Goal: Information Seeking & Learning: Learn about a topic

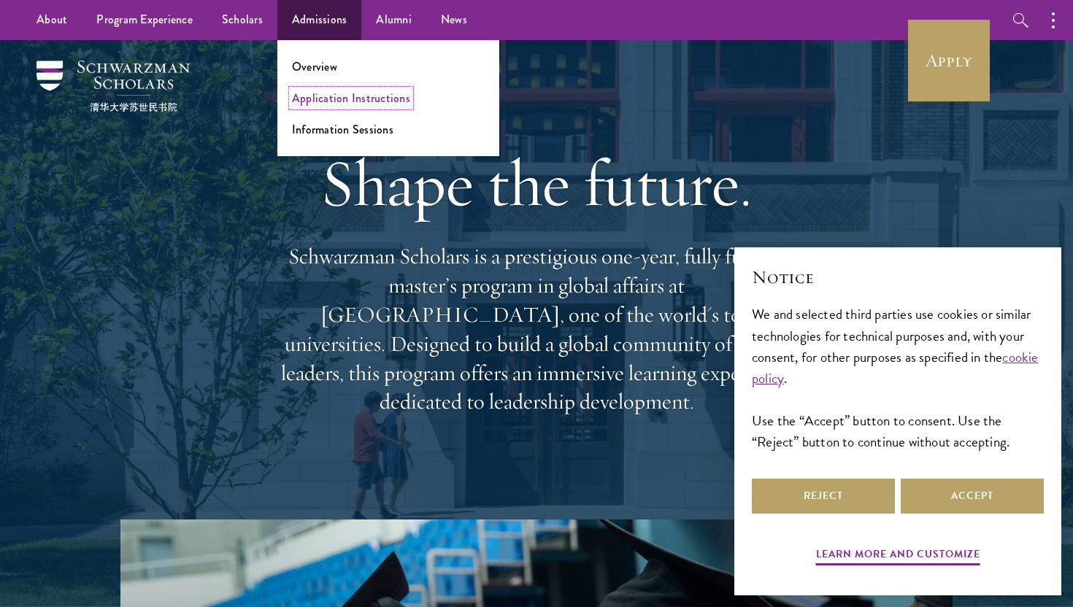
click at [331, 98] on link "Application Instructions" at bounding box center [351, 98] width 118 height 17
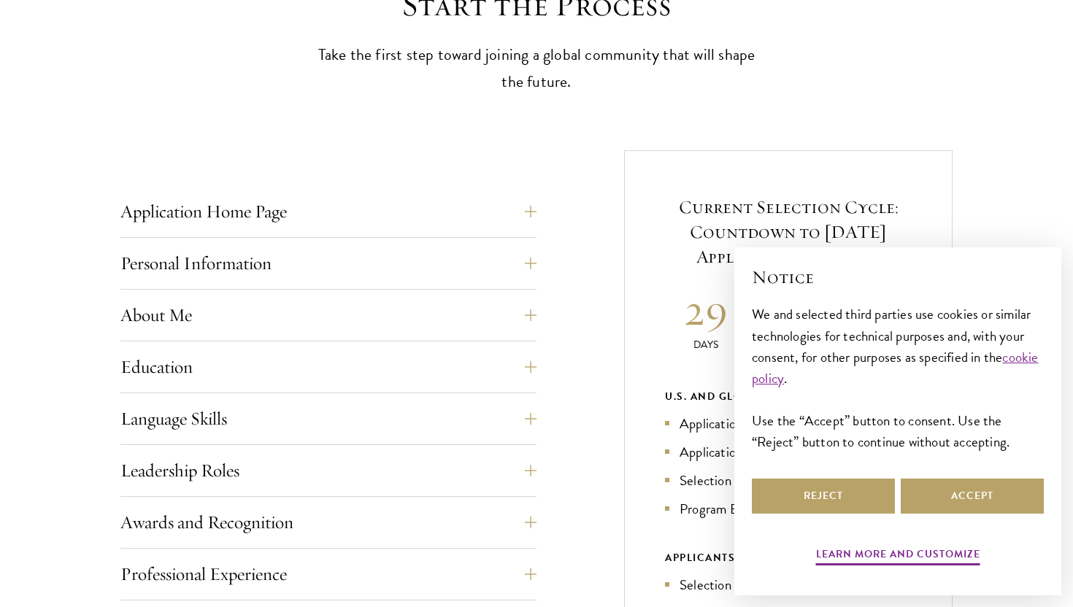
click at [946, 473] on div "Notice We and selected third parties use cookies or similar technologies for te…" at bounding box center [898, 370] width 292 height 210
click at [943, 482] on button "Accept" at bounding box center [971, 496] width 143 height 35
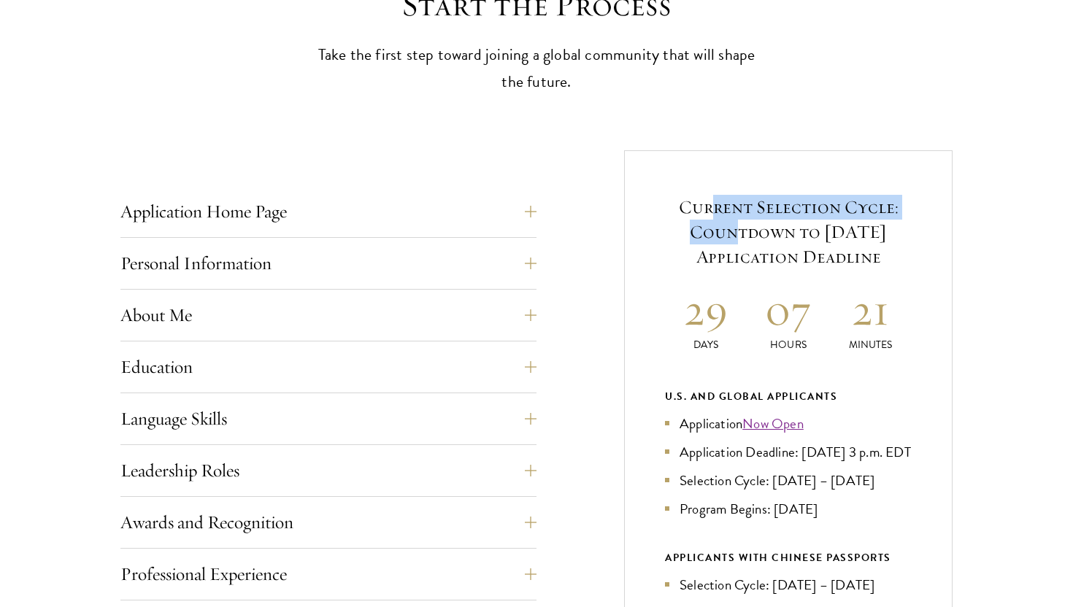
drag, startPoint x: 711, startPoint y: 211, endPoint x: 710, endPoint y: 225, distance: 13.9
click at [710, 225] on h5 "Current Selection Cycle: Countdown to September 10, 2025 Application Deadline" at bounding box center [788, 232] width 247 height 74
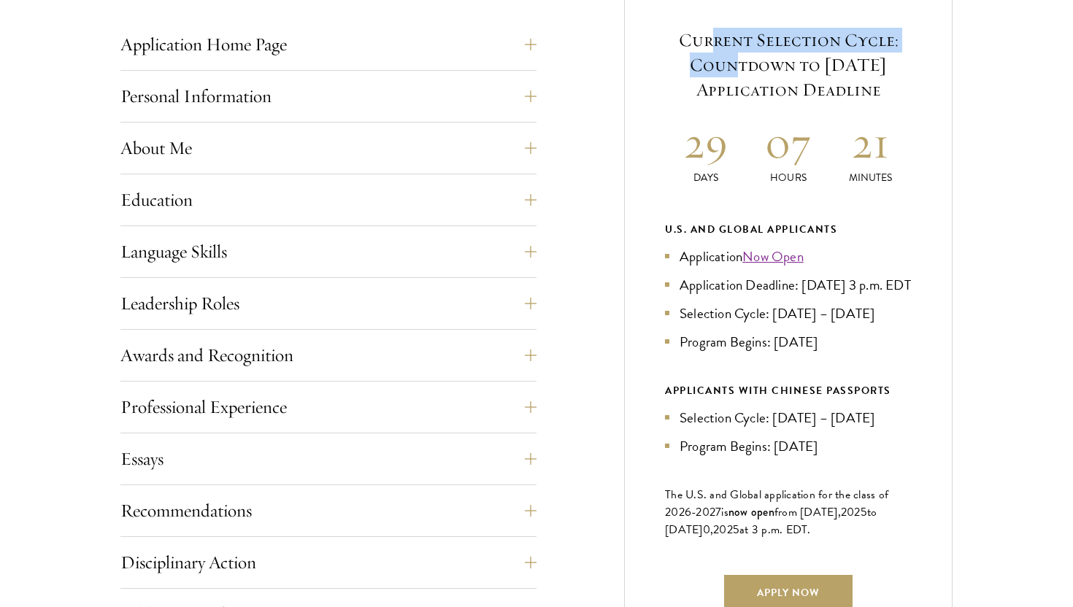
scroll to position [609, 0]
click at [247, 256] on button "Language Skills" at bounding box center [339, 250] width 416 height 35
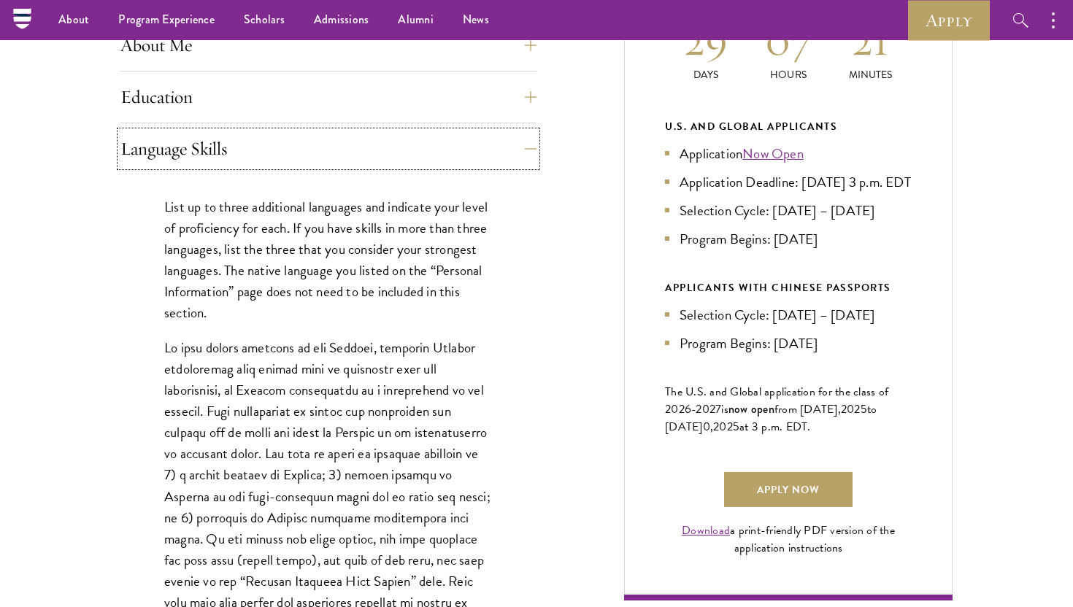
scroll to position [548, 0]
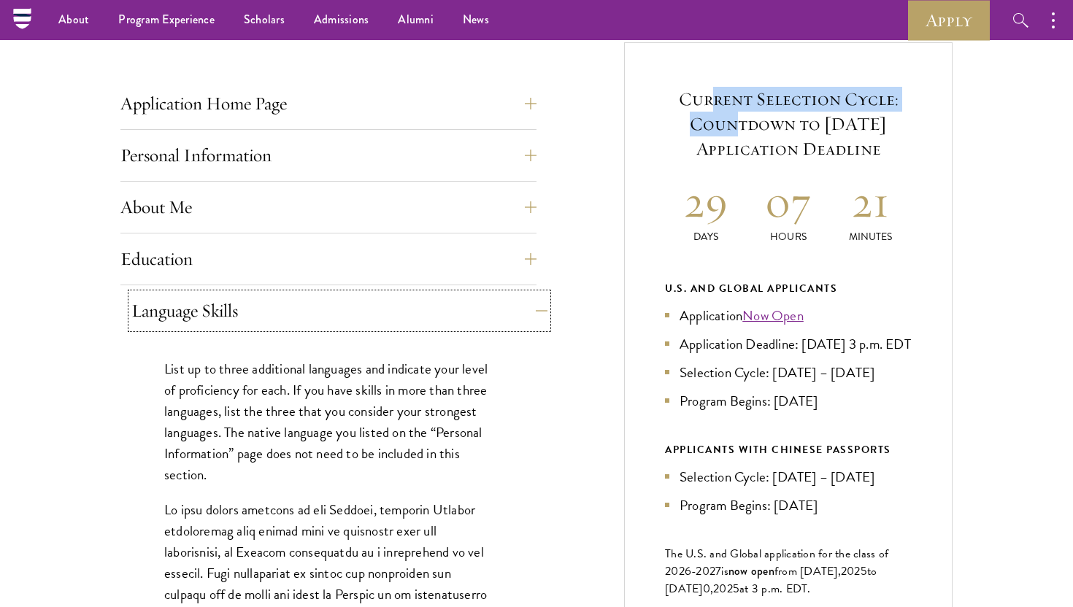
click at [223, 306] on button "Language Skills" at bounding box center [339, 310] width 416 height 35
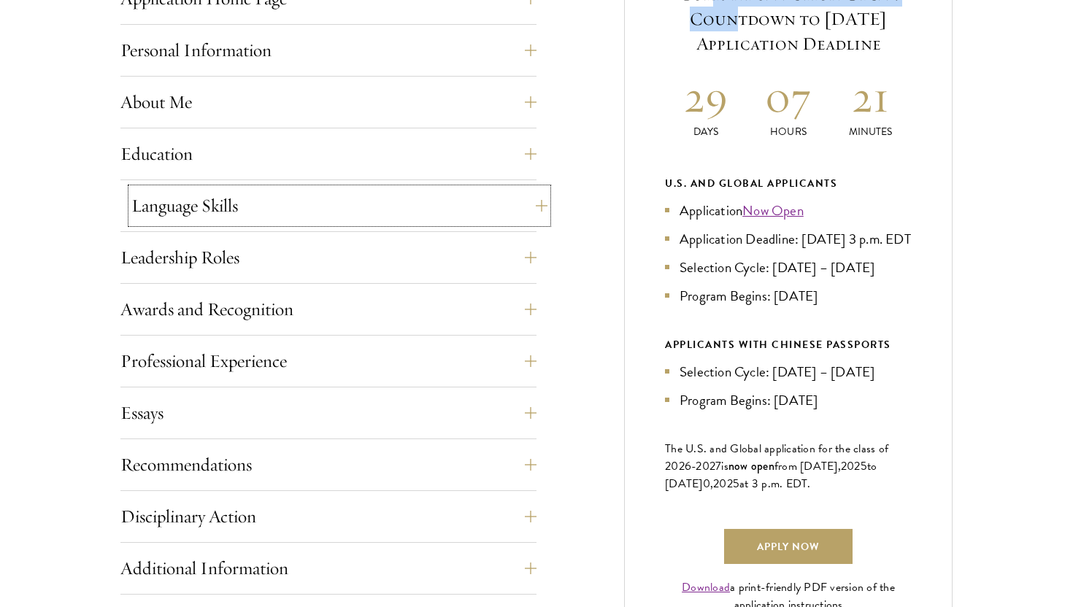
scroll to position [662, 0]
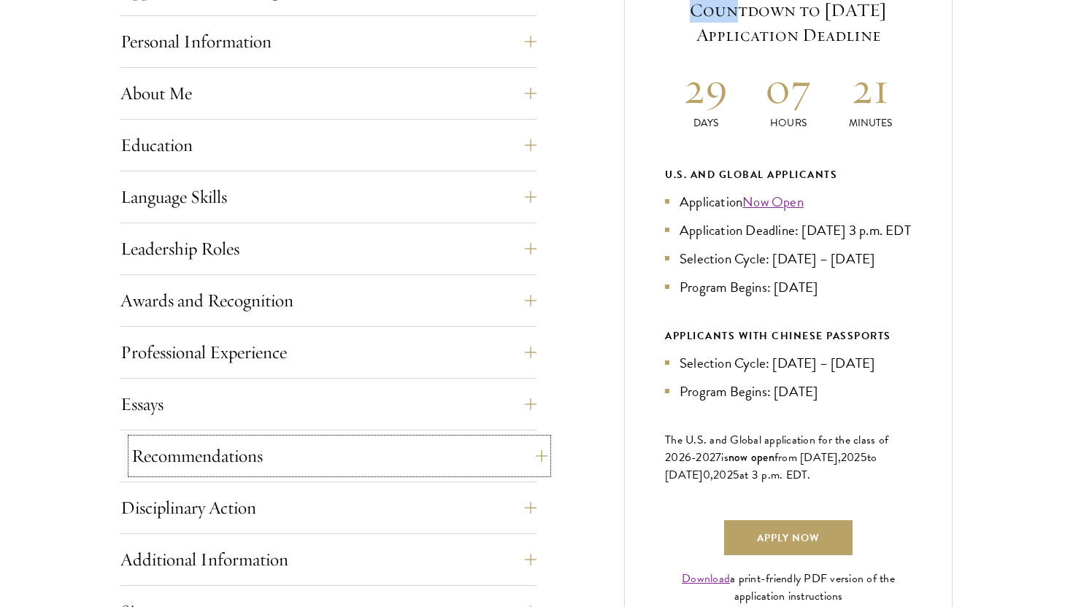
click at [225, 450] on button "Recommendations" at bounding box center [339, 456] width 416 height 35
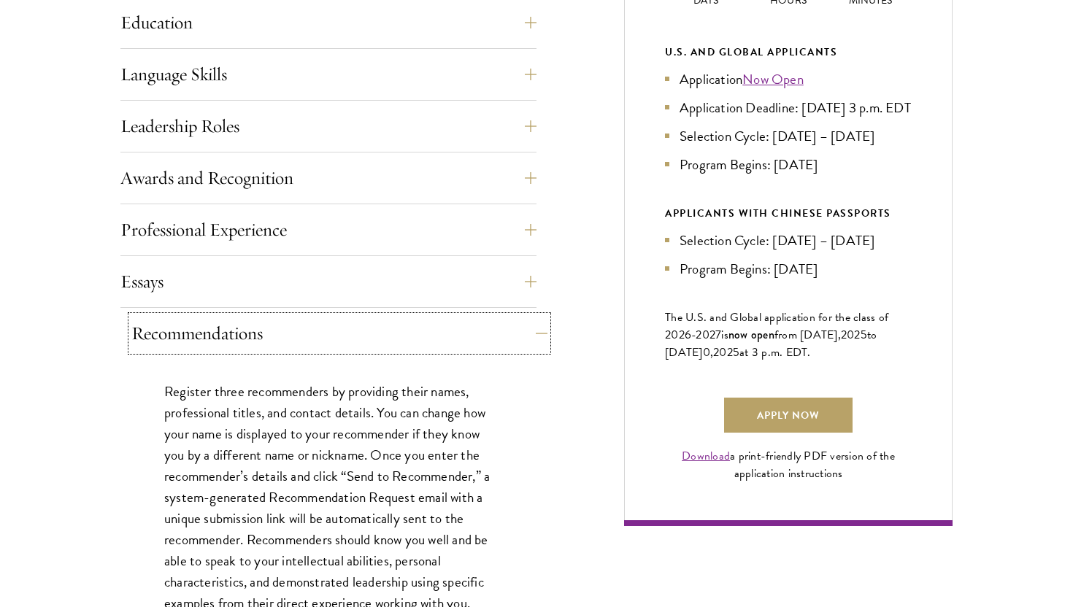
scroll to position [789, 0]
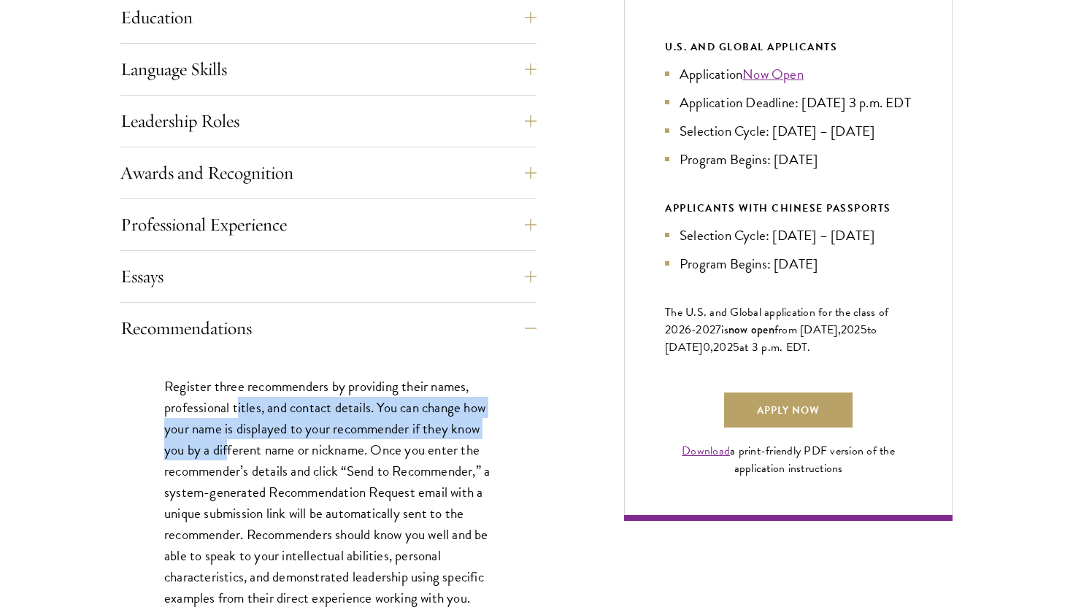
drag, startPoint x: 238, startPoint y: 408, endPoint x: 230, endPoint y: 454, distance: 46.7
click at [230, 454] on p "Register three recommenders by providing their names, professional titles, and …" at bounding box center [328, 545] width 328 height 339
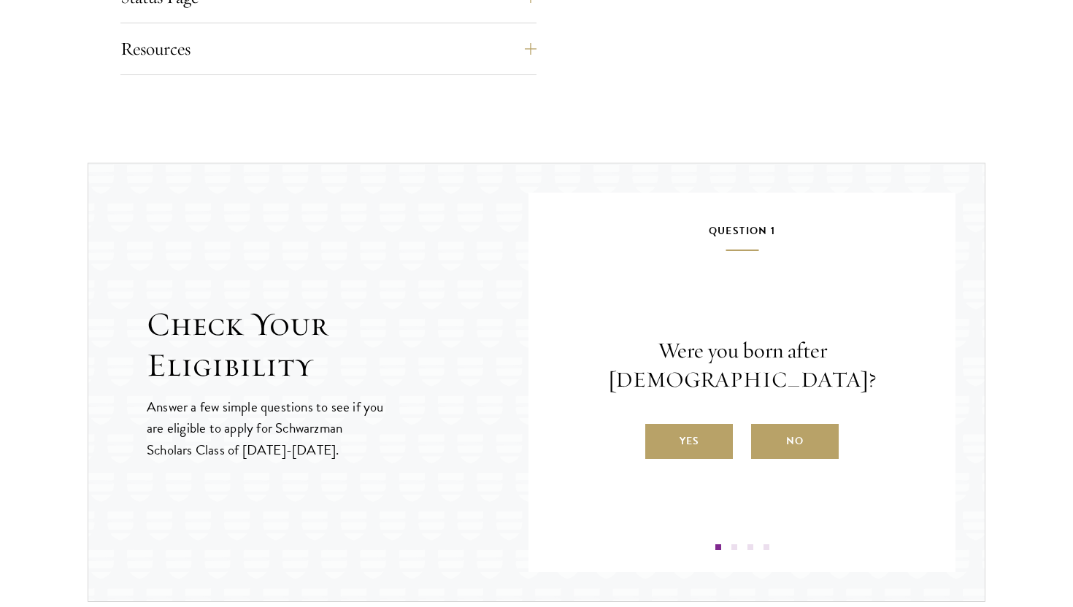
scroll to position [2679, 0]
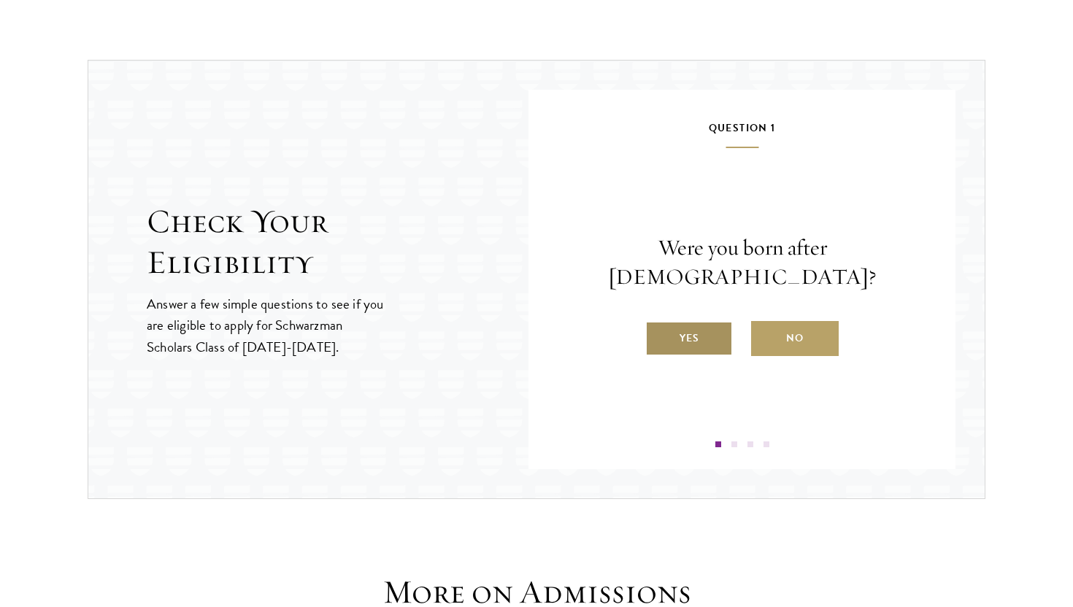
click at [675, 336] on label "Yes" at bounding box center [689, 338] width 88 height 35
click at [658, 336] on input "Yes" at bounding box center [651, 329] width 13 height 13
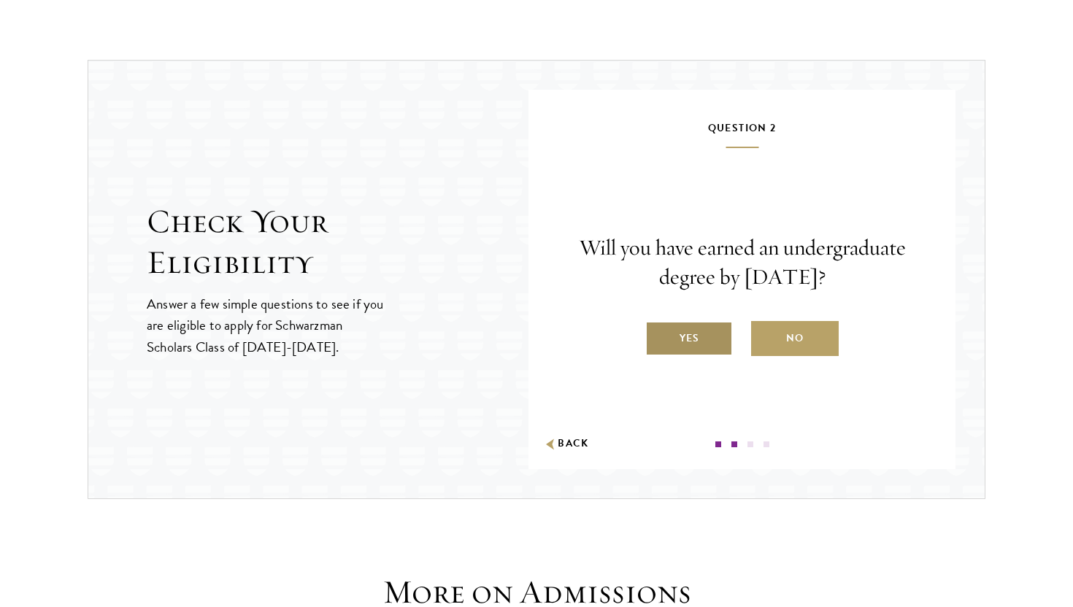
click at [698, 336] on label "Yes" at bounding box center [689, 338] width 88 height 35
click at [658, 336] on input "Yes" at bounding box center [651, 329] width 13 height 13
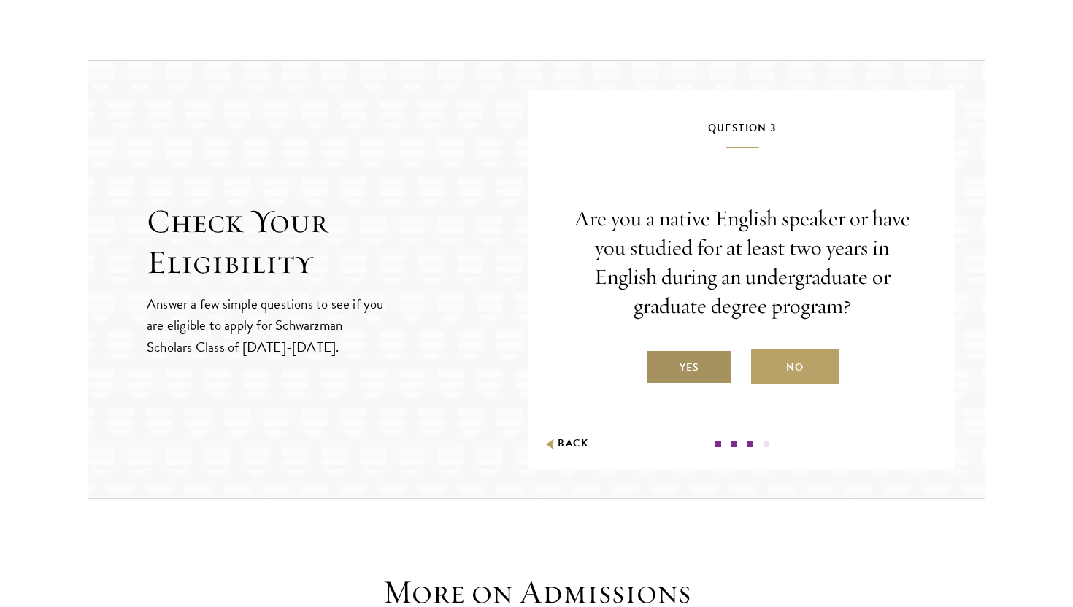
click at [690, 363] on label "Yes" at bounding box center [689, 366] width 88 height 35
click at [658, 363] on input "Yes" at bounding box center [651, 358] width 13 height 13
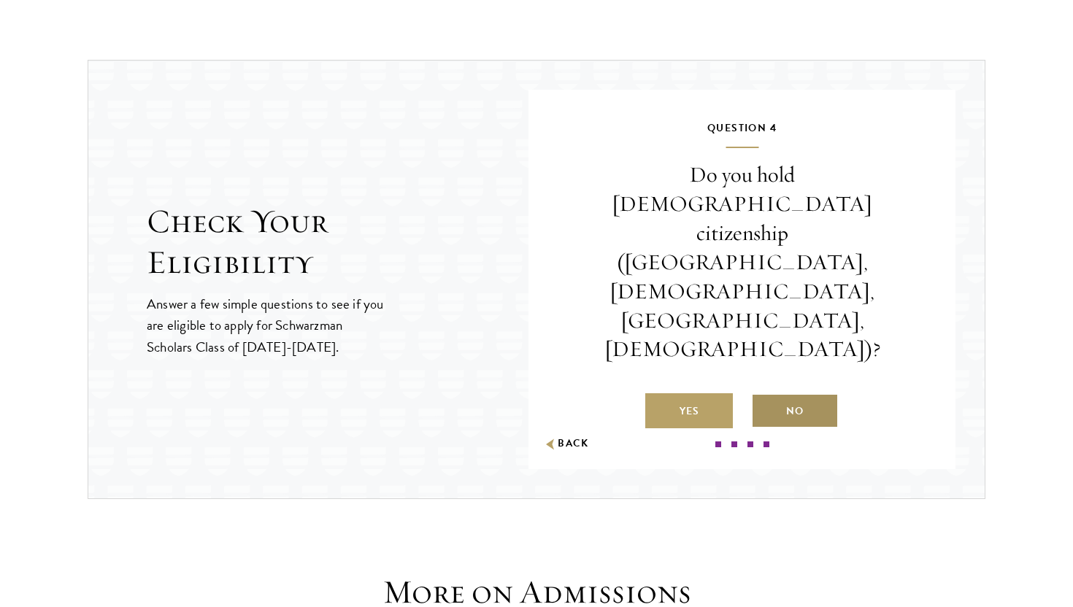
click at [790, 393] on label "No" at bounding box center [795, 410] width 88 height 35
click at [764, 395] on input "No" at bounding box center [757, 401] width 13 height 13
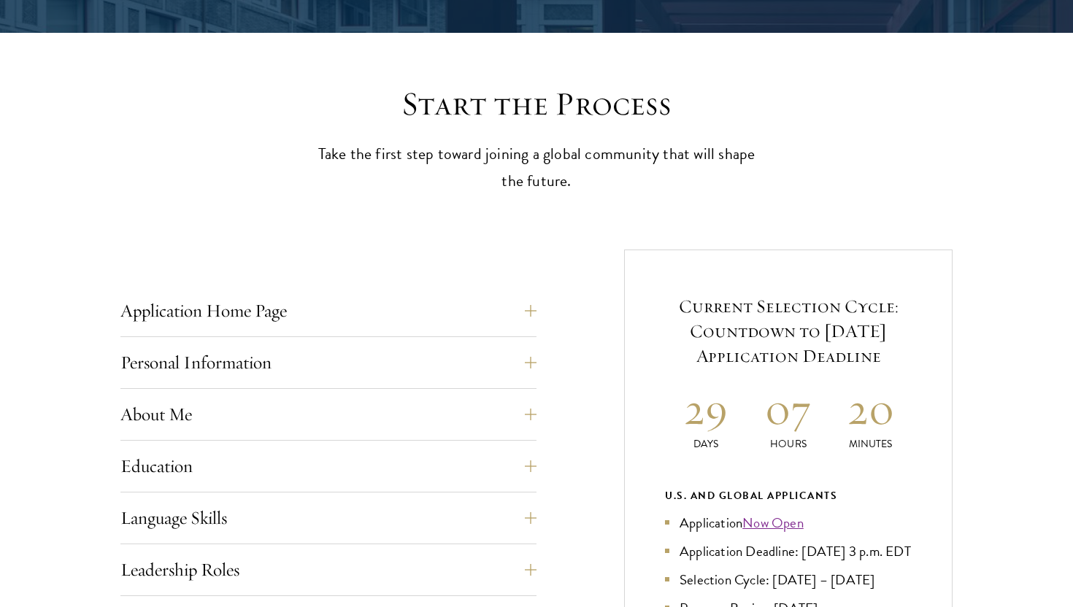
scroll to position [371, 0]
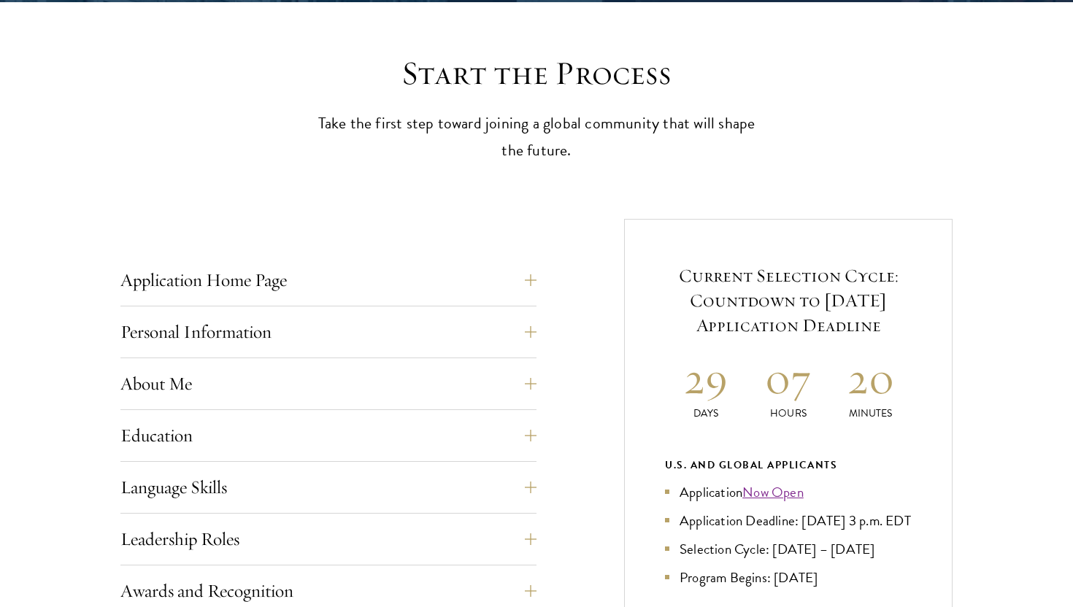
click at [455, 301] on div "Application Home Page The online application form must be completed in English.…" at bounding box center [328, 285] width 416 height 44
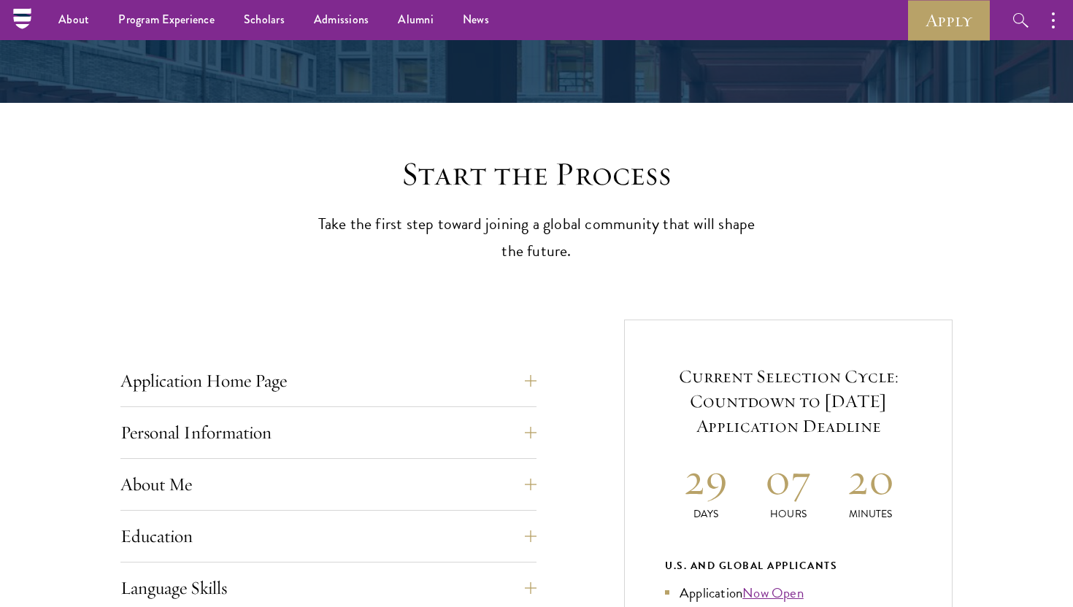
scroll to position [185, 0]
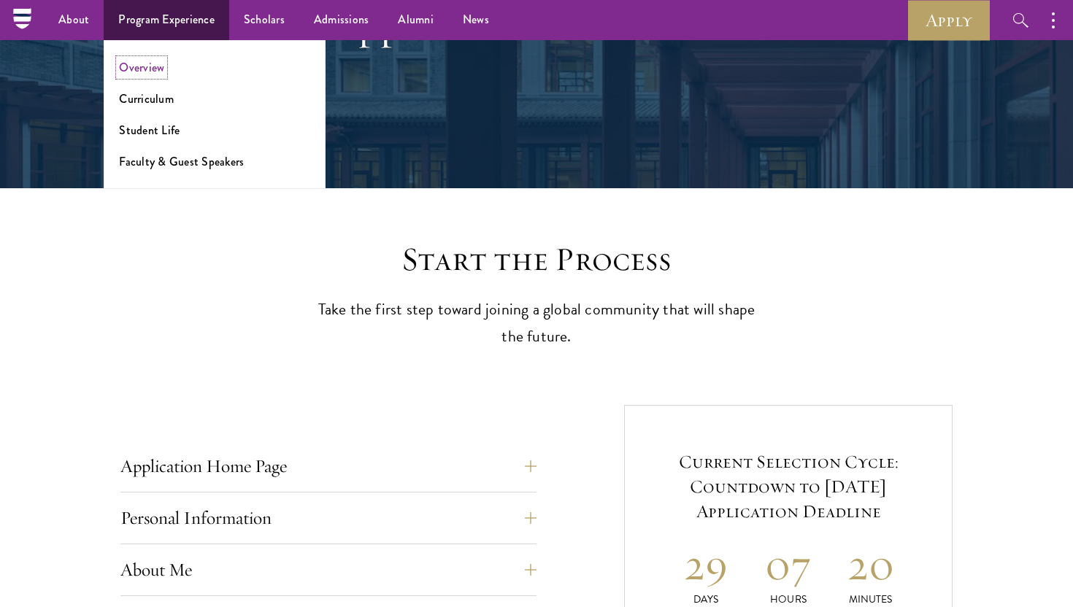
click at [149, 74] on link "Overview" at bounding box center [141, 67] width 45 height 17
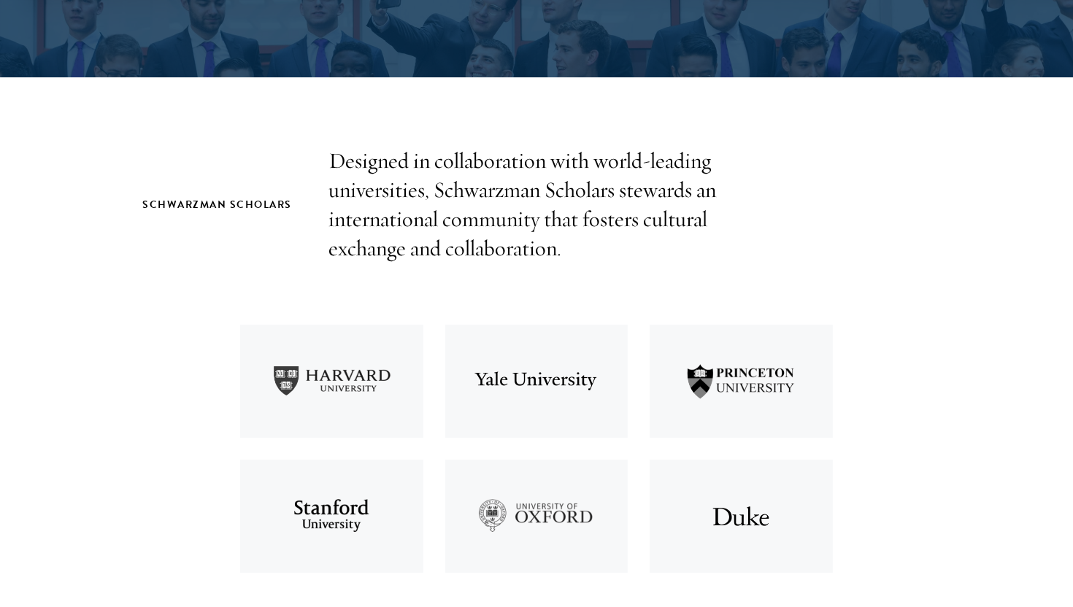
scroll to position [376, 0]
drag, startPoint x: 423, startPoint y: 193, endPoint x: 410, endPoint y: 205, distance: 17.6
click at [410, 205] on p "Designed in collaboration with world-leading universities, Schwarzman Scholars …" at bounding box center [536, 204] width 416 height 117
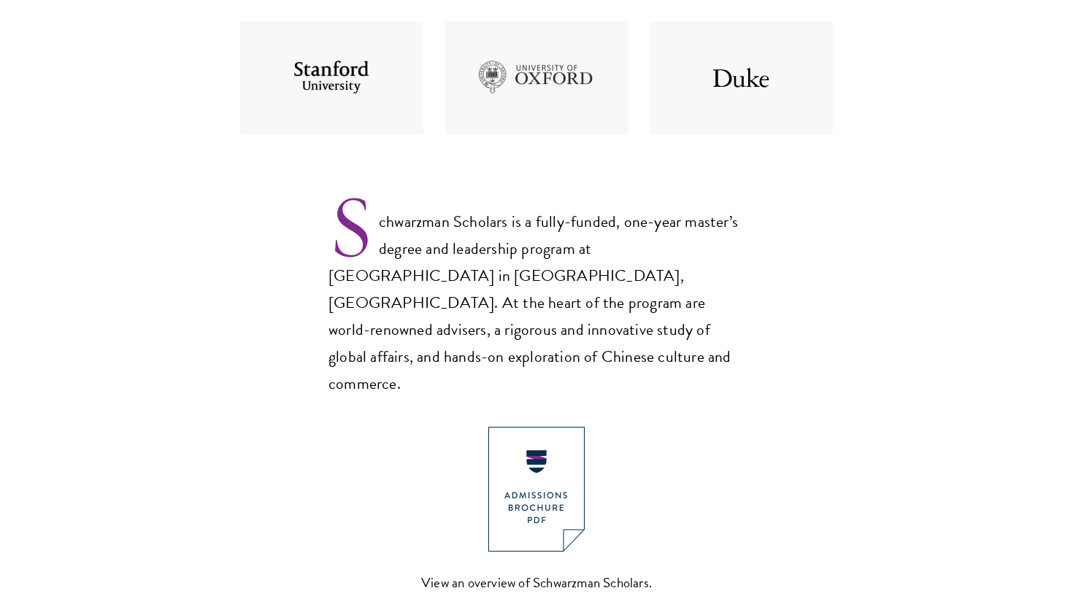
scroll to position [829, 0]
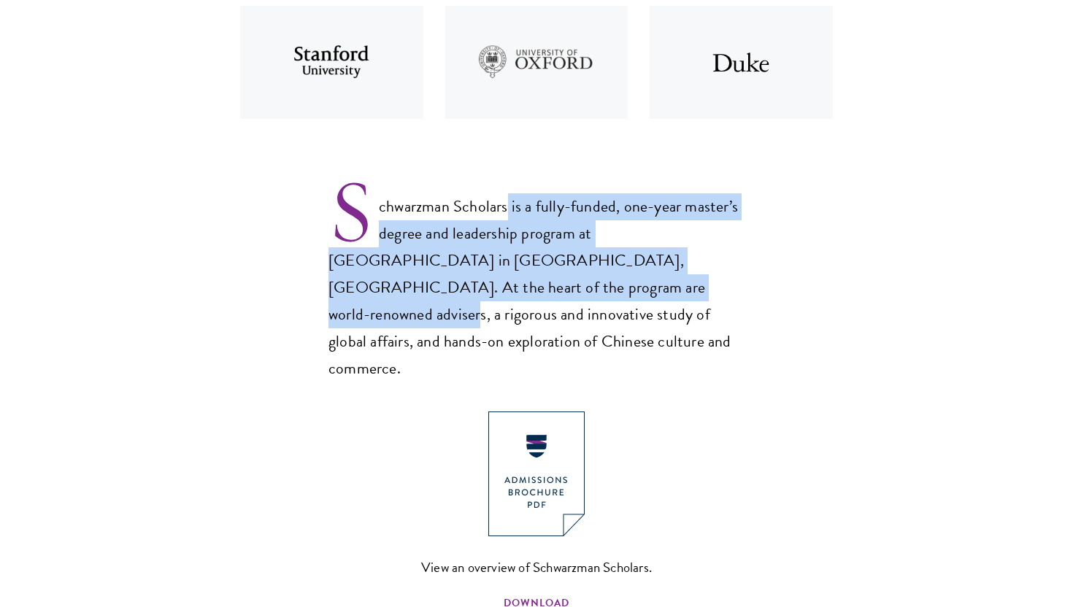
drag, startPoint x: 509, startPoint y: 217, endPoint x: 485, endPoint y: 276, distance: 63.5
click at [485, 276] on p "Schwarzman Scholars is a fully-funded, one-year master’s degree and leadership …" at bounding box center [536, 275] width 416 height 213
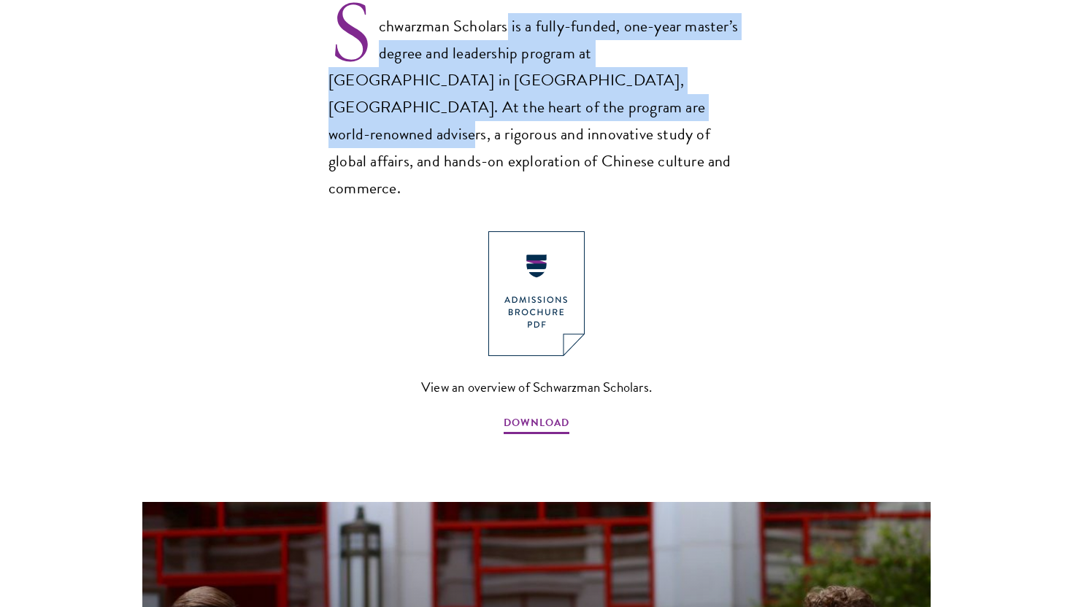
scroll to position [1016, 0]
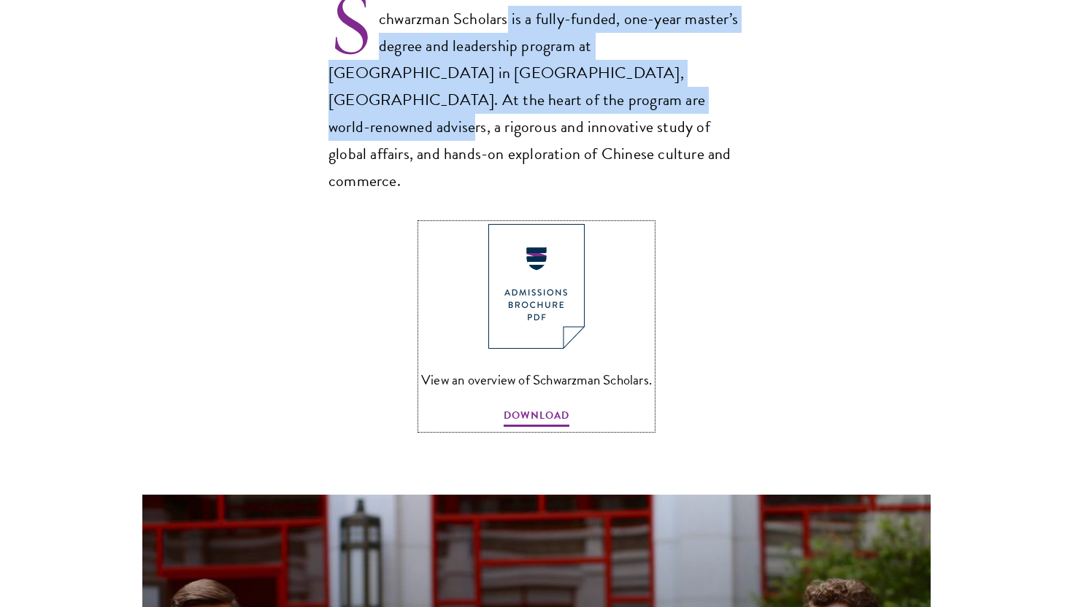
click at [518, 242] on img at bounding box center [536, 286] width 96 height 125
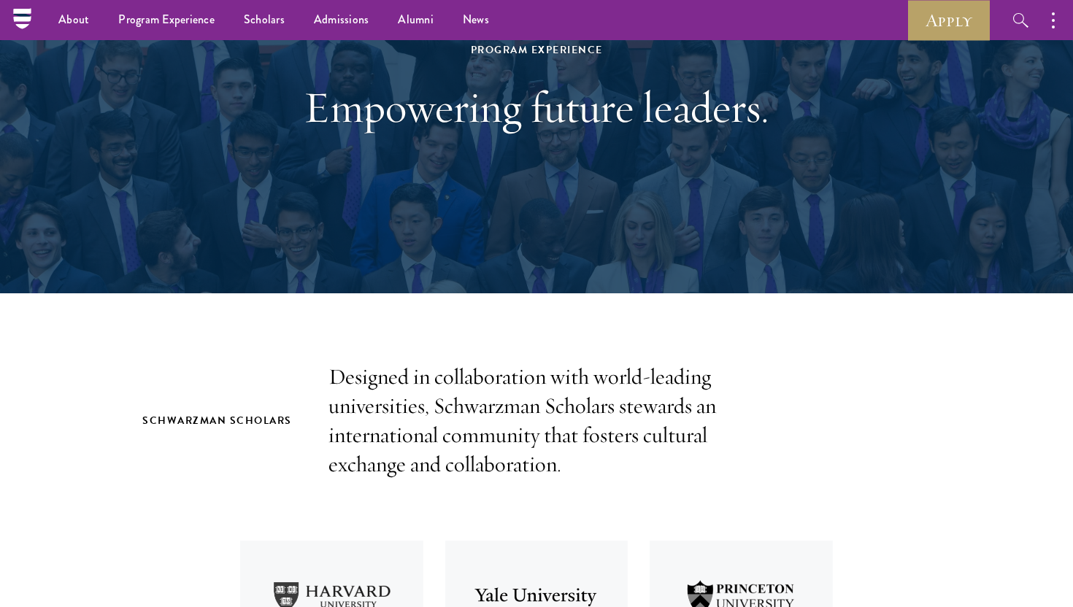
scroll to position [0, 0]
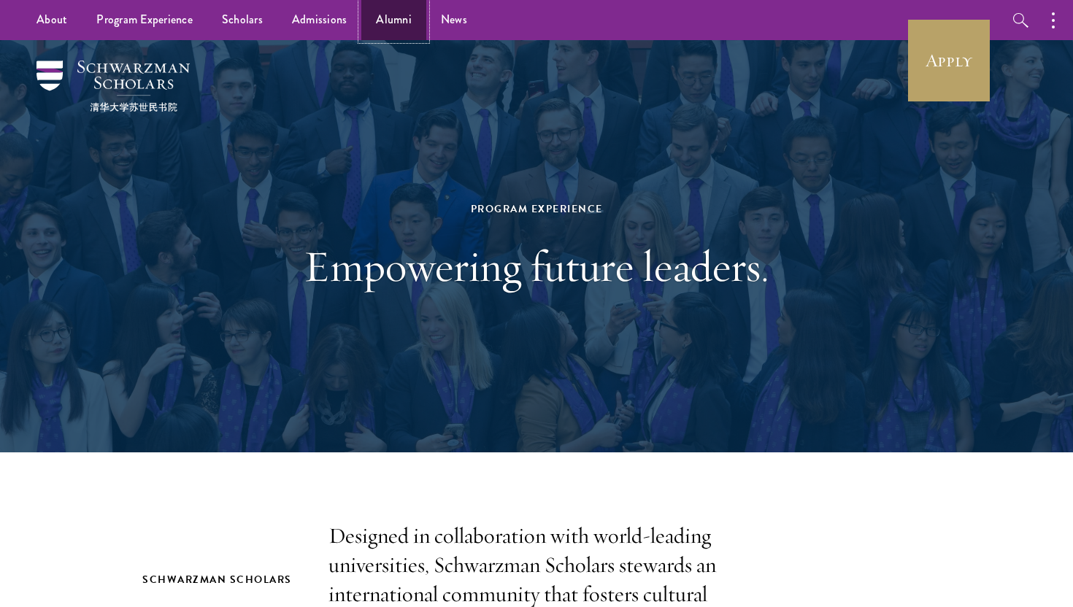
click at [376, 18] on link "Alumni" at bounding box center [393, 20] width 65 height 40
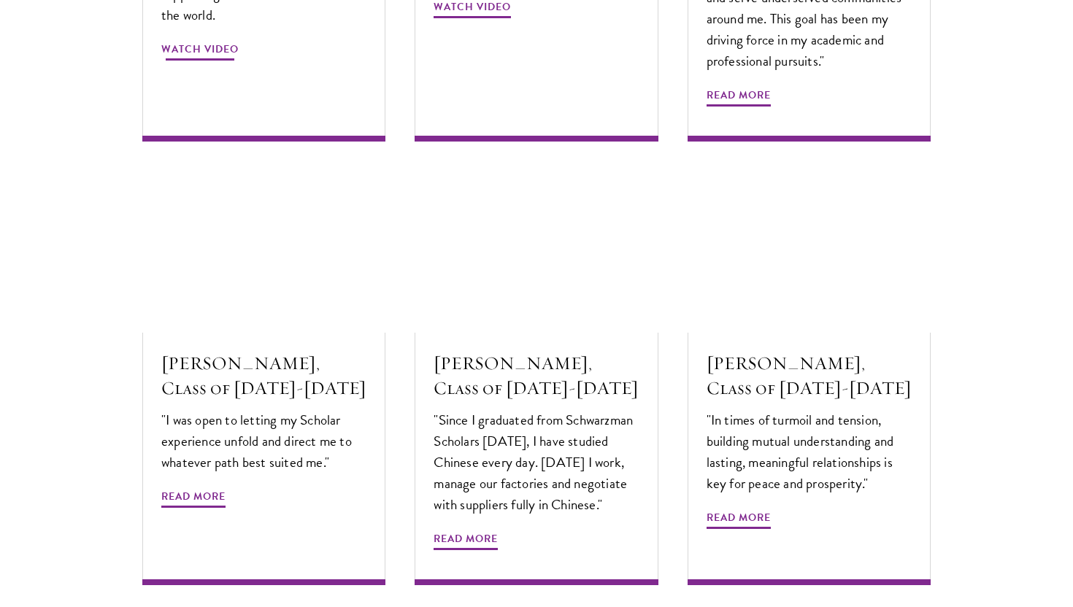
scroll to position [4783, 0]
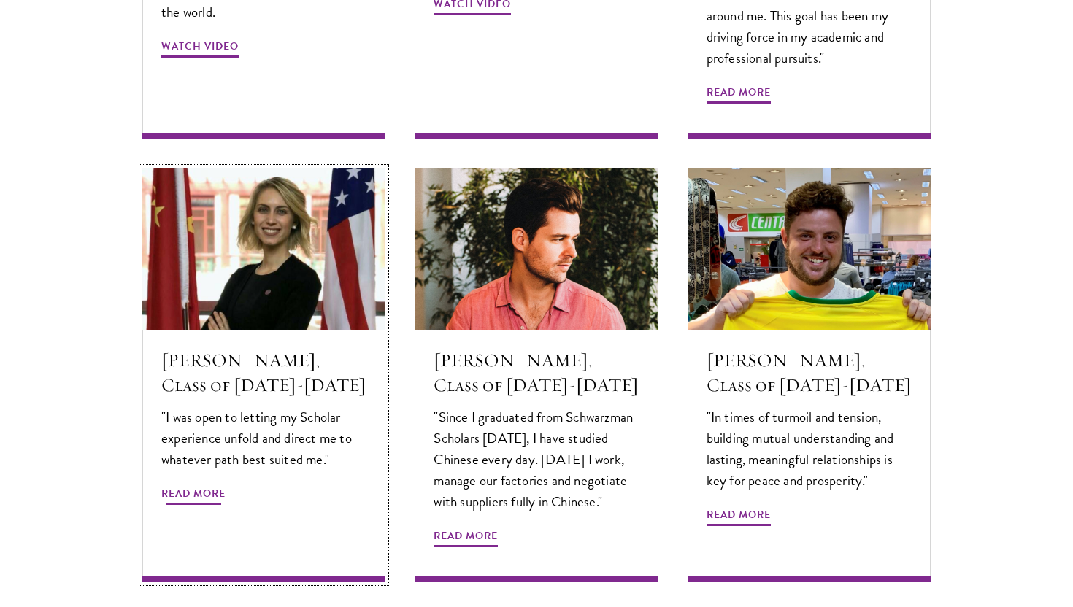
click at [205, 484] on span "Read More" at bounding box center [193, 495] width 64 height 23
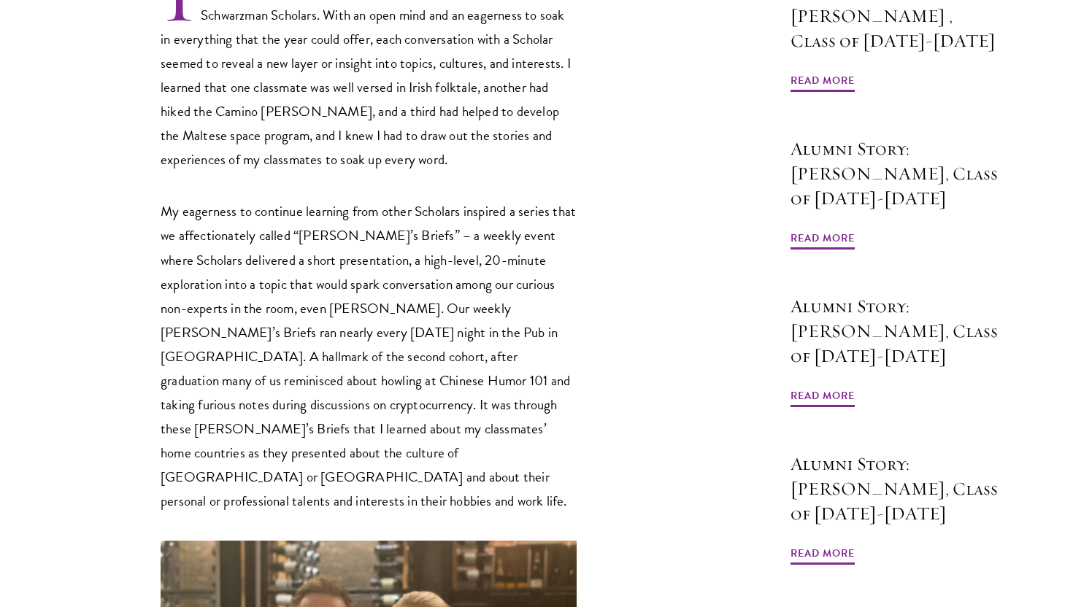
scroll to position [642, 0]
drag, startPoint x: 329, startPoint y: 258, endPoint x: 323, endPoint y: 277, distance: 19.2
click at [324, 277] on p "My eagerness to continue learning from other Scholars inspired a series that we…" at bounding box center [369, 355] width 416 height 314
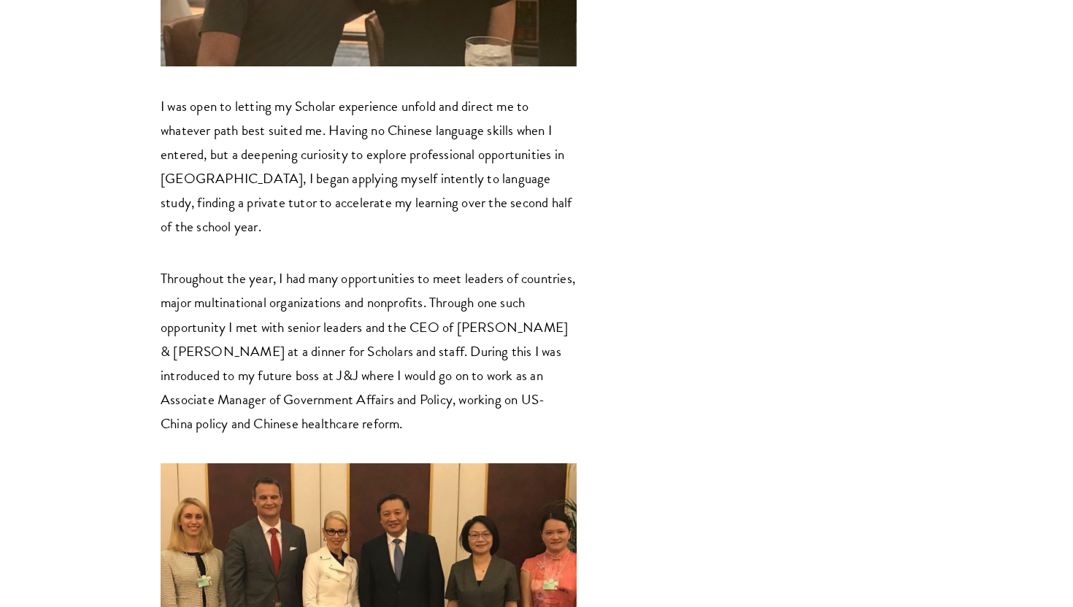
scroll to position [1392, 0]
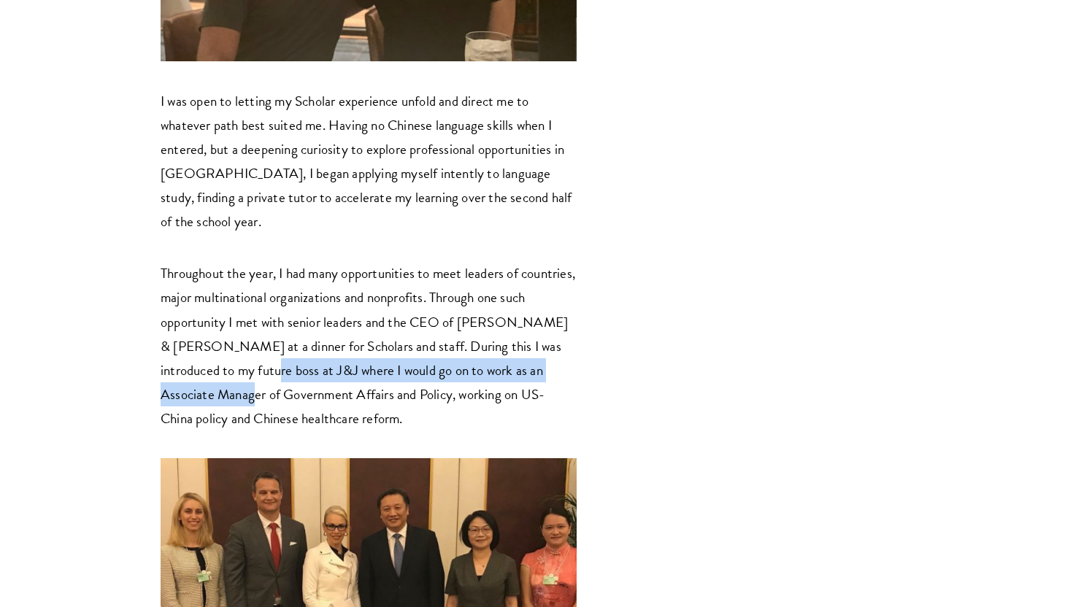
drag, startPoint x: 268, startPoint y: 278, endPoint x: 266, endPoint y: 309, distance: 31.4
click at [266, 309] on p "Throughout the year, I had many opportunities to meet leaders of countries, maj…" at bounding box center [369, 345] width 416 height 169
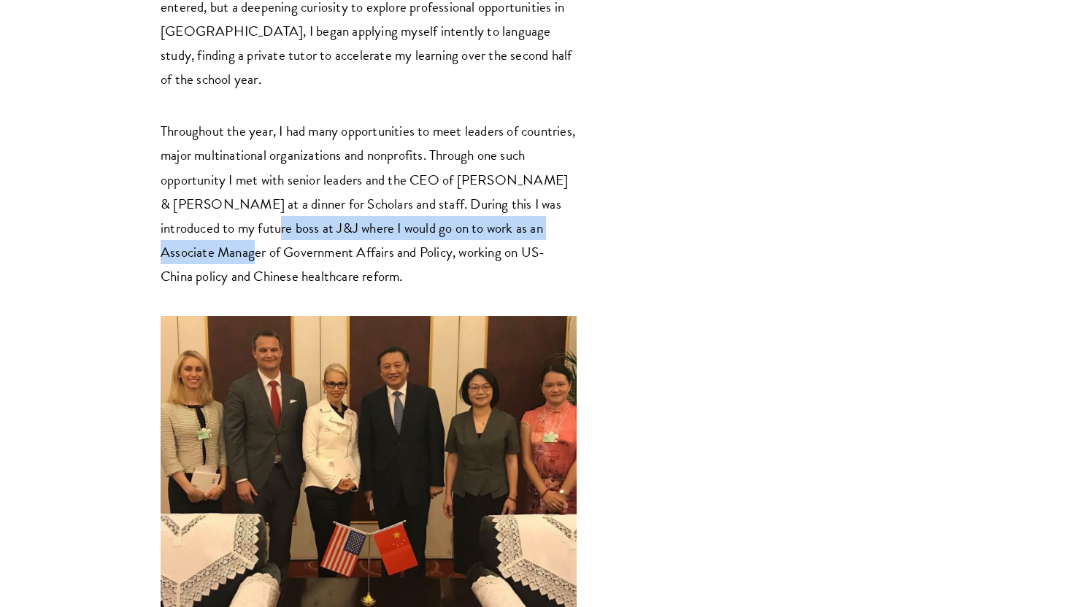
scroll to position [1546, 0]
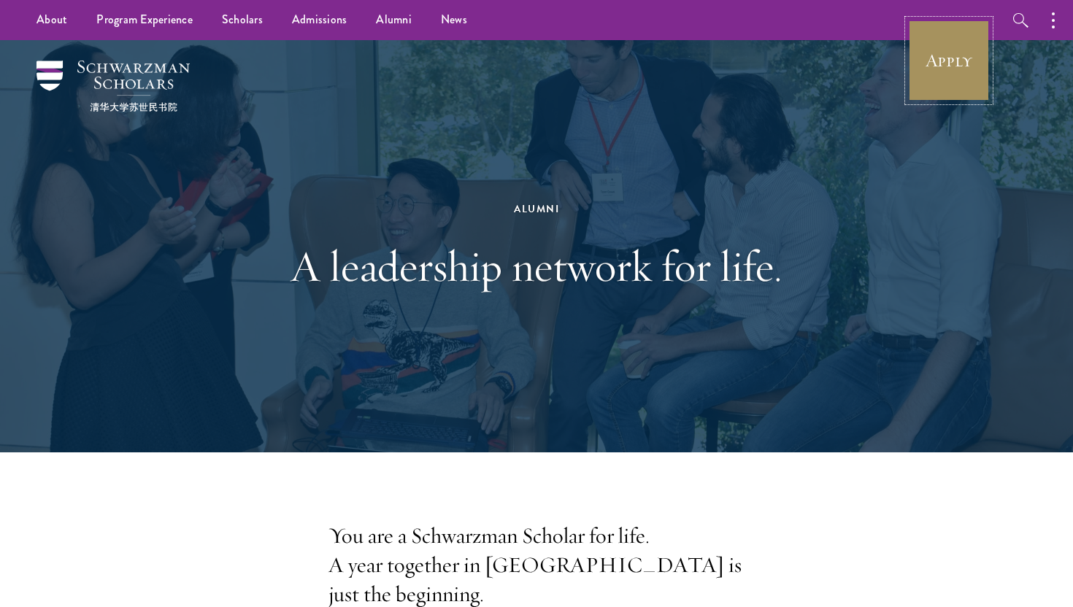
click at [961, 61] on link "Apply" at bounding box center [949, 61] width 82 height 82
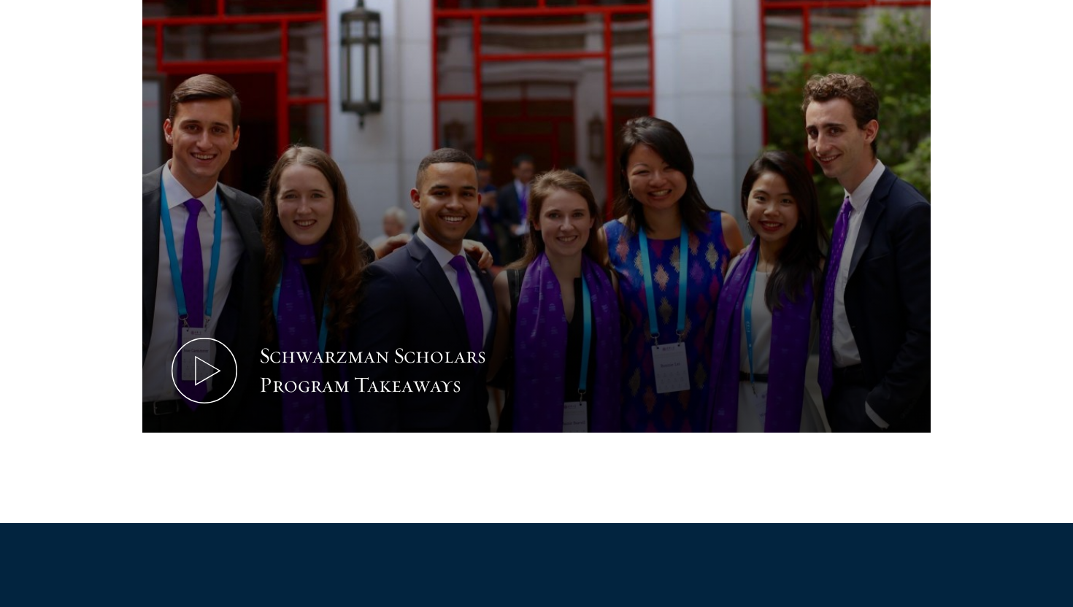
scroll to position [732, 0]
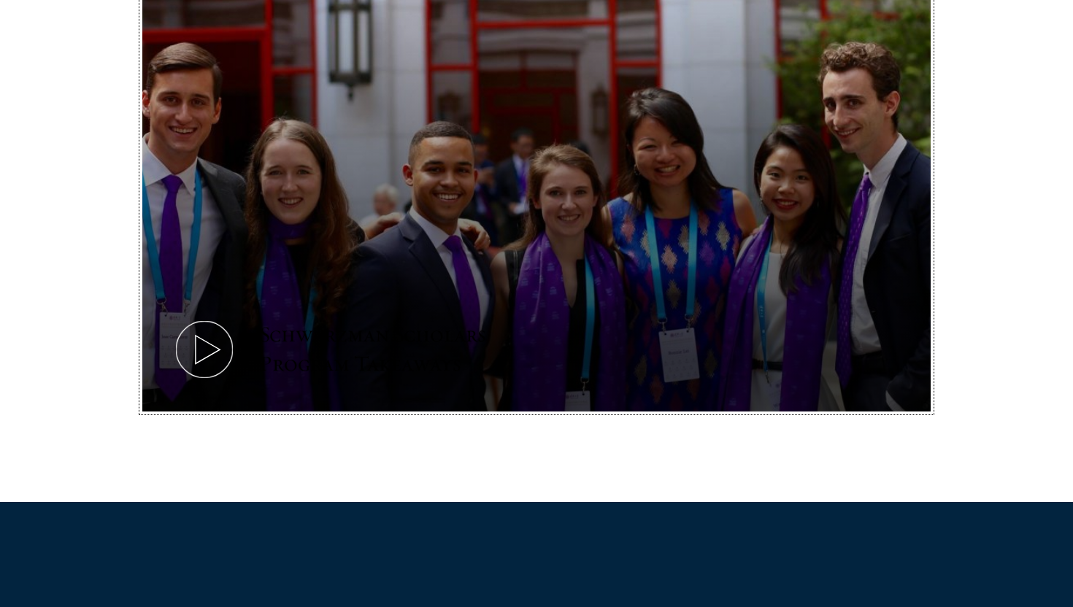
click at [368, 342] on div "Schwarzman Scholars Program Takeaways" at bounding box center [394, 349] width 270 height 58
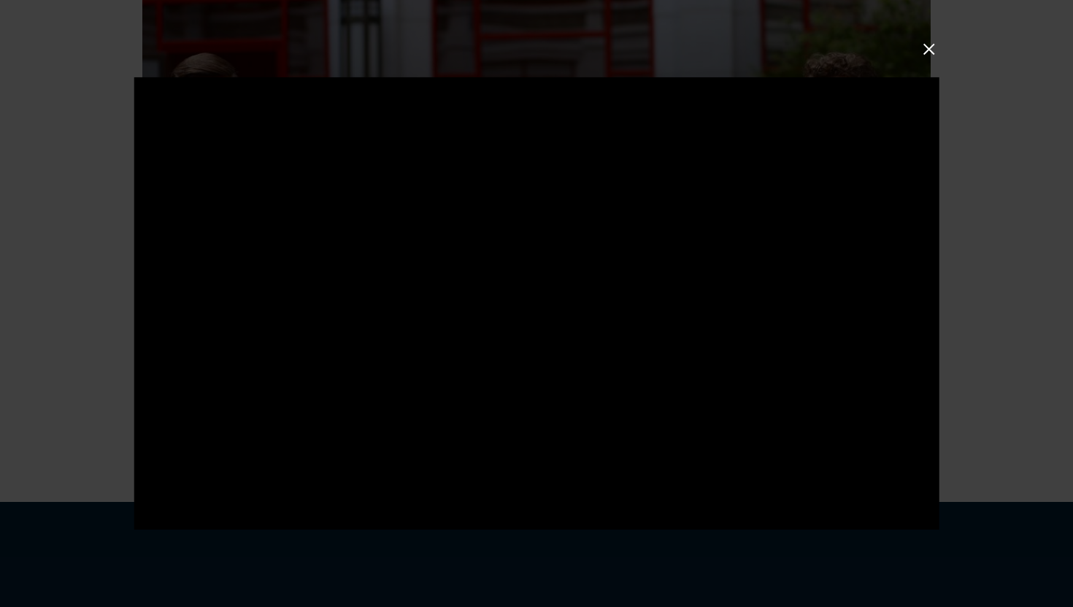
click at [942, 48] on div at bounding box center [536, 303] width 1073 height 607
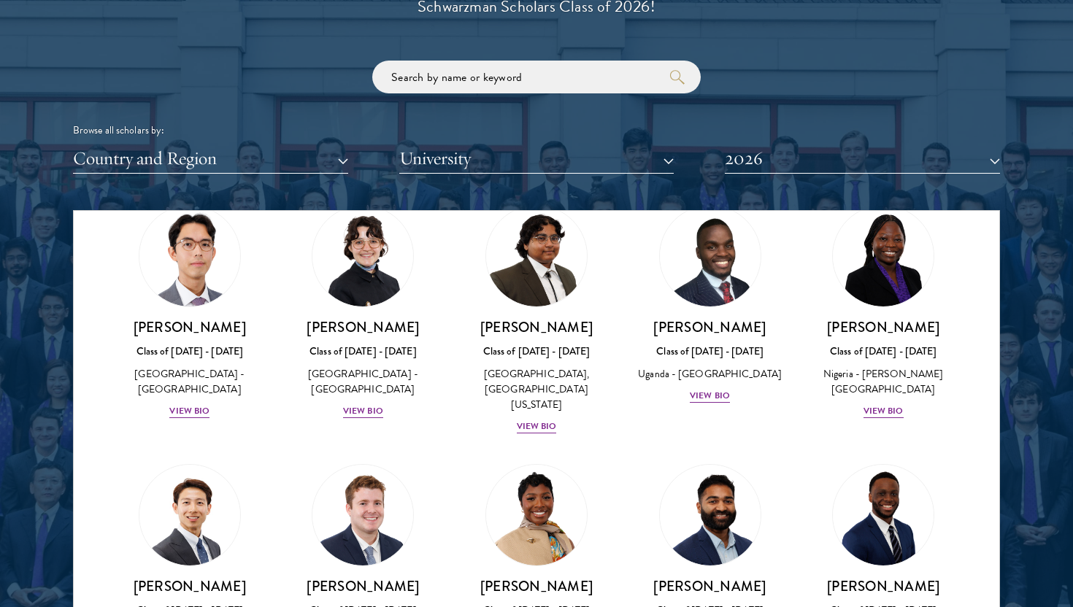
scroll to position [359, 0]
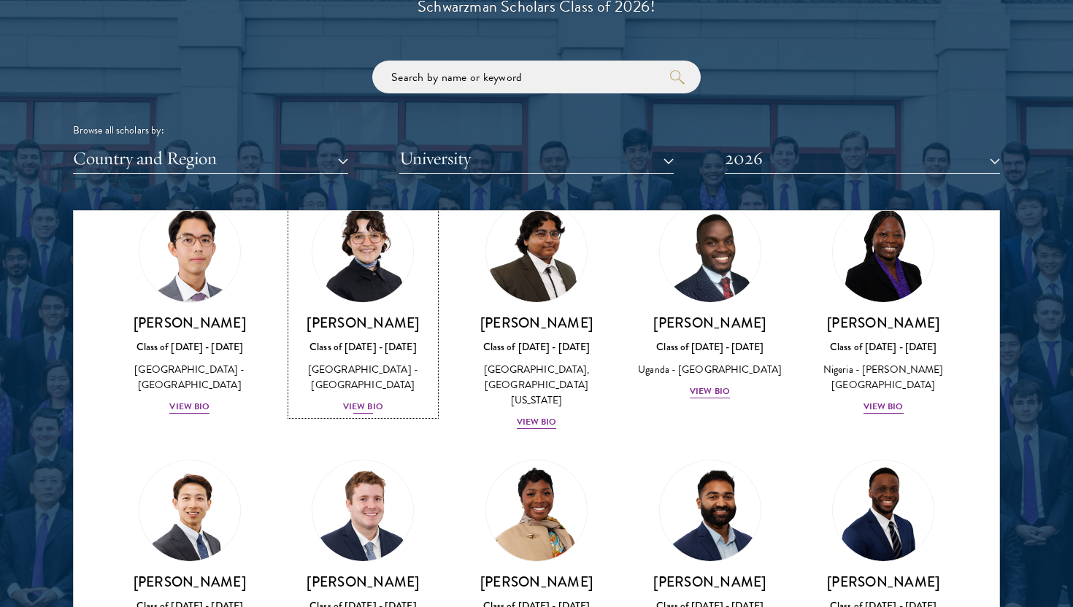
click at [367, 400] on div "View Bio" at bounding box center [363, 407] width 40 height 14
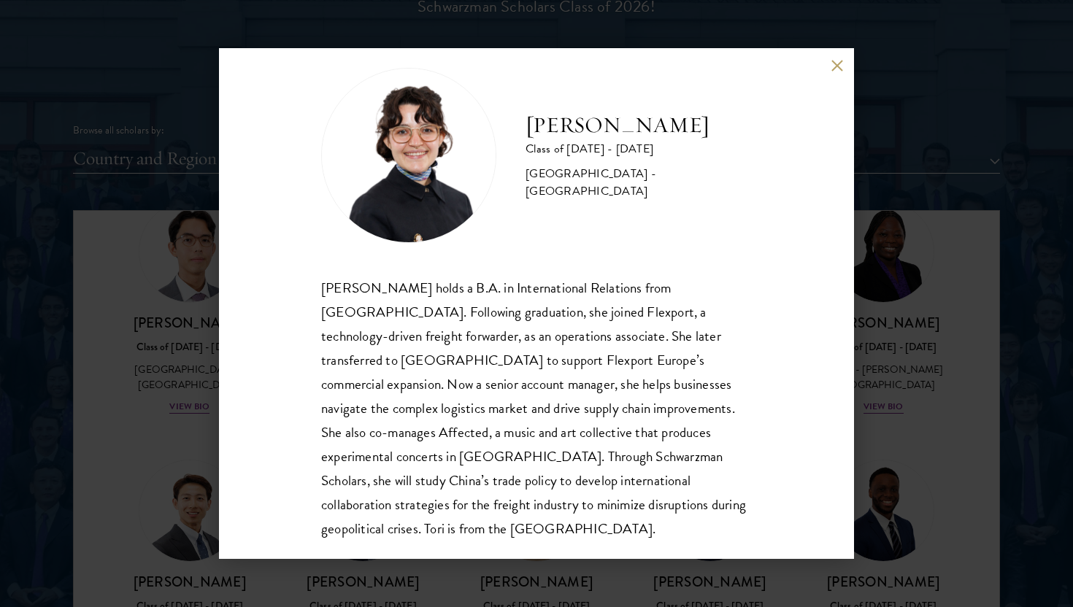
scroll to position [26, 0]
click at [830, 71] on div "[PERSON_NAME] Class of [DATE] - [DATE] [GEOGRAPHIC_DATA] - [GEOGRAPHIC_DATA] [P…" at bounding box center [536, 303] width 635 height 511
click at [836, 68] on button at bounding box center [836, 65] width 12 height 12
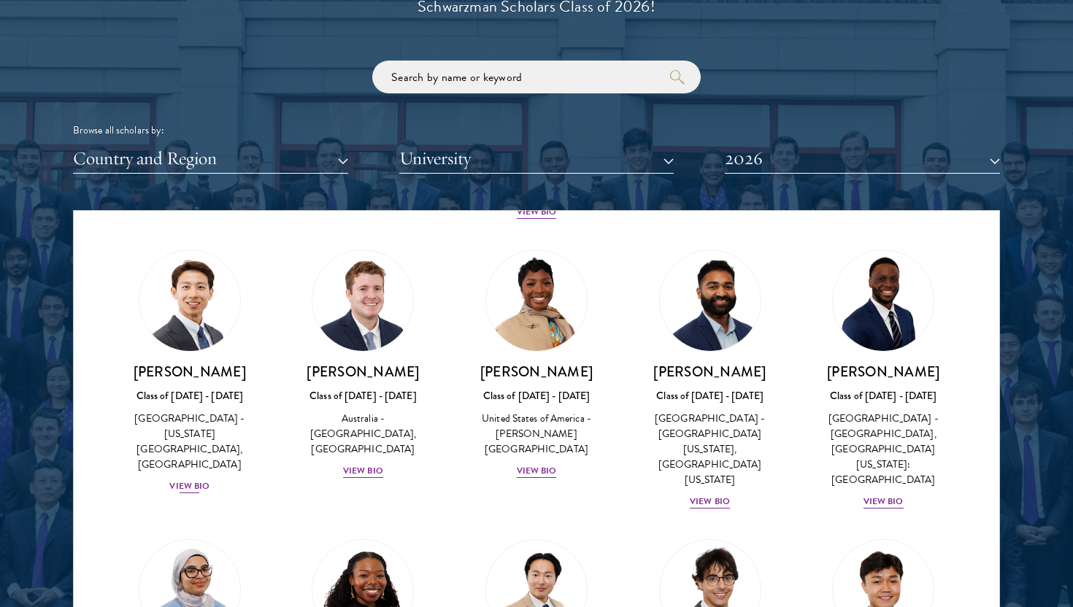
scroll to position [579, 0]
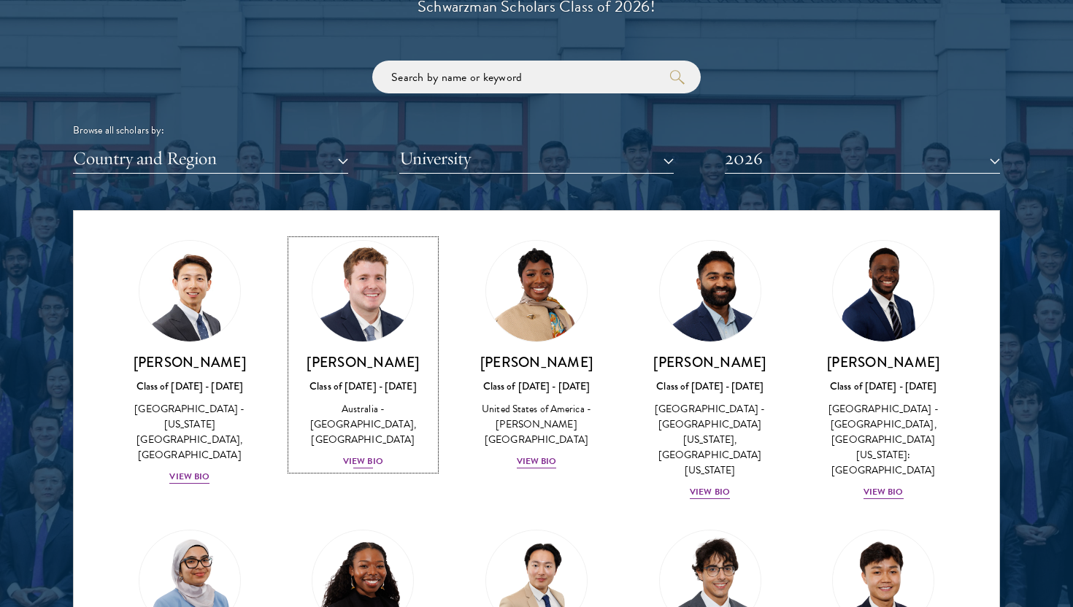
click at [366, 455] on div "View Bio" at bounding box center [363, 462] width 40 height 14
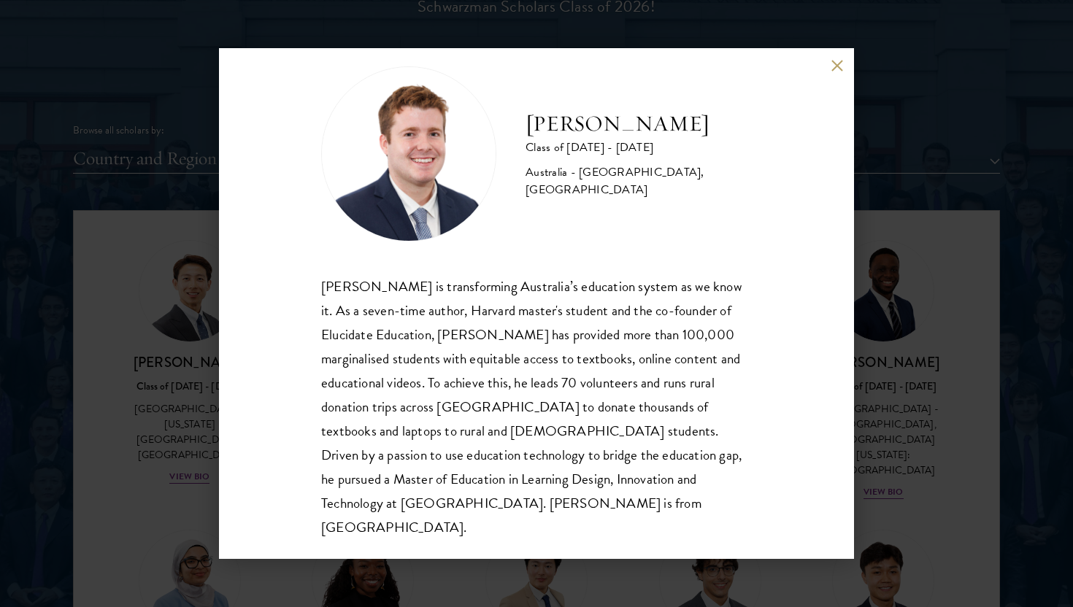
scroll to position [25, 0]
click at [832, 68] on button at bounding box center [836, 65] width 12 height 12
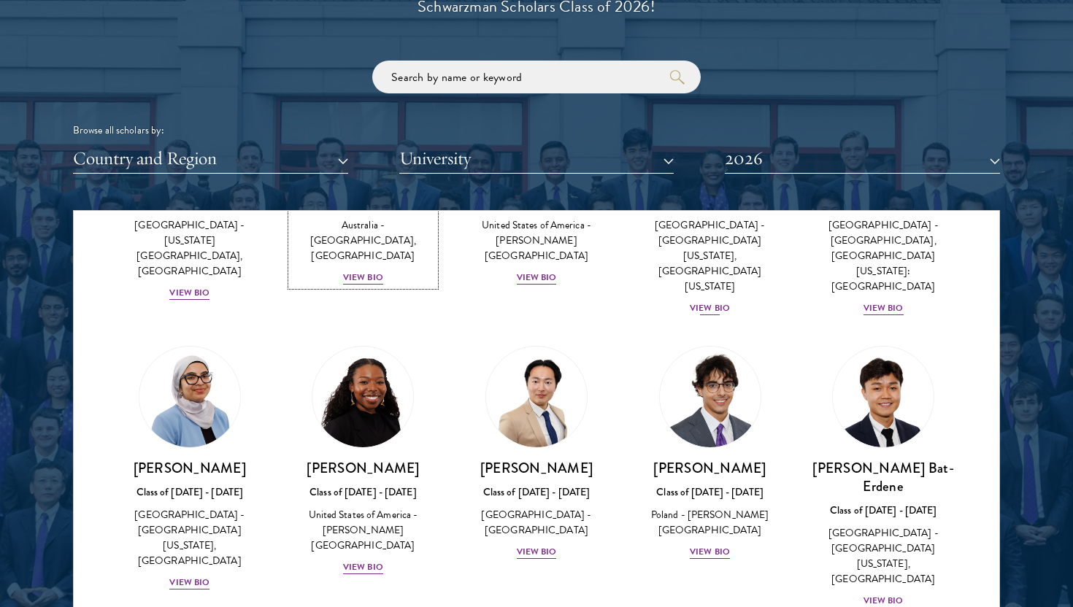
scroll to position [765, 0]
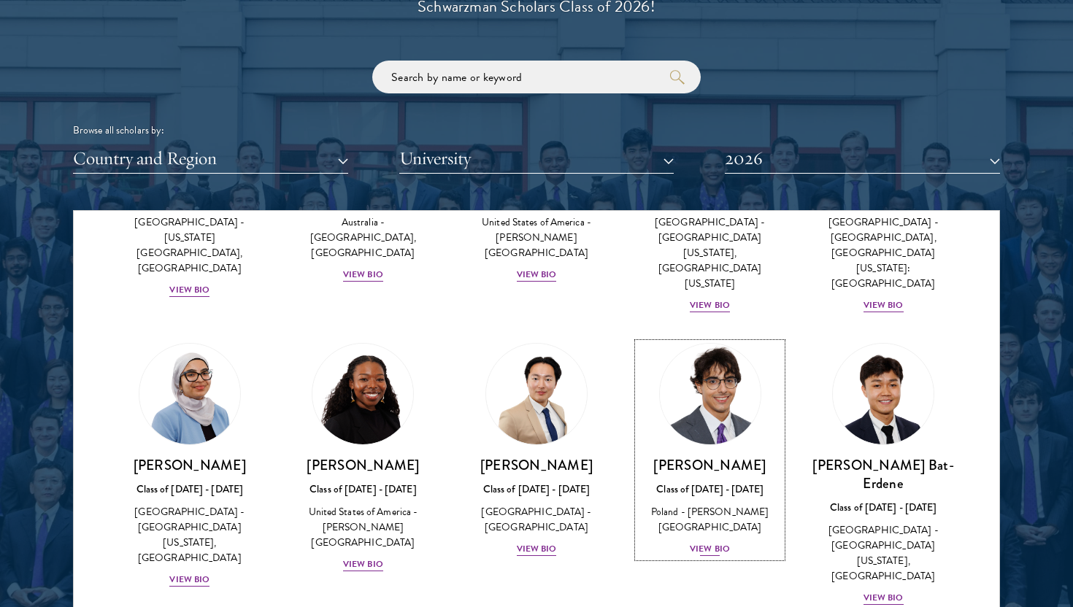
click at [724, 542] on div "View Bio" at bounding box center [710, 549] width 40 height 14
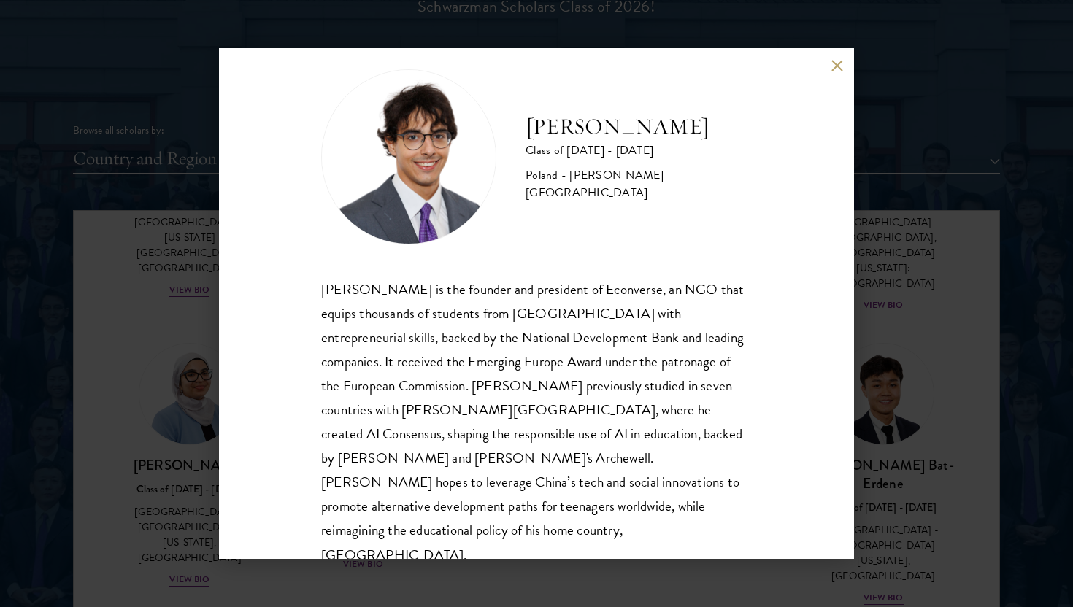
scroll to position [26, 0]
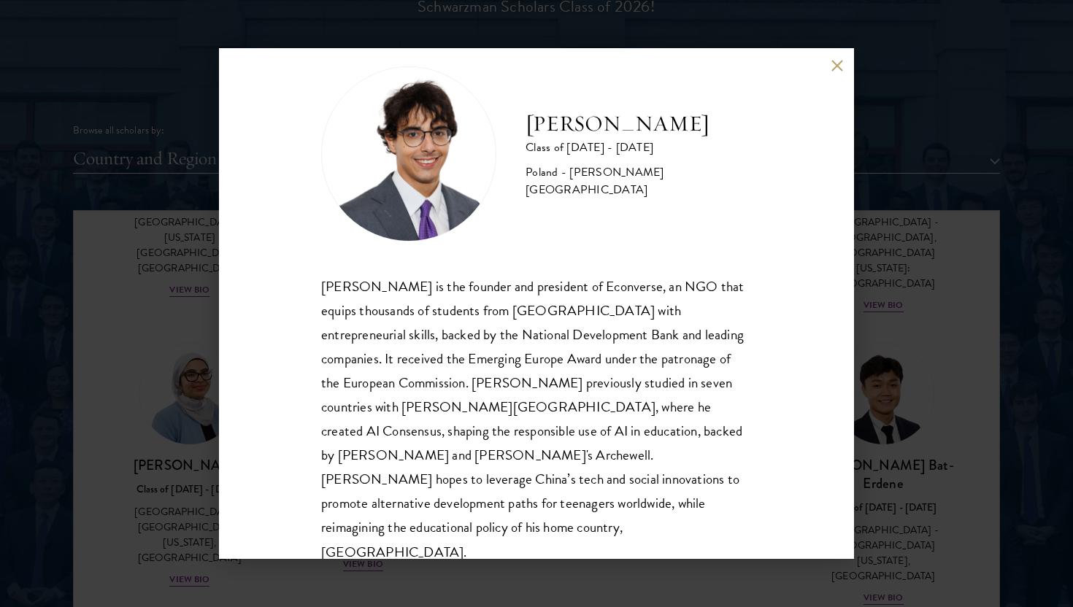
click at [841, 61] on button at bounding box center [836, 65] width 12 height 12
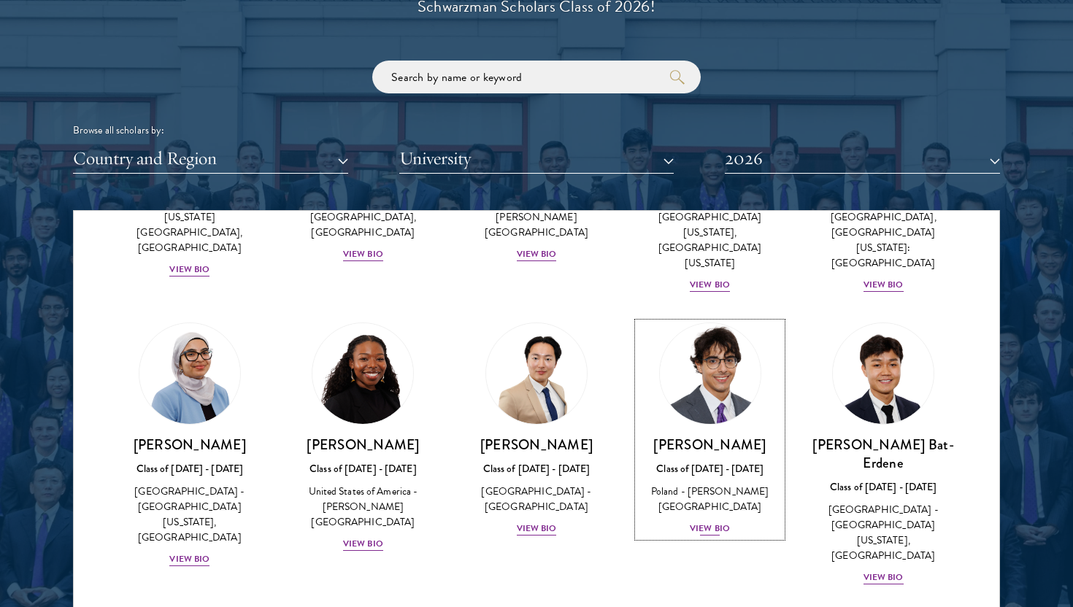
scroll to position [797, 0]
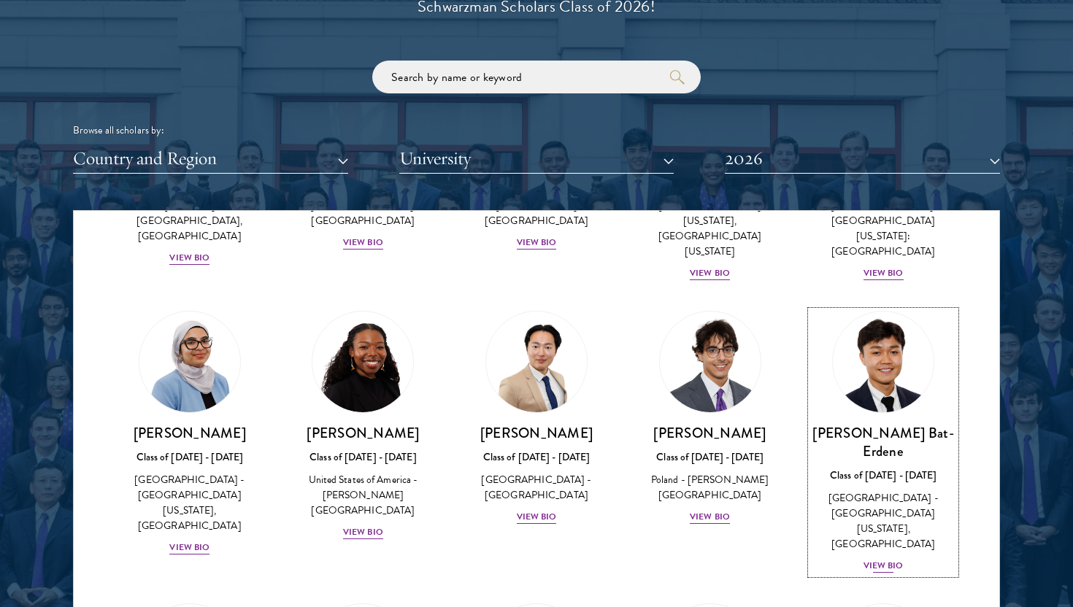
click at [875, 559] on div "View Bio" at bounding box center [883, 566] width 40 height 14
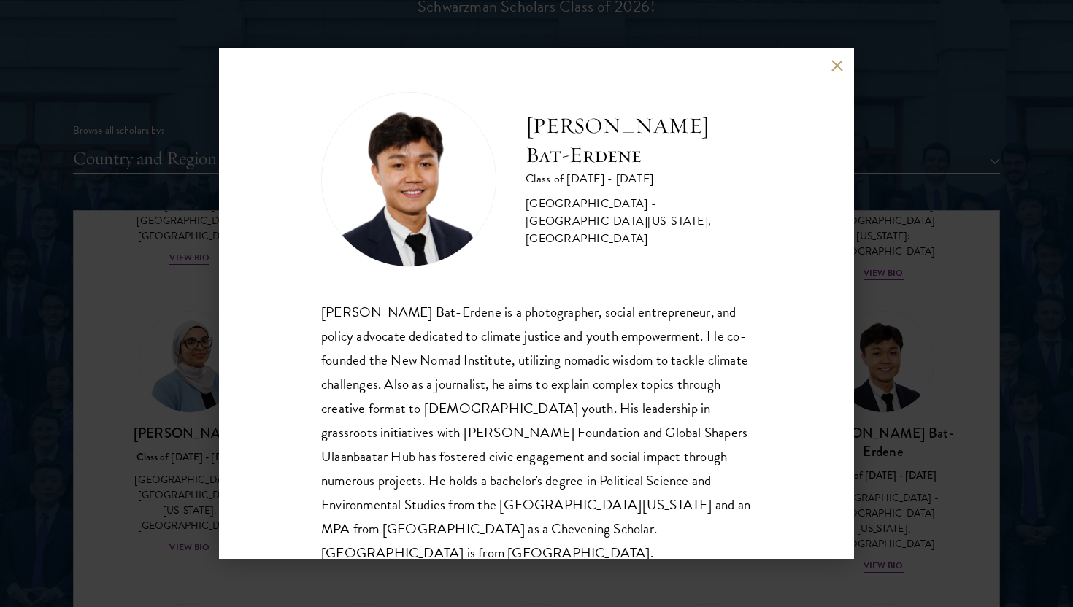
click at [838, 66] on button at bounding box center [836, 65] width 12 height 12
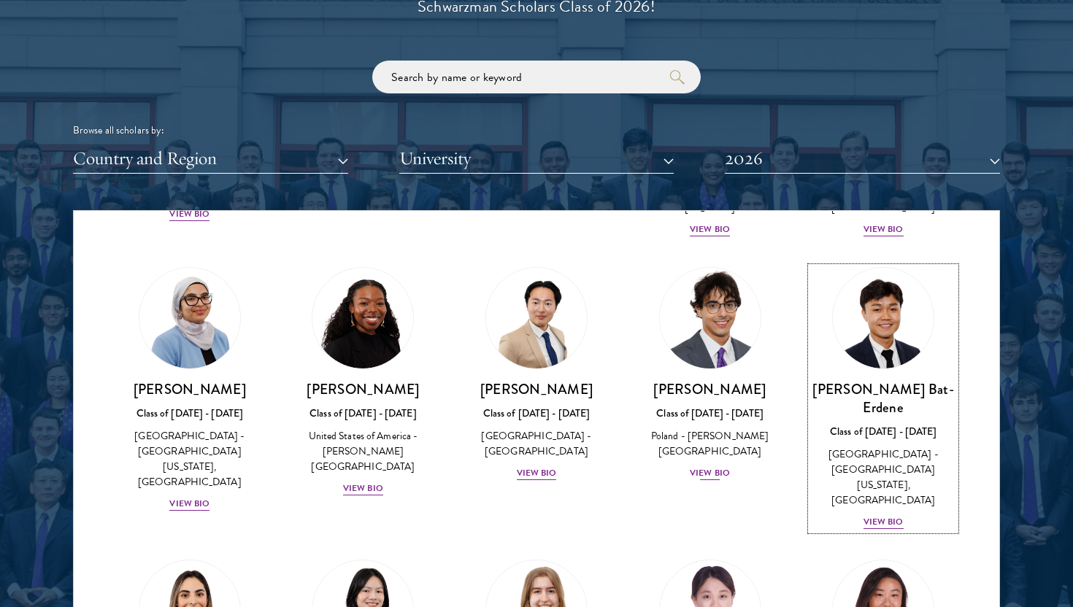
scroll to position [843, 0]
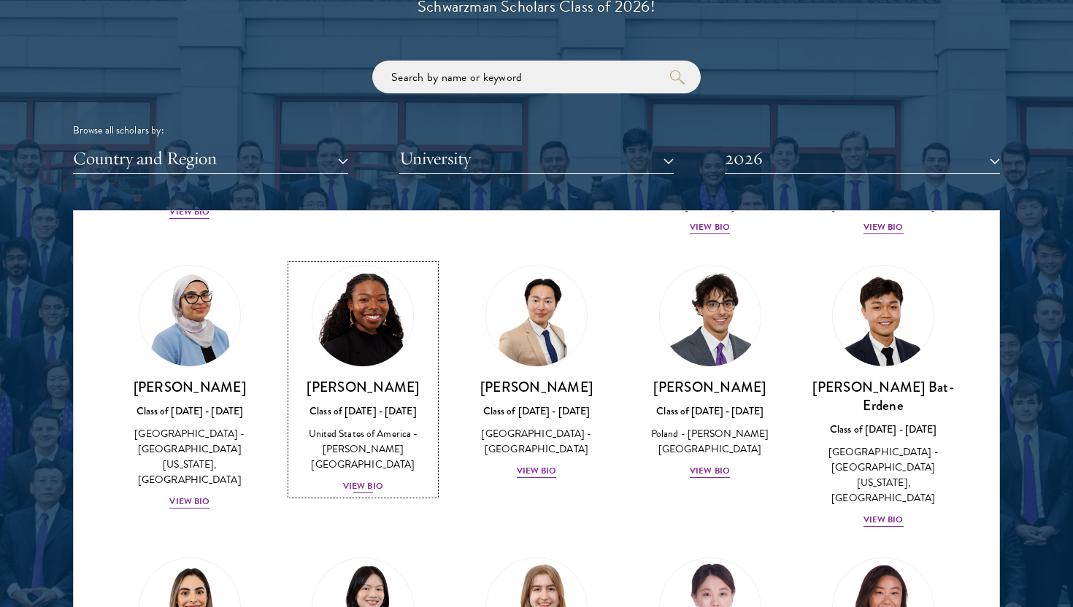
click at [358, 479] on div "View Bio" at bounding box center [363, 486] width 40 height 14
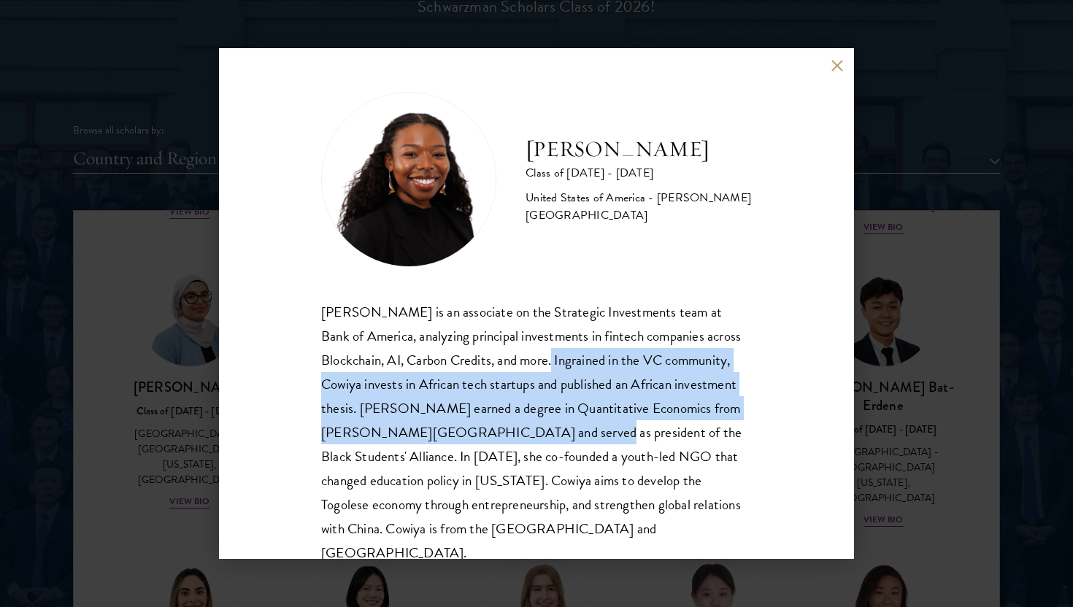
drag, startPoint x: 554, startPoint y: 362, endPoint x: 552, endPoint y: 434, distance: 72.2
click at [553, 435] on div "[PERSON_NAME] is an associate on the Strategic Investments team at Bank of Amer…" at bounding box center [536, 433] width 430 height 266
click at [838, 61] on button at bounding box center [836, 65] width 12 height 12
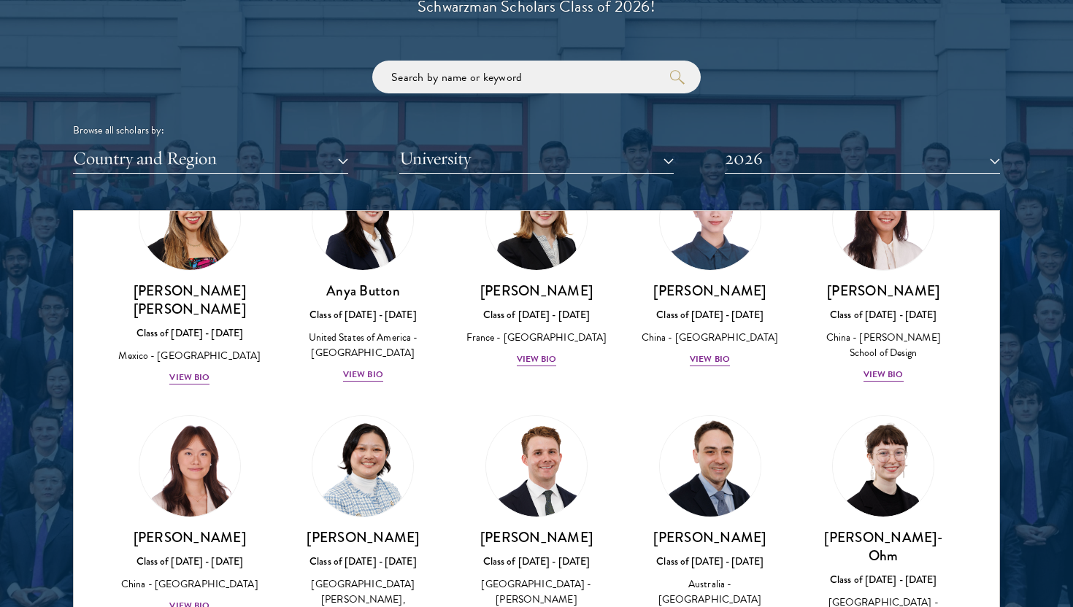
scroll to position [1239, 0]
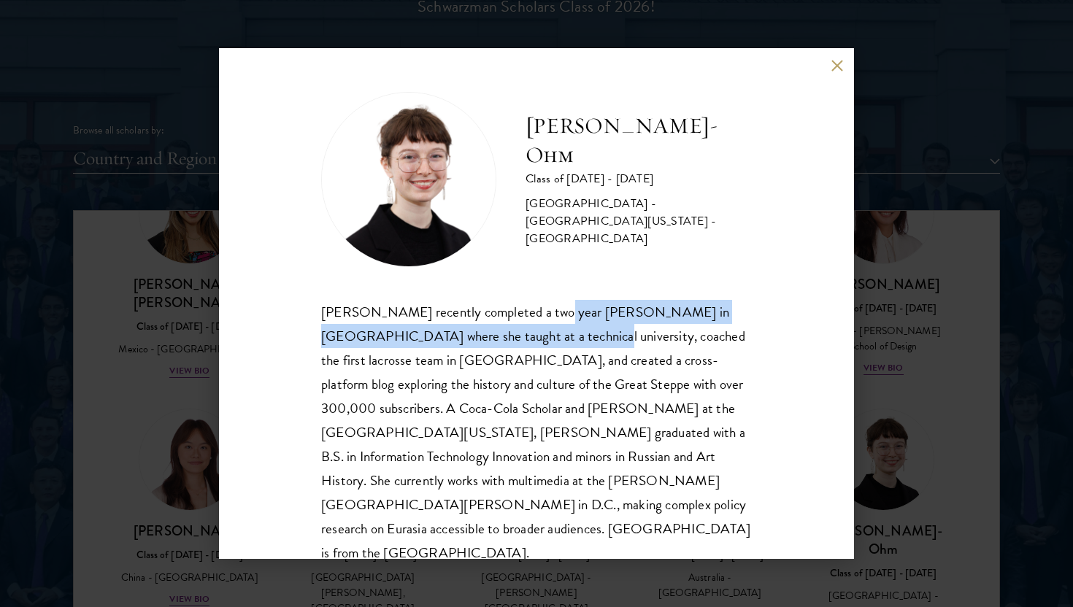
drag, startPoint x: 553, startPoint y: 317, endPoint x: 553, endPoint y: 346, distance: 29.2
click at [553, 346] on div "[PERSON_NAME] recently completed a two year [PERSON_NAME] in [GEOGRAPHIC_DATA] …" at bounding box center [536, 433] width 430 height 266
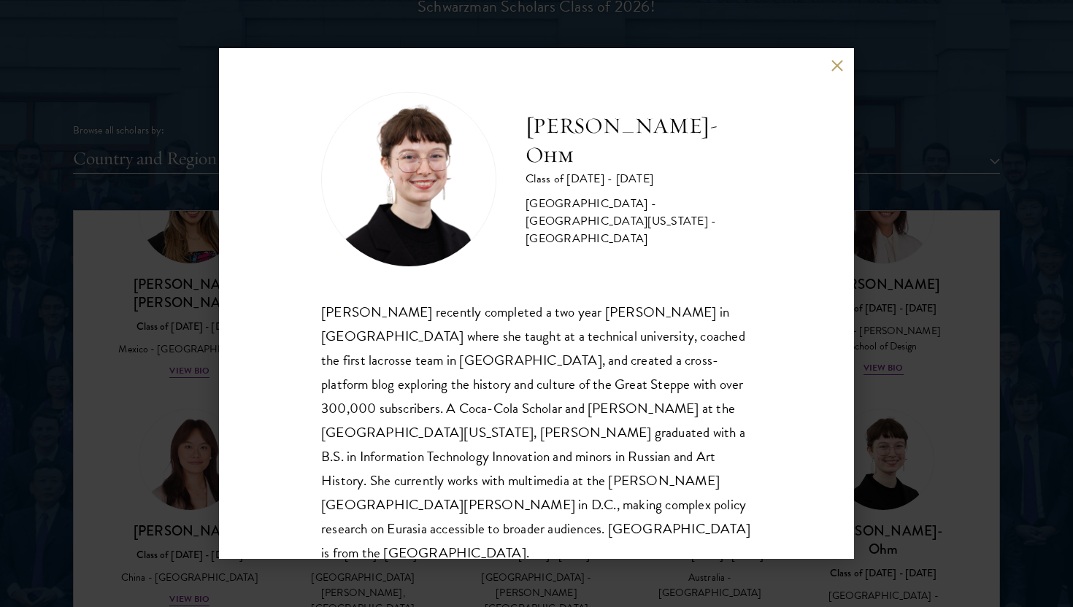
click at [530, 373] on div "[PERSON_NAME] recently completed a two year [PERSON_NAME] in [GEOGRAPHIC_DATA] …" at bounding box center [536, 433] width 430 height 266
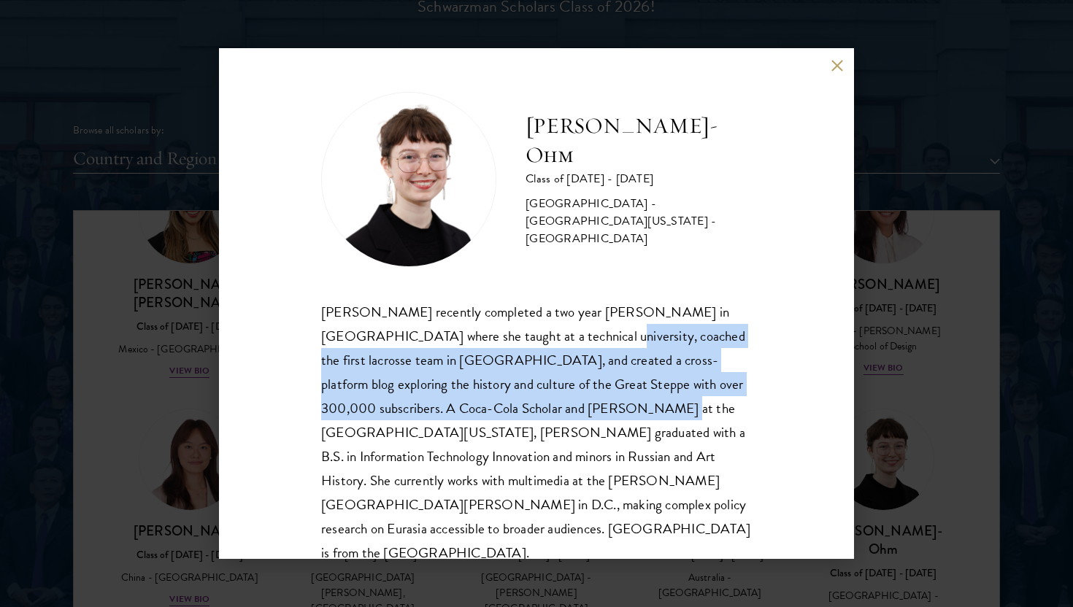
drag, startPoint x: 566, startPoint y: 341, endPoint x: 554, endPoint y: 402, distance: 61.8
click at [555, 402] on div "[PERSON_NAME] recently completed a two year [PERSON_NAME] in [GEOGRAPHIC_DATA] …" at bounding box center [536, 433] width 430 height 266
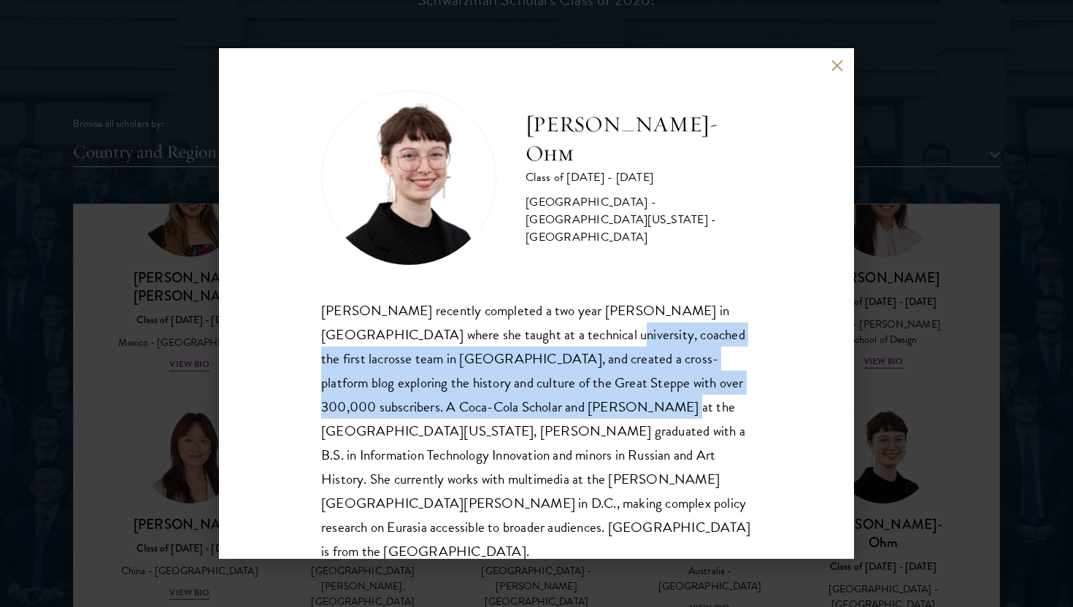
scroll to position [1734, 0]
click at [833, 66] on button at bounding box center [836, 65] width 12 height 12
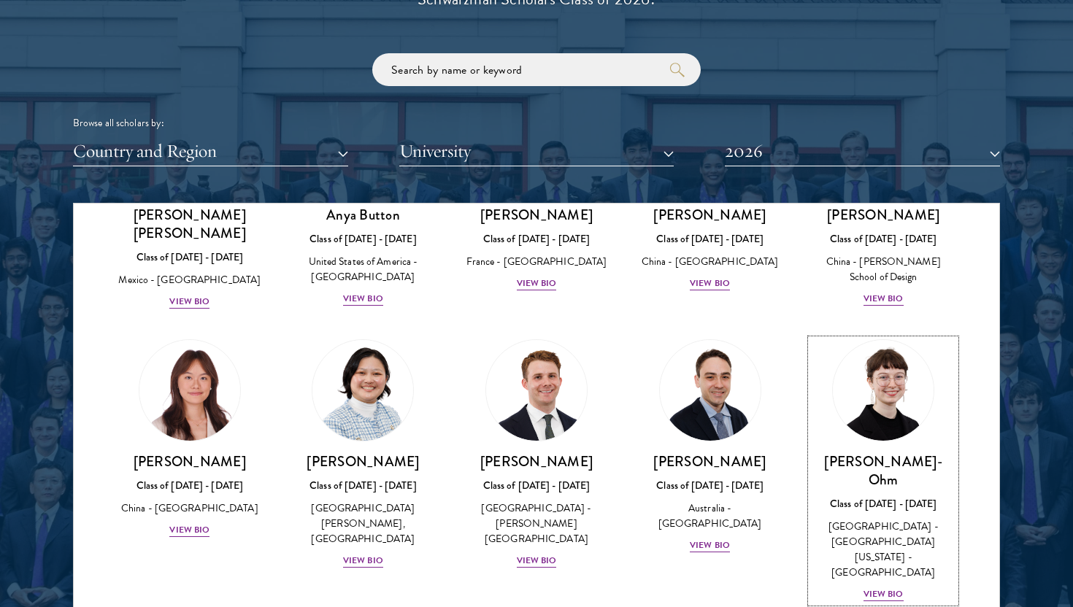
scroll to position [1305, 0]
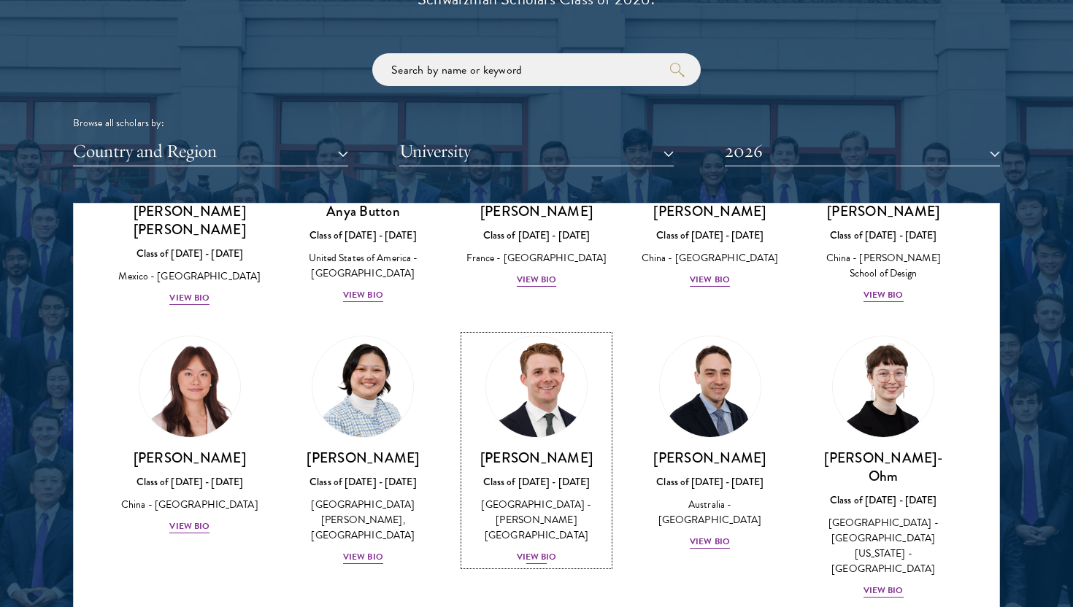
click at [544, 550] on div "View Bio" at bounding box center [537, 557] width 40 height 14
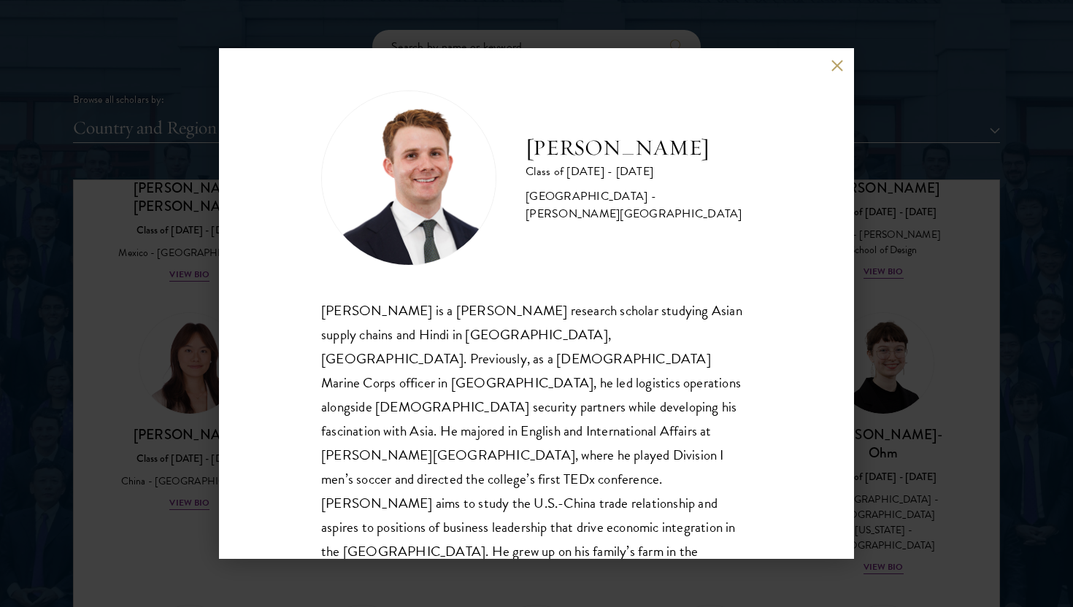
scroll to position [1764, 0]
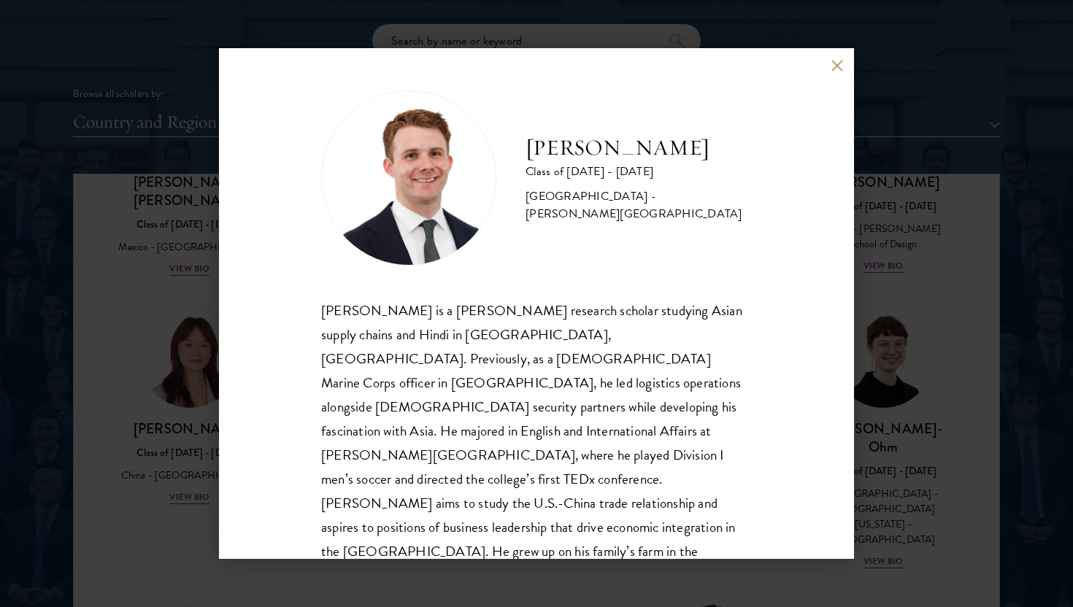
click at [838, 63] on button at bounding box center [836, 65] width 12 height 12
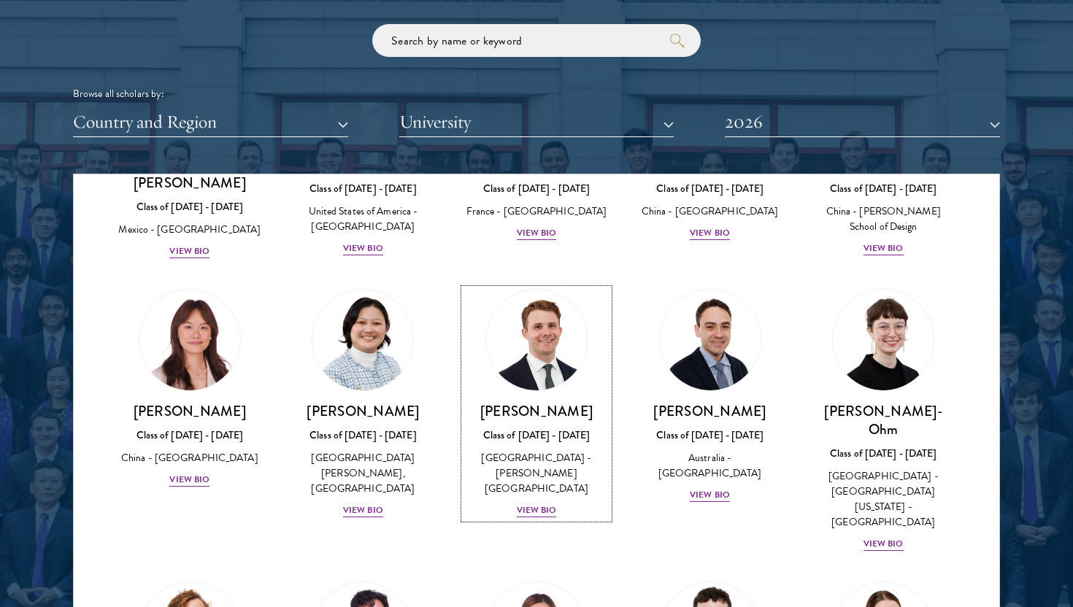
scroll to position [1326, 0]
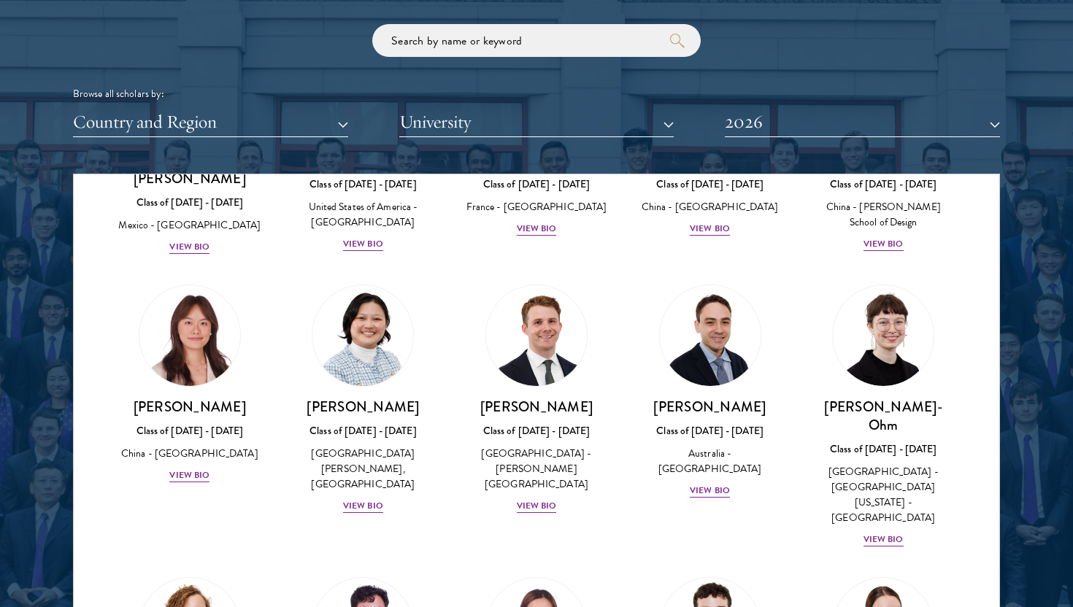
click at [449, 397] on div "[PERSON_NAME] Class of [DATE] - [DATE] [GEOGRAPHIC_DATA] - [PERSON_NAME][GEOGRA…" at bounding box center [536, 399] width 174 height 259
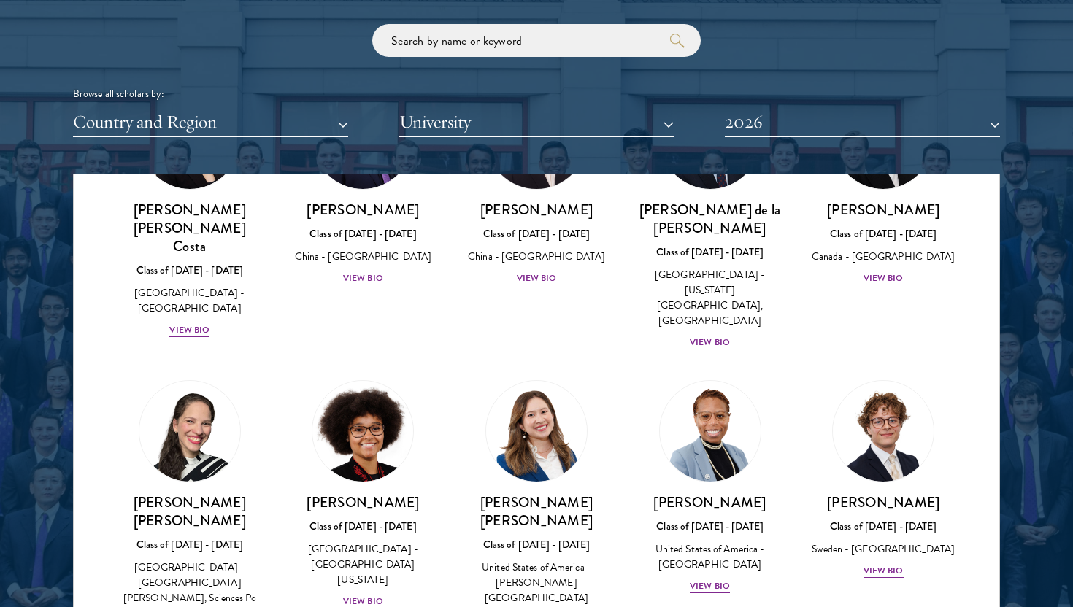
scroll to position [1824, 0]
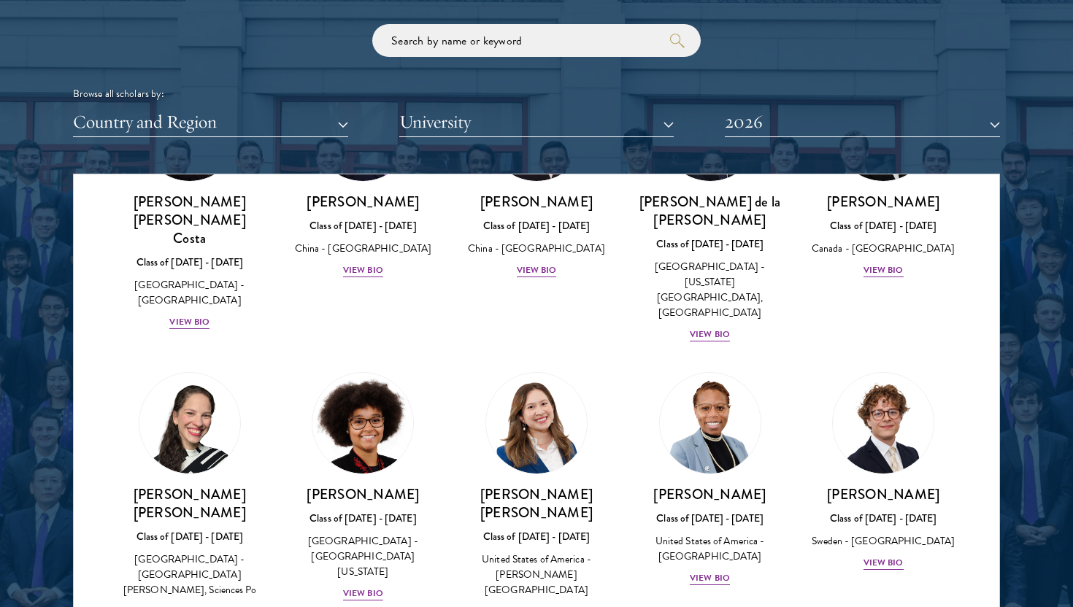
click at [368, 410] on div "[PERSON_NAME] Class of [DATE] - [DATE] [GEOGRAPHIC_DATA] - [GEOGRAPHIC_DATA][US…" at bounding box center [364, 487] width 174 height 259
click at [368, 587] on div "View Bio" at bounding box center [363, 594] width 40 height 14
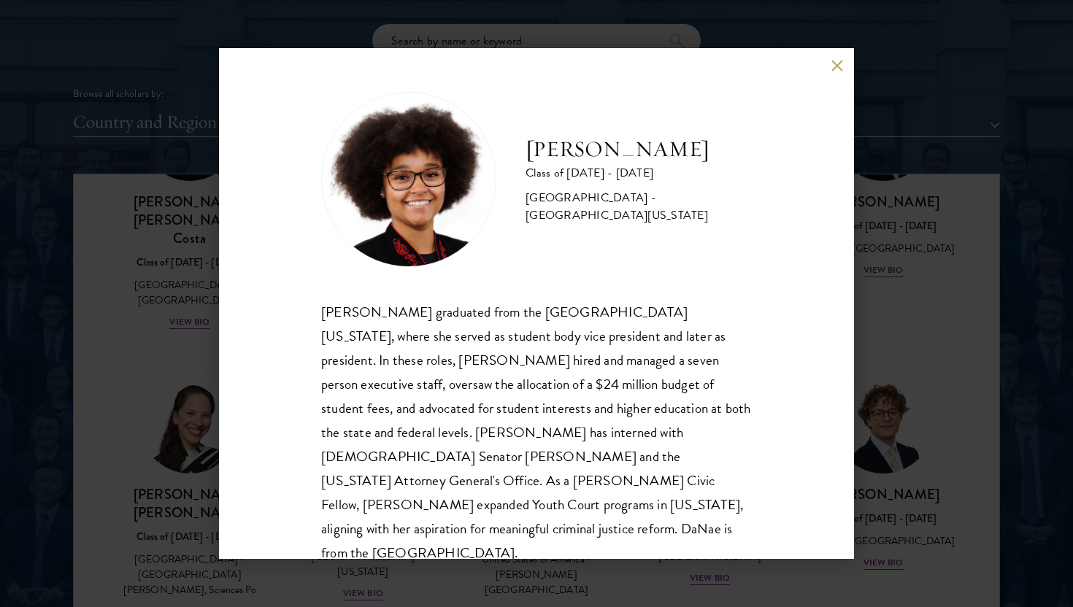
click at [836, 64] on button at bounding box center [836, 65] width 12 height 12
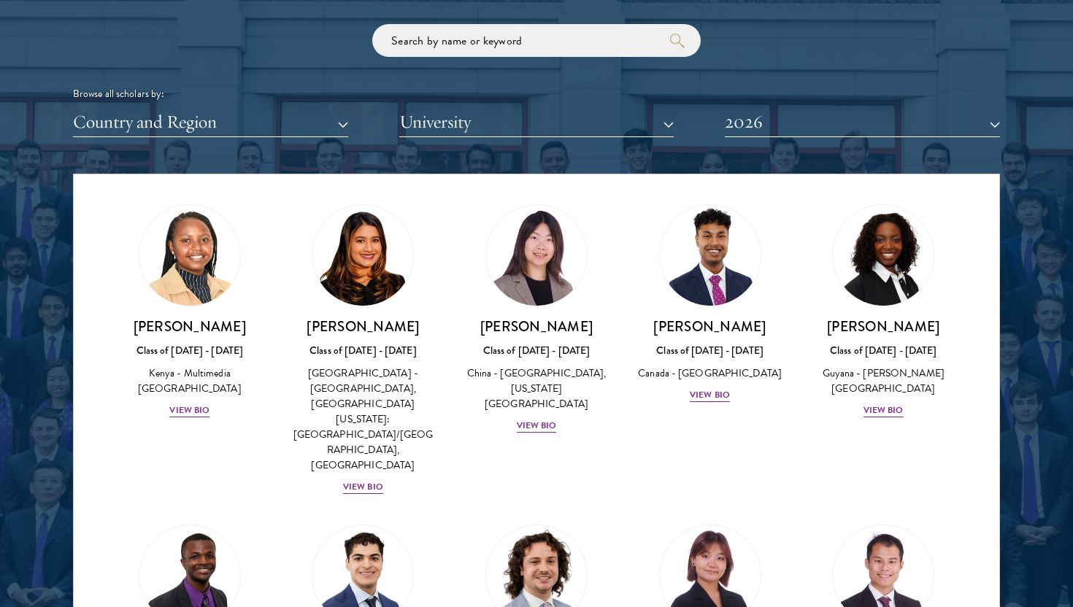
scroll to position [2271, 0]
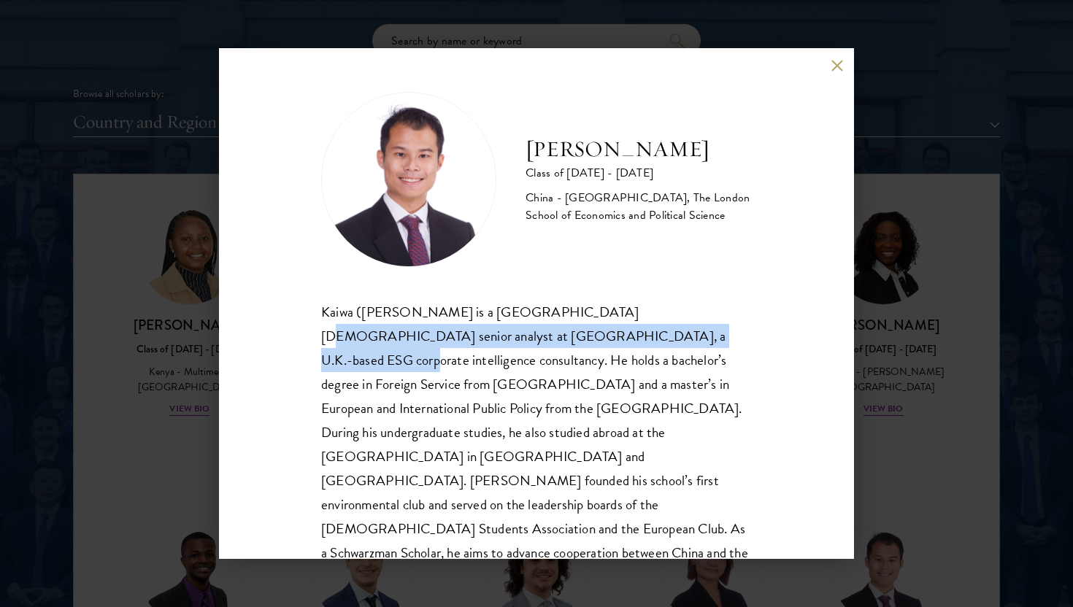
drag, startPoint x: 585, startPoint y: 319, endPoint x: 585, endPoint y: 337, distance: 18.2
click at [585, 337] on div "Kaiwa ([PERSON_NAME] is a [GEOGRAPHIC_DATA][DEMOGRAPHIC_DATA] senior analyst at…" at bounding box center [536, 457] width 430 height 314
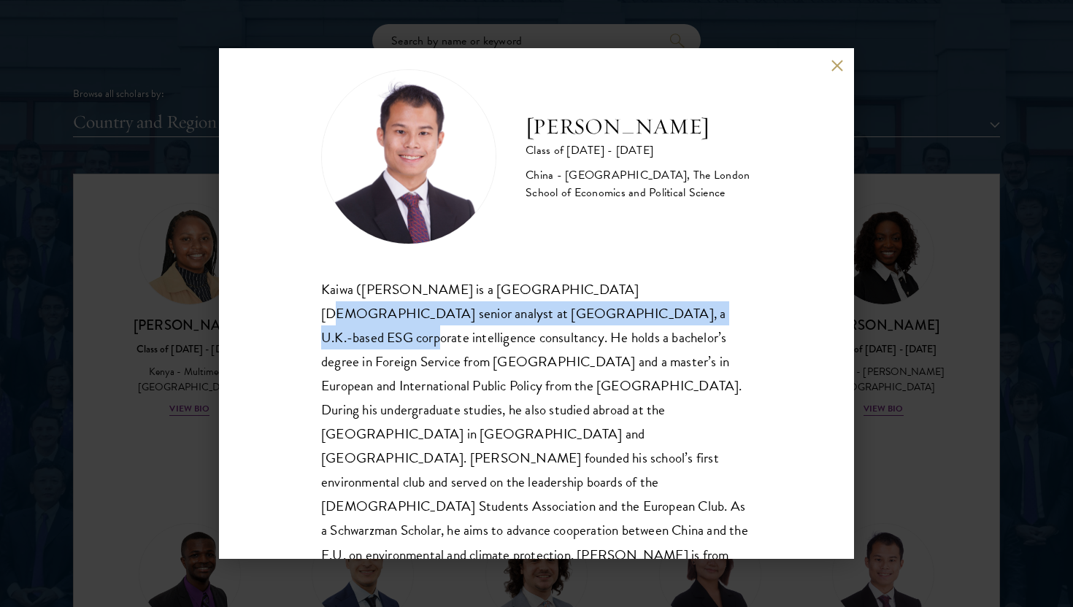
scroll to position [26, 0]
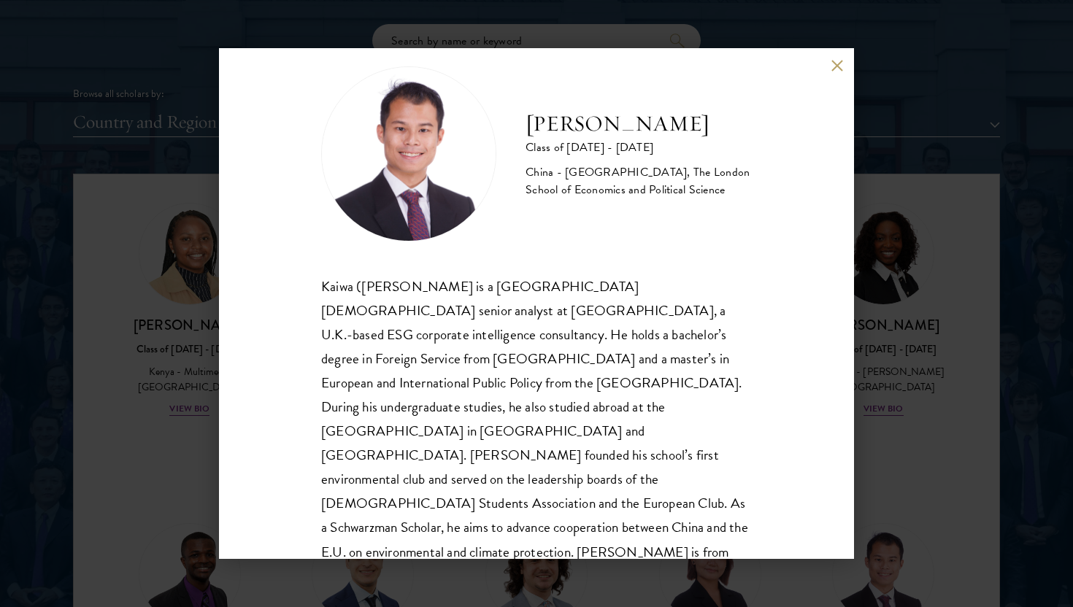
click at [631, 304] on div "Kaiwa ([PERSON_NAME] is a [GEOGRAPHIC_DATA][DEMOGRAPHIC_DATA] senior analyst at…" at bounding box center [536, 431] width 430 height 314
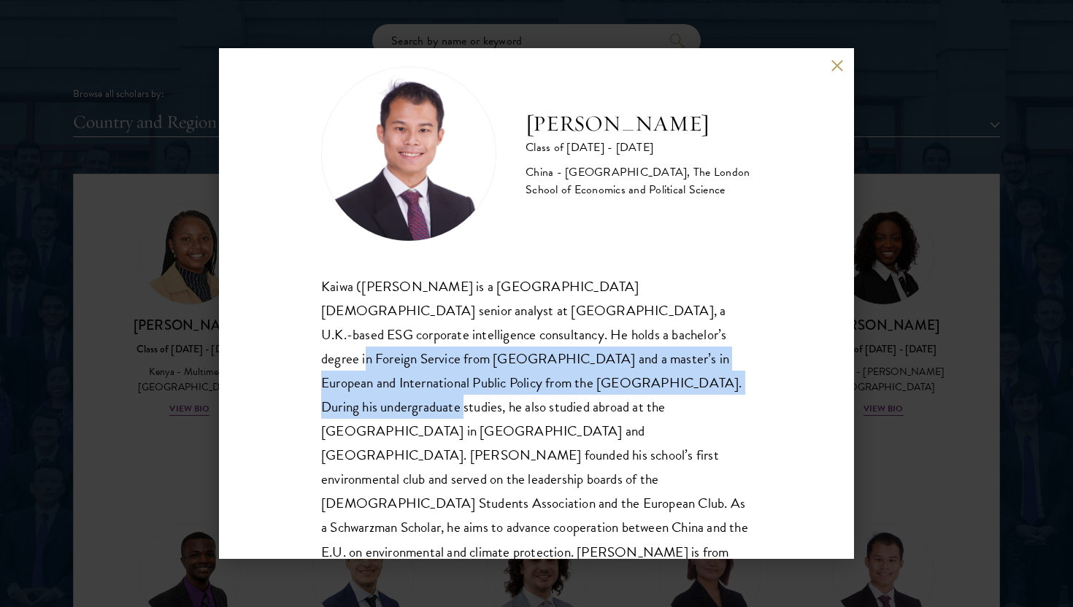
drag, startPoint x: 500, startPoint y: 338, endPoint x: 500, endPoint y: 373, distance: 35.0
click at [500, 373] on div "Kaiwa ([PERSON_NAME] is a [GEOGRAPHIC_DATA][DEMOGRAPHIC_DATA] senior analyst at…" at bounding box center [536, 431] width 430 height 314
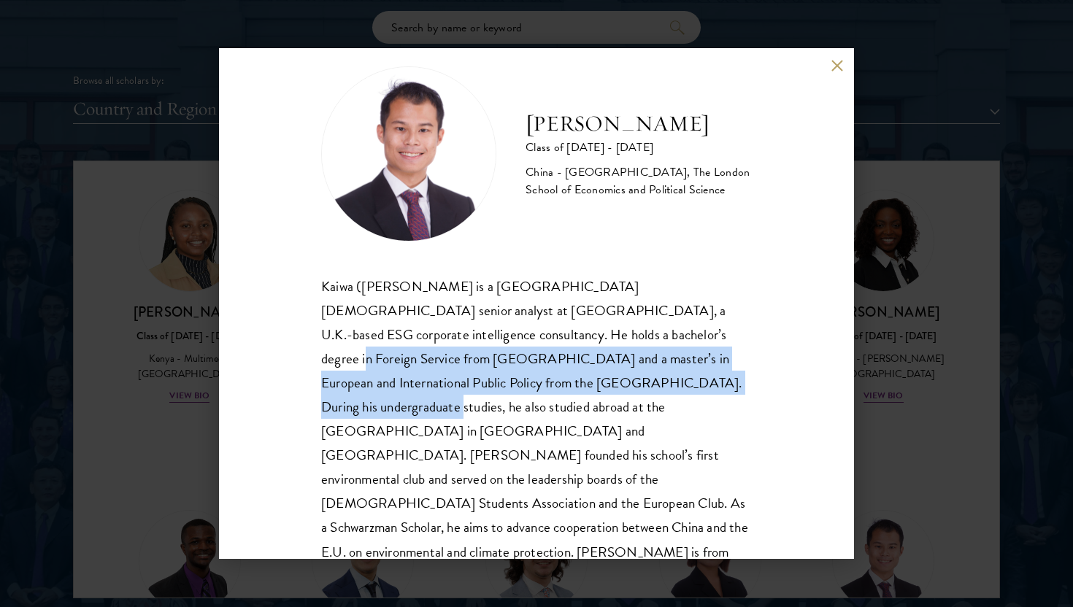
scroll to position [1781, 0]
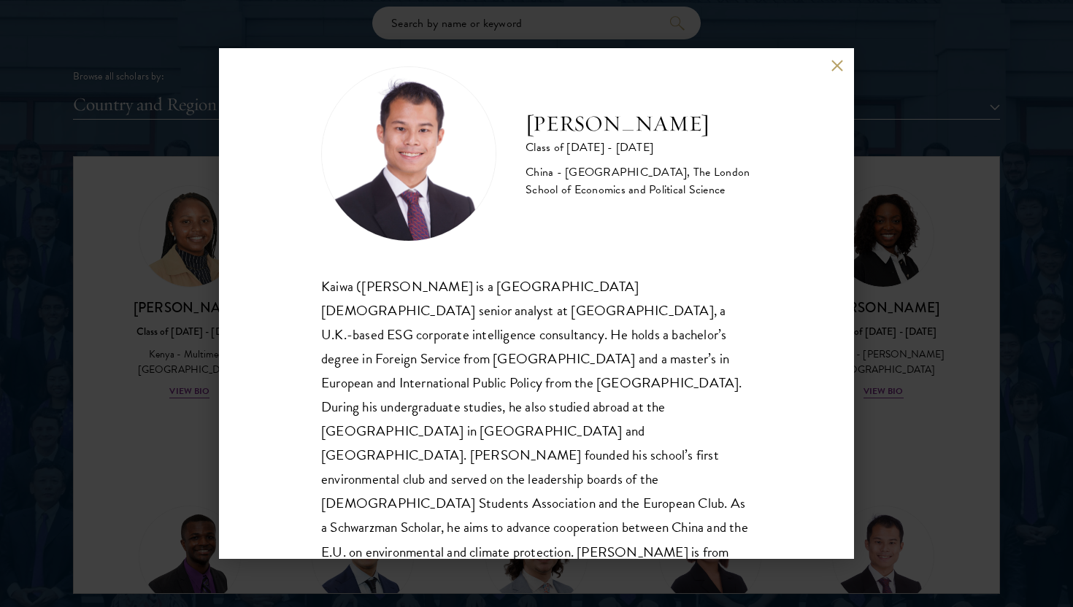
click at [619, 391] on div "Kaiwa ([PERSON_NAME] is a [GEOGRAPHIC_DATA][DEMOGRAPHIC_DATA] senior analyst at…" at bounding box center [536, 431] width 430 height 314
click at [835, 61] on button at bounding box center [836, 65] width 12 height 12
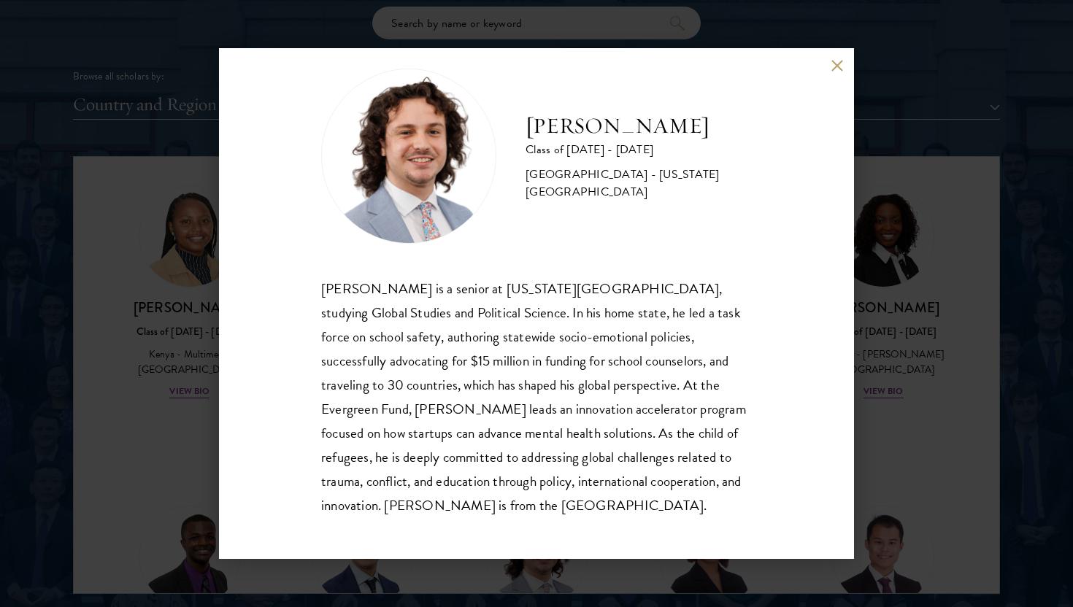
scroll to position [25, 0]
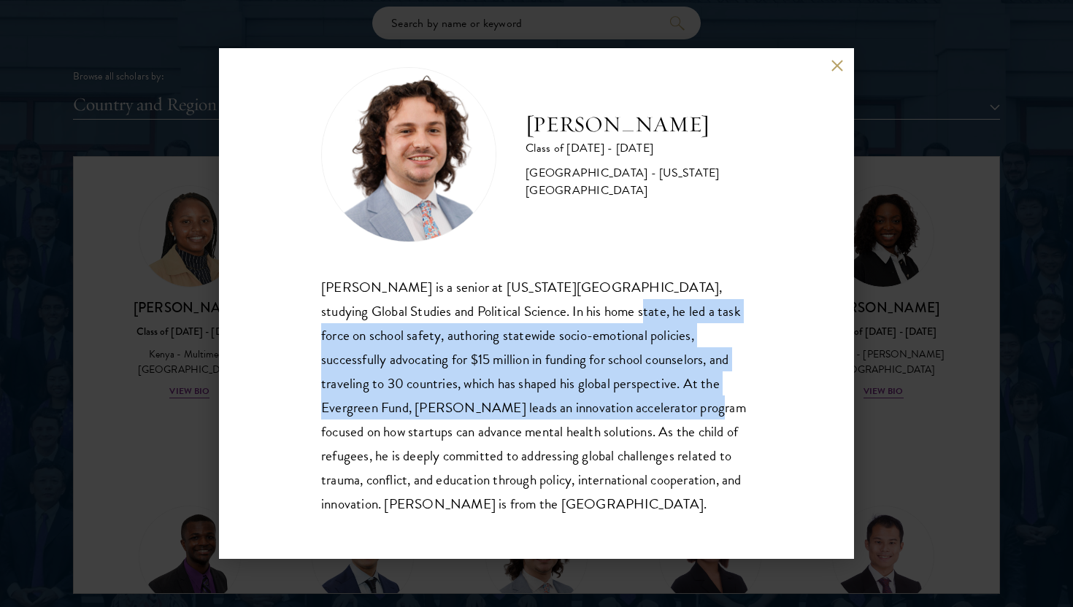
drag, startPoint x: 538, startPoint y: 320, endPoint x: 544, endPoint y: 405, distance: 85.6
click at [544, 406] on div "[PERSON_NAME] is a senior at [US_STATE][GEOGRAPHIC_DATA], studying Global Studi…" at bounding box center [536, 395] width 430 height 241
click at [504, 357] on div "[PERSON_NAME] is a senior at [US_STATE][GEOGRAPHIC_DATA], studying Global Studi…" at bounding box center [536, 395] width 430 height 241
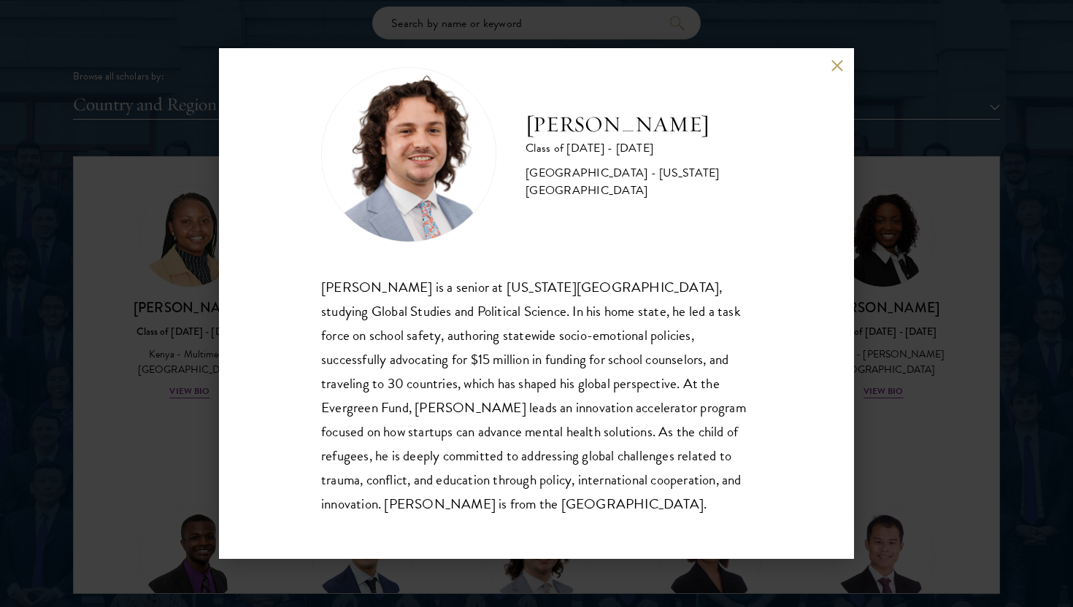
click at [828, 65] on div "[PERSON_NAME] Class of [DATE] - [DATE] [GEOGRAPHIC_DATA] - [US_STATE][GEOGRAPHI…" at bounding box center [536, 303] width 635 height 511
click at [830, 62] on button at bounding box center [836, 65] width 12 height 12
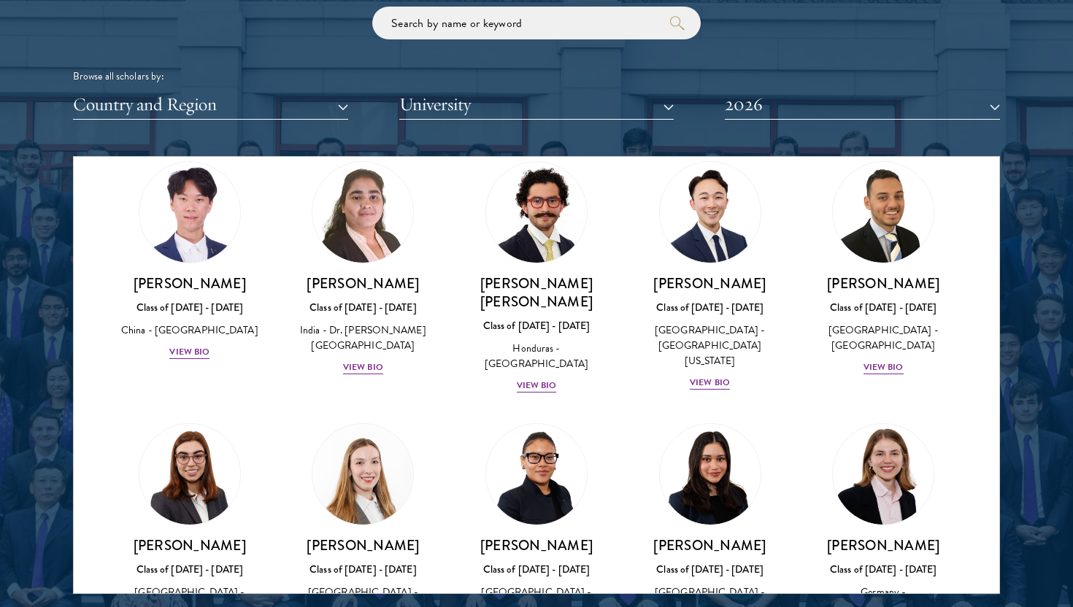
scroll to position [3164, 0]
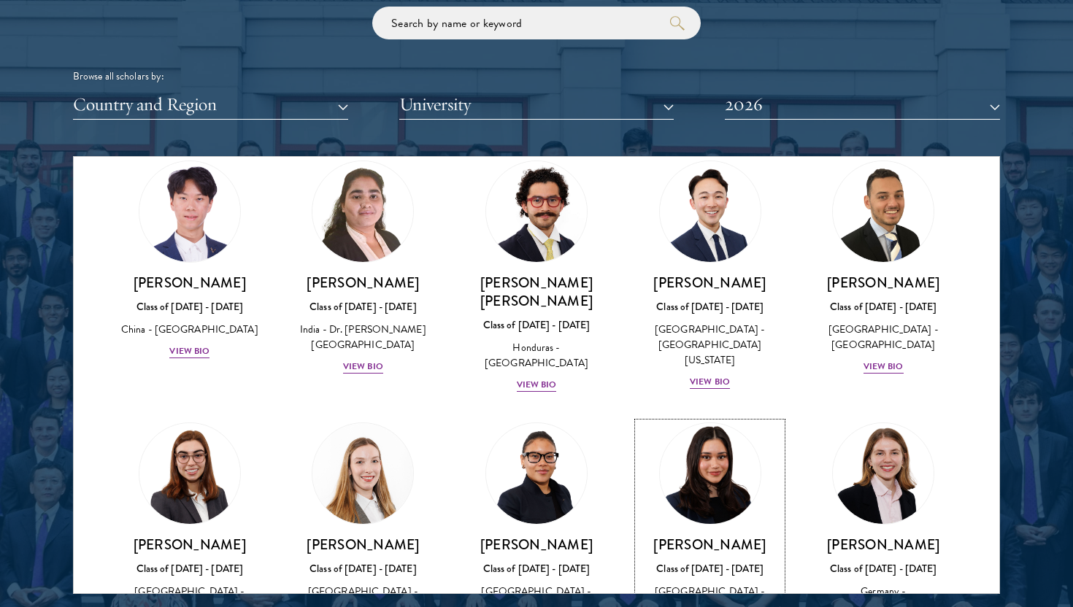
click at [725, 536] on div "[PERSON_NAME] Class of [DATE] - [DATE] [GEOGRAPHIC_DATA] - [GEOGRAPHIC_DATA] Vi…" at bounding box center [710, 586] width 144 height 101
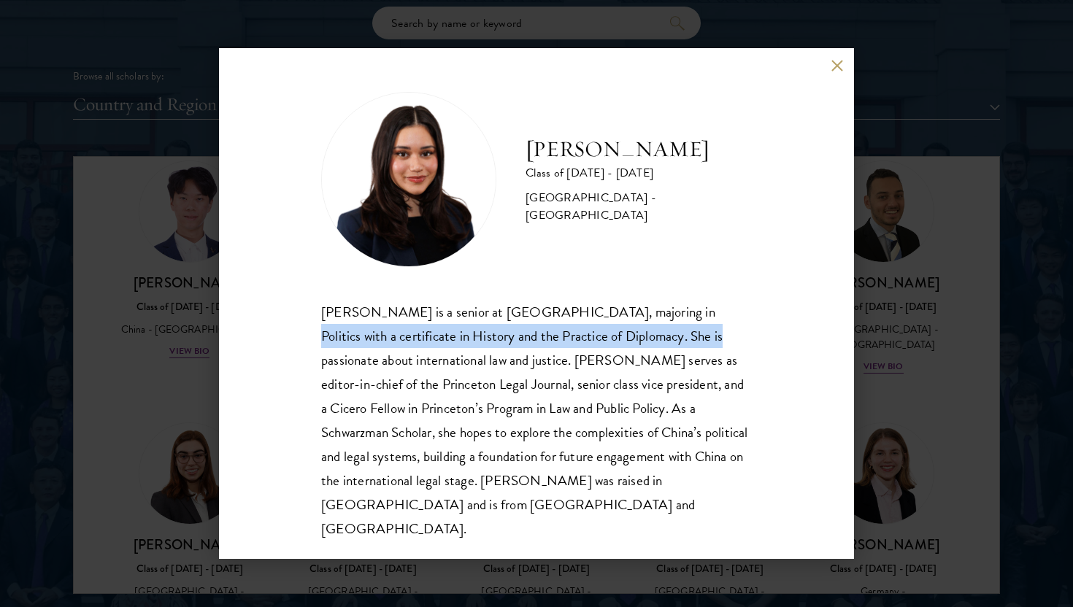
drag, startPoint x: 632, startPoint y: 329, endPoint x: 632, endPoint y: 346, distance: 16.8
click at [632, 346] on div "[PERSON_NAME] is a senior at [GEOGRAPHIC_DATA], majoring in Politics with a cer…" at bounding box center [536, 420] width 430 height 241
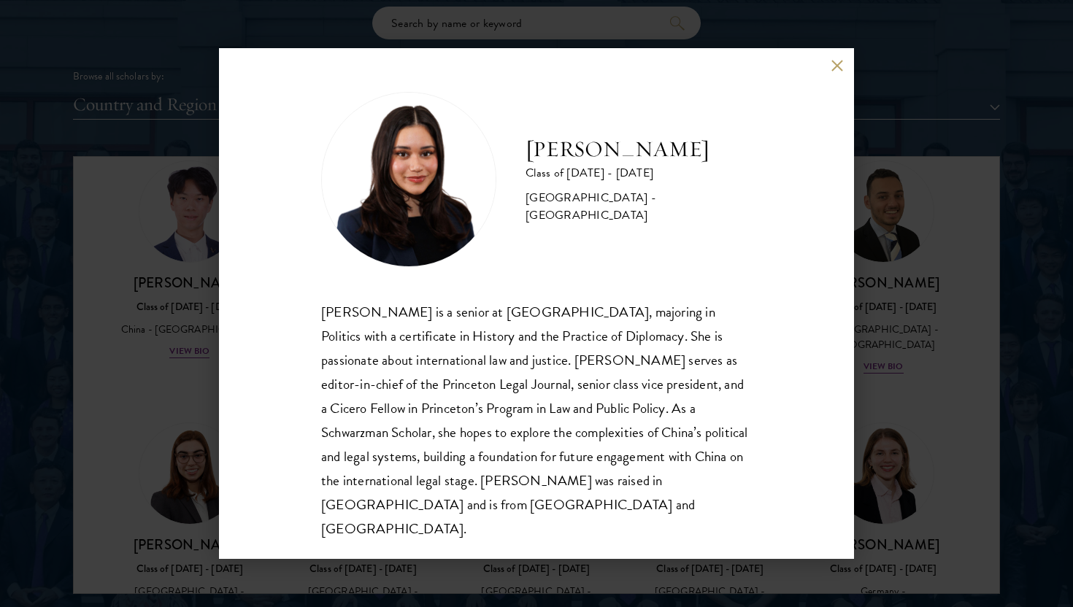
click at [630, 350] on div "[PERSON_NAME] is a senior at [GEOGRAPHIC_DATA], majoring in Politics with a cer…" at bounding box center [536, 420] width 430 height 241
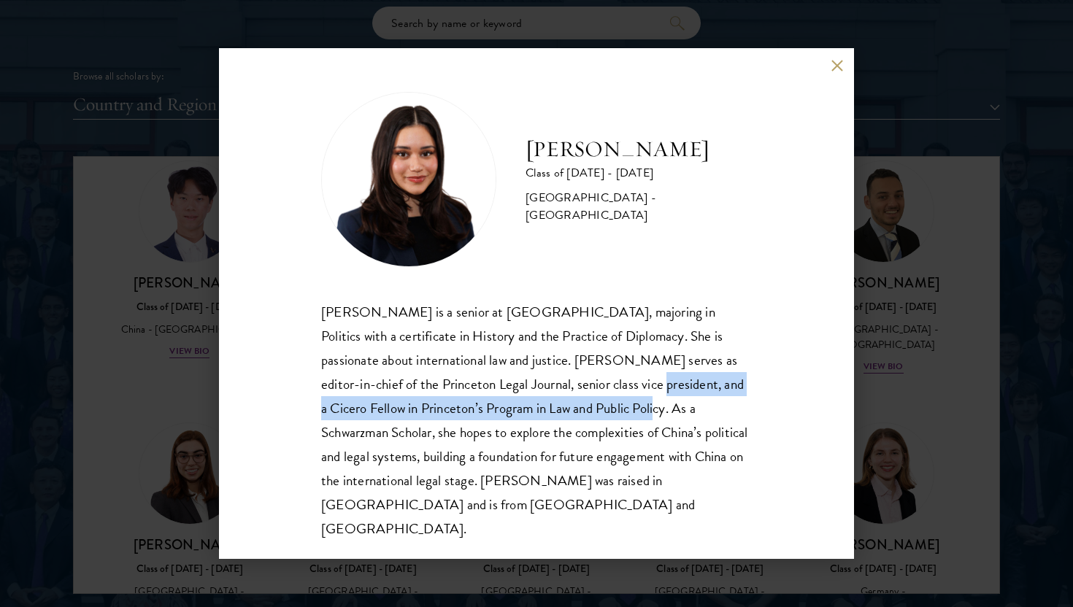
drag, startPoint x: 523, startPoint y: 397, endPoint x: 526, endPoint y: 418, distance: 21.4
click at [526, 418] on div "[PERSON_NAME] is a senior at [GEOGRAPHIC_DATA], majoring in Politics with a cer…" at bounding box center [536, 420] width 430 height 241
click at [840, 72] on button at bounding box center [836, 65] width 12 height 12
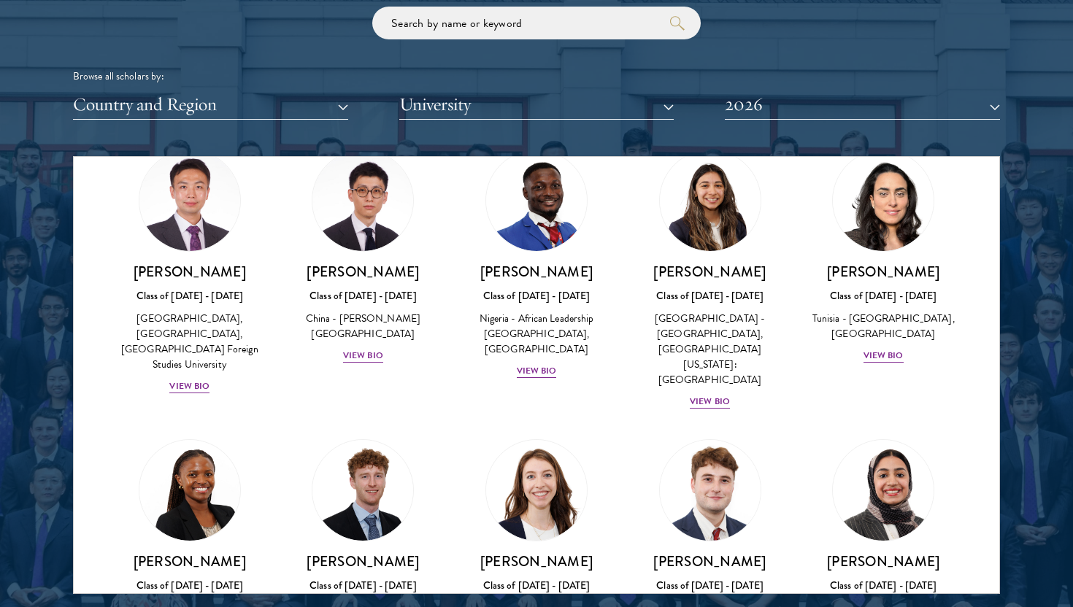
scroll to position [4507, 0]
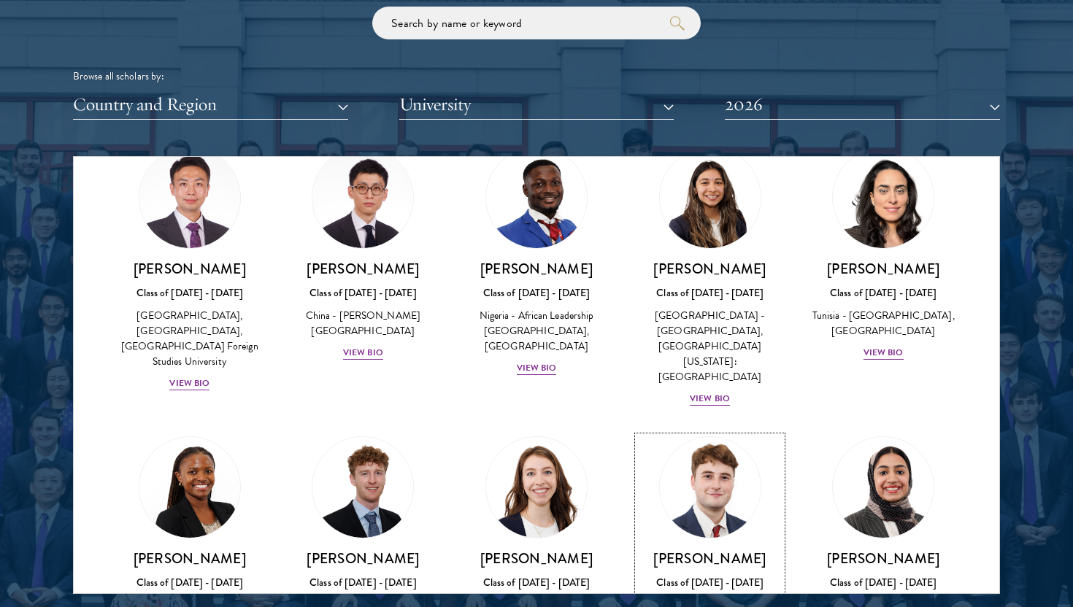
click at [712, 549] on div "[PERSON_NAME] Class of [DATE] - [DATE] [GEOGRAPHIC_DATA] - [US_STATE][GEOGRAPHI…" at bounding box center [710, 615] width 144 height 132
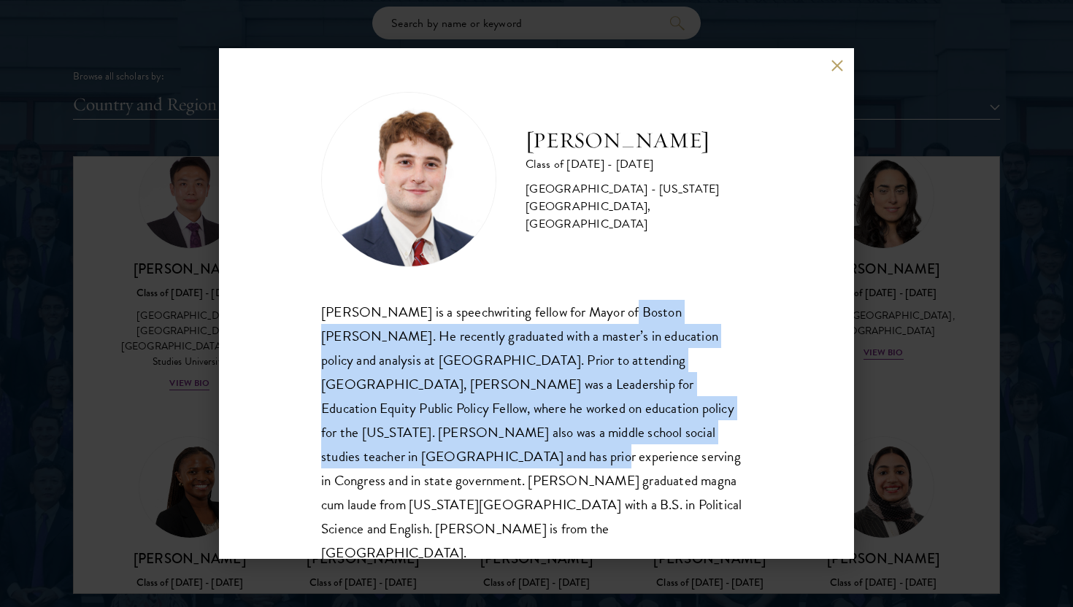
drag, startPoint x: 612, startPoint y: 312, endPoint x: 632, endPoint y: 428, distance: 118.4
click at [632, 428] on div "[PERSON_NAME] is a speechwriting fellow for Mayor of Boston [PERSON_NAME]. He r…" at bounding box center [536, 433] width 430 height 266
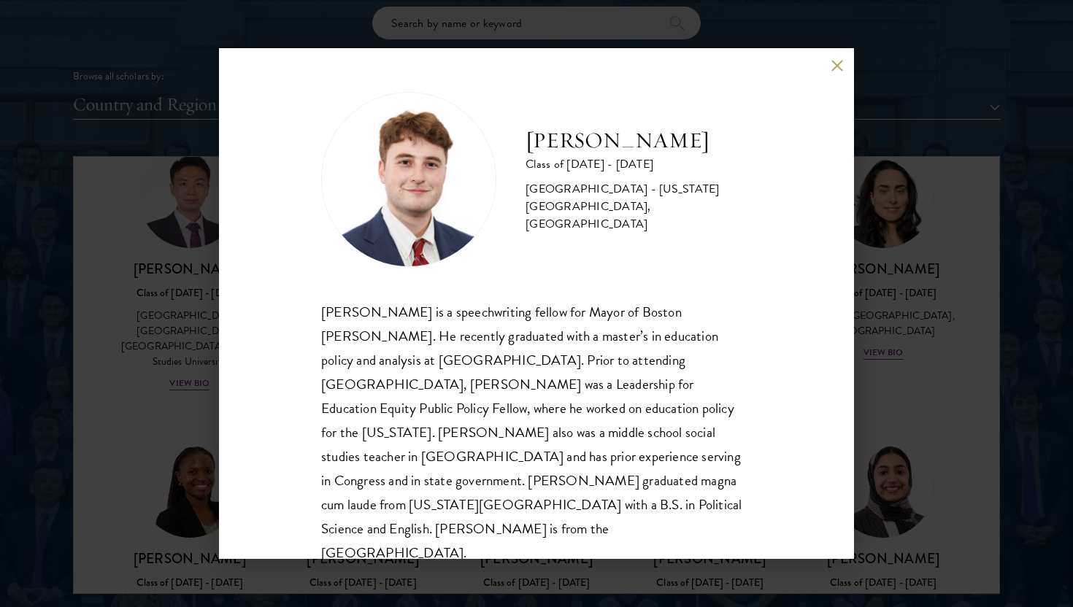
click at [624, 456] on div "[PERSON_NAME] is a speechwriting fellow for Mayor of Boston [PERSON_NAME]. He r…" at bounding box center [536, 433] width 430 height 266
click at [840, 59] on button at bounding box center [836, 65] width 12 height 12
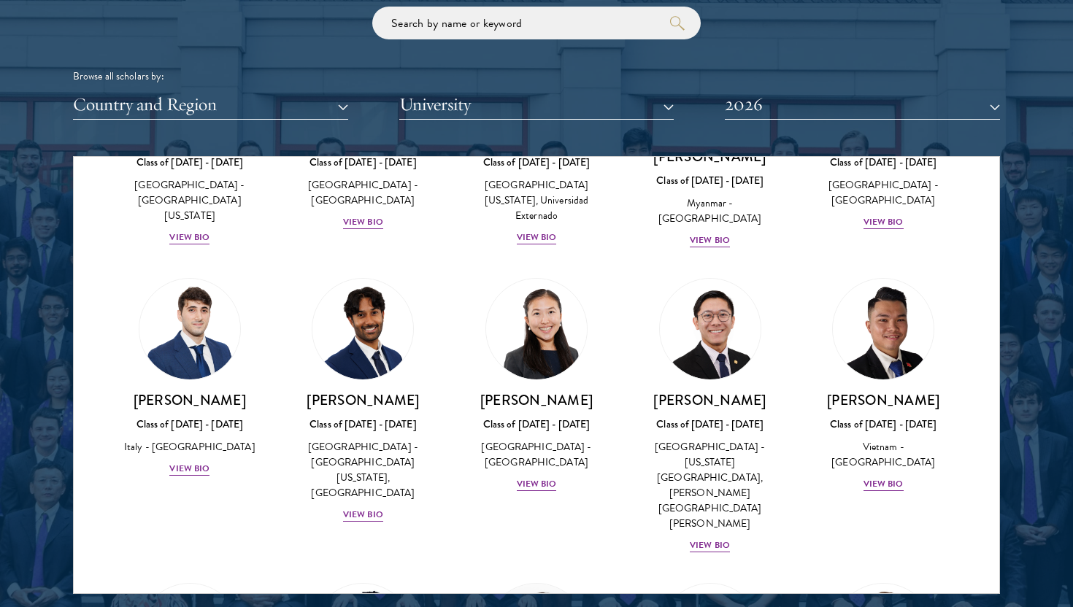
scroll to position [5227, 0]
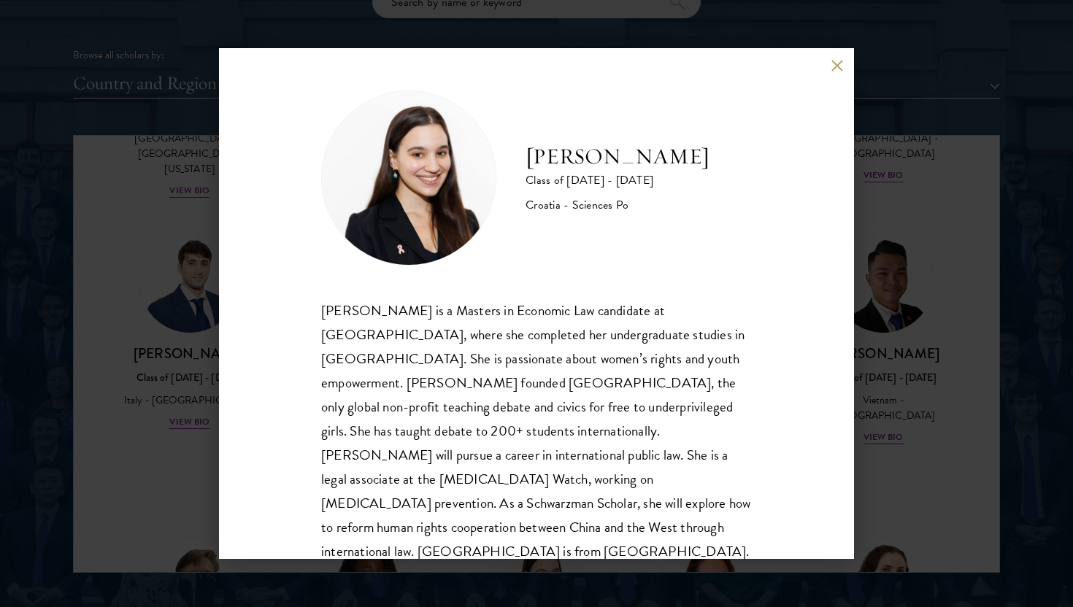
scroll to position [1803, 0]
drag, startPoint x: 531, startPoint y: 155, endPoint x: 688, endPoint y: 157, distance: 156.9
click at [688, 157] on div "[PERSON_NAME] Class of [DATE] - [DATE] Croatia - Sciences Po" at bounding box center [536, 177] width 430 height 175
copy h2 "[PERSON_NAME]"
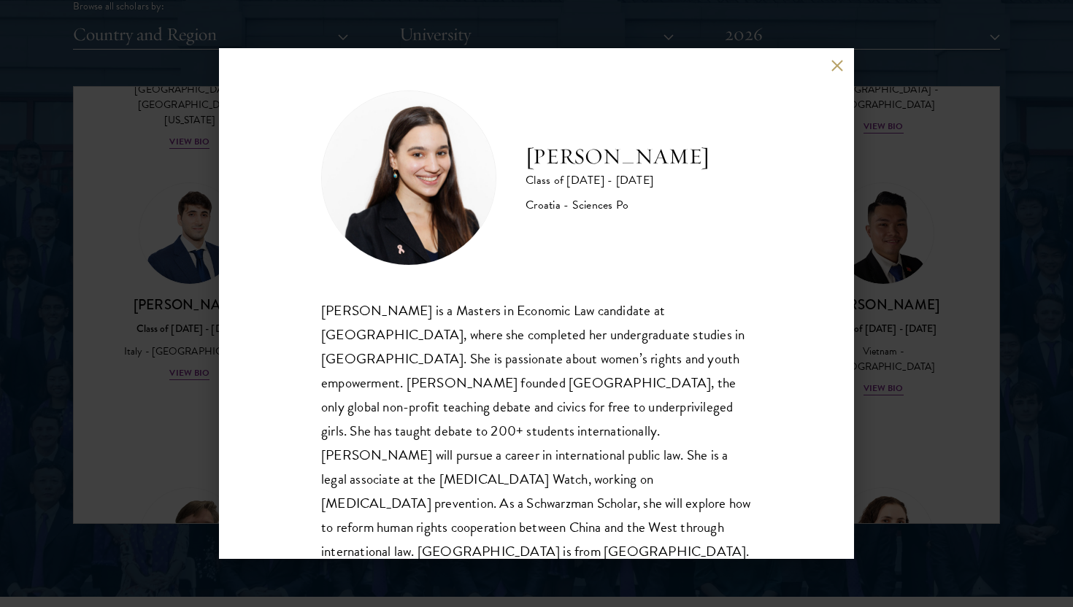
scroll to position [1852, 0]
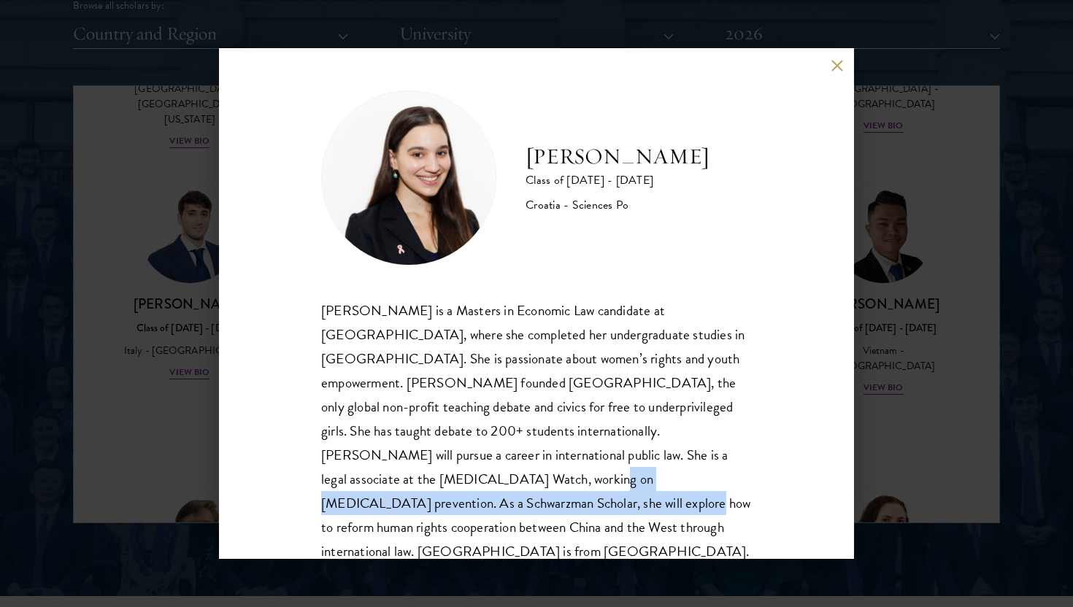
drag, startPoint x: 642, startPoint y: 455, endPoint x: 639, endPoint y: 472, distance: 17.8
click at [639, 473] on div "[PERSON_NAME] is a Masters in Economic Law candidate at [GEOGRAPHIC_DATA], wher…" at bounding box center [536, 431] width 430 height 266
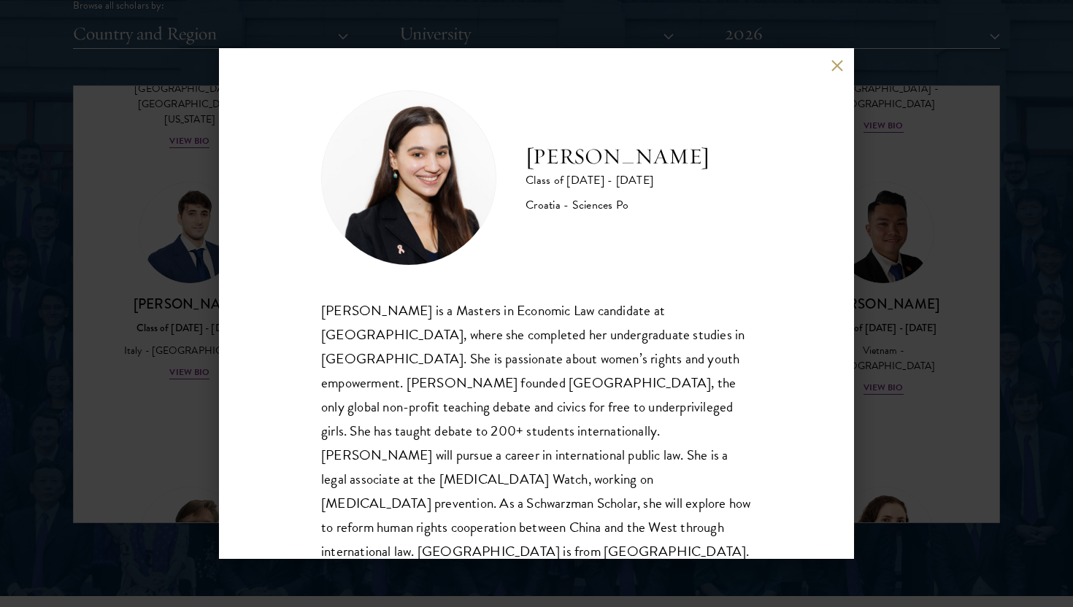
click at [843, 63] on div "[PERSON_NAME] Class of [DATE] - [DATE] Croatia - Sciences Po [PERSON_NAME] is a…" at bounding box center [536, 303] width 635 height 511
click at [833, 66] on button at bounding box center [836, 65] width 12 height 12
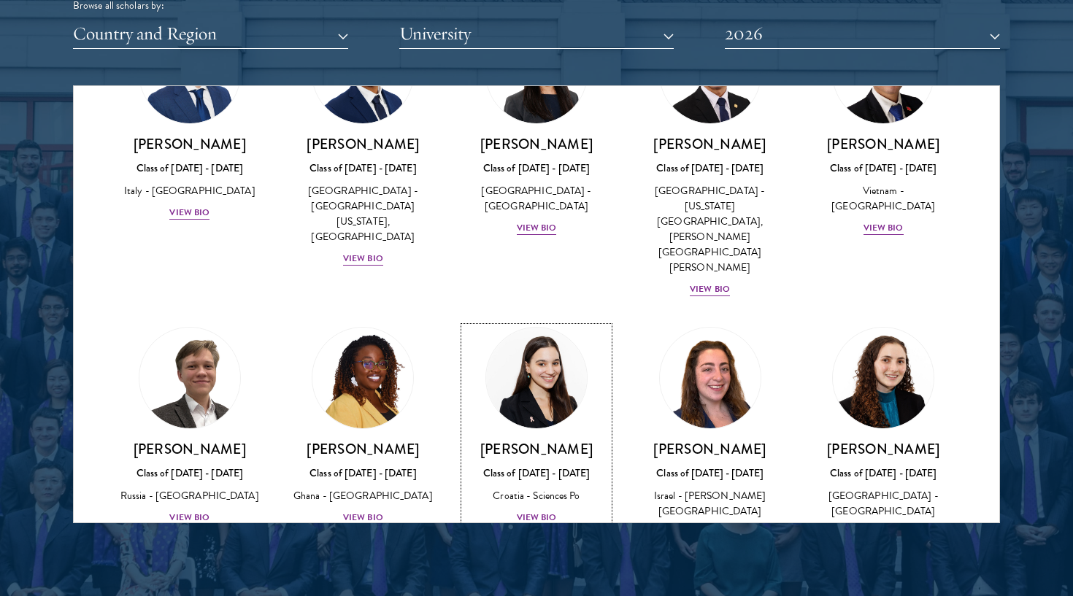
scroll to position [5383, 0]
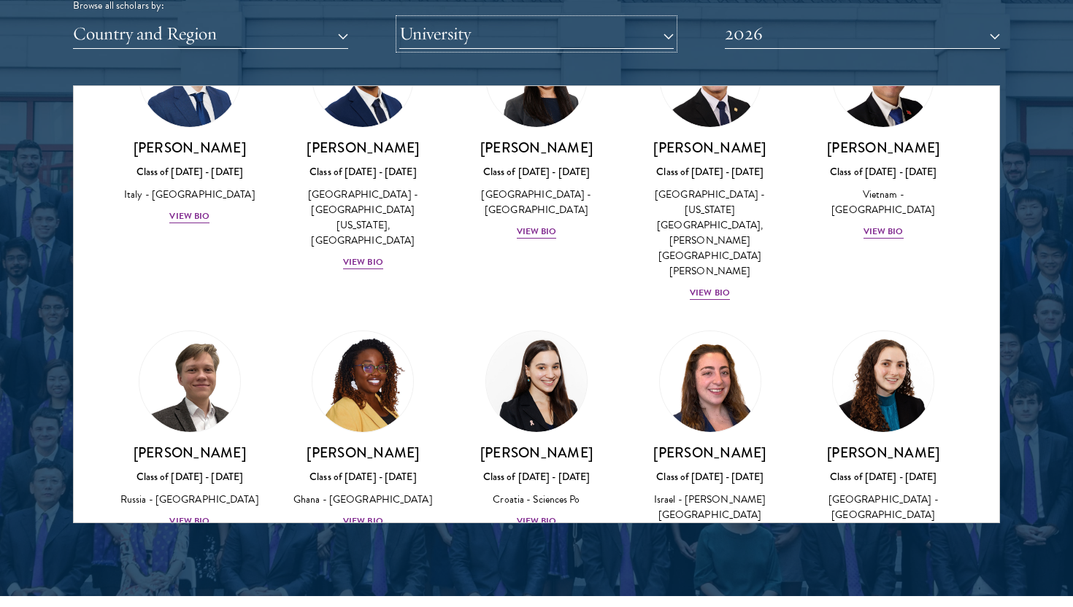
click at [493, 23] on button "University" at bounding box center [536, 34] width 275 height 30
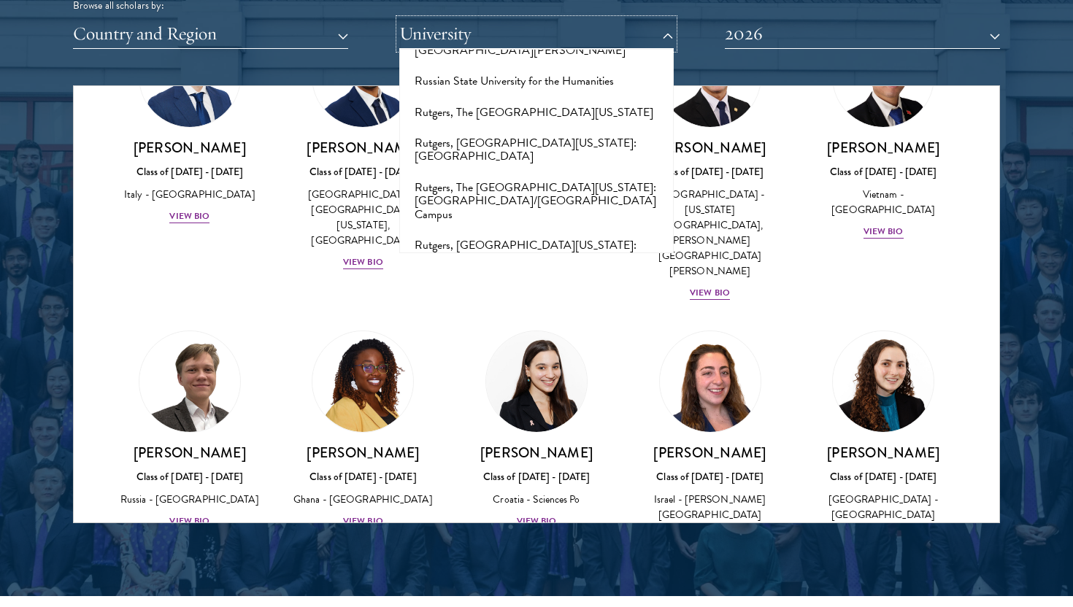
scroll to position [7561, 0]
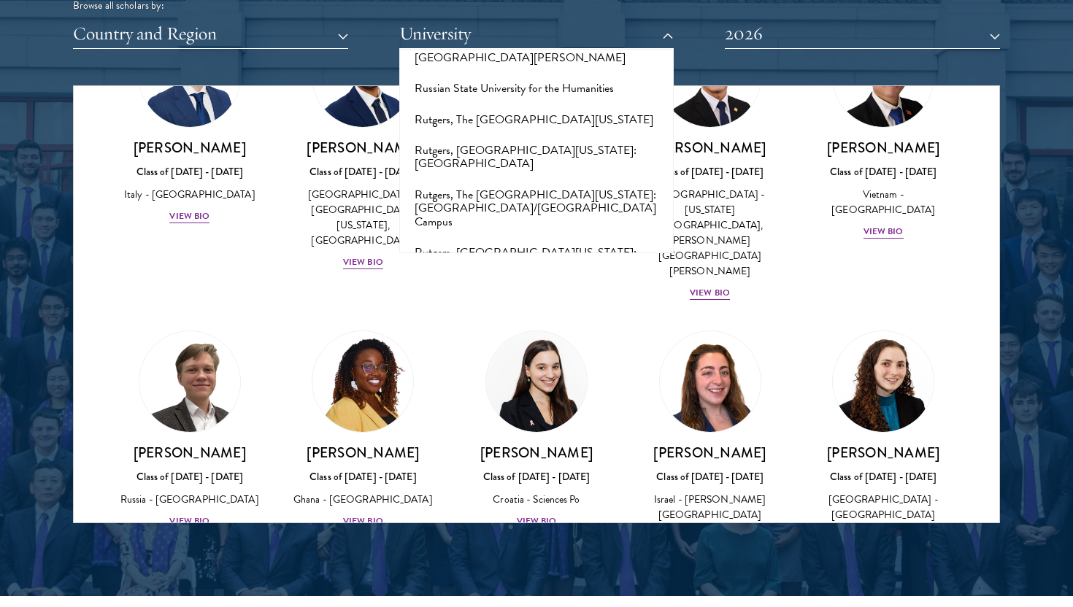
click at [442, 494] on button "Sciences Po" at bounding box center [536, 509] width 266 height 31
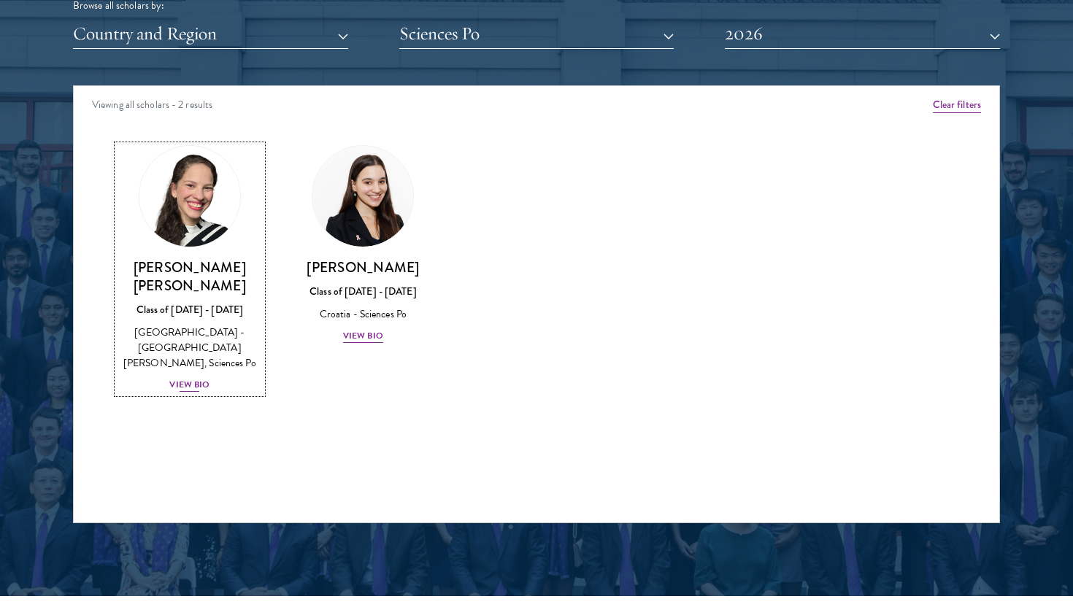
click at [196, 378] on div "View Bio" at bounding box center [189, 385] width 40 height 14
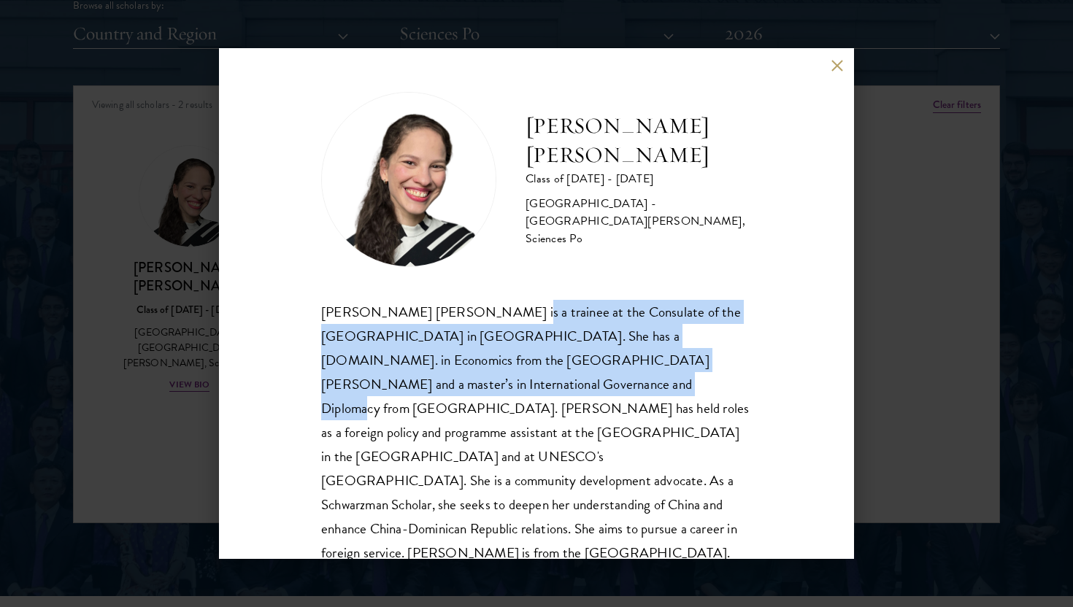
drag, startPoint x: 478, startPoint y: 316, endPoint x: 462, endPoint y: 395, distance: 81.1
click at [463, 395] on div "[PERSON_NAME] [PERSON_NAME] is a trainee at the Consulate of the [GEOGRAPHIC_DA…" at bounding box center [536, 433] width 430 height 266
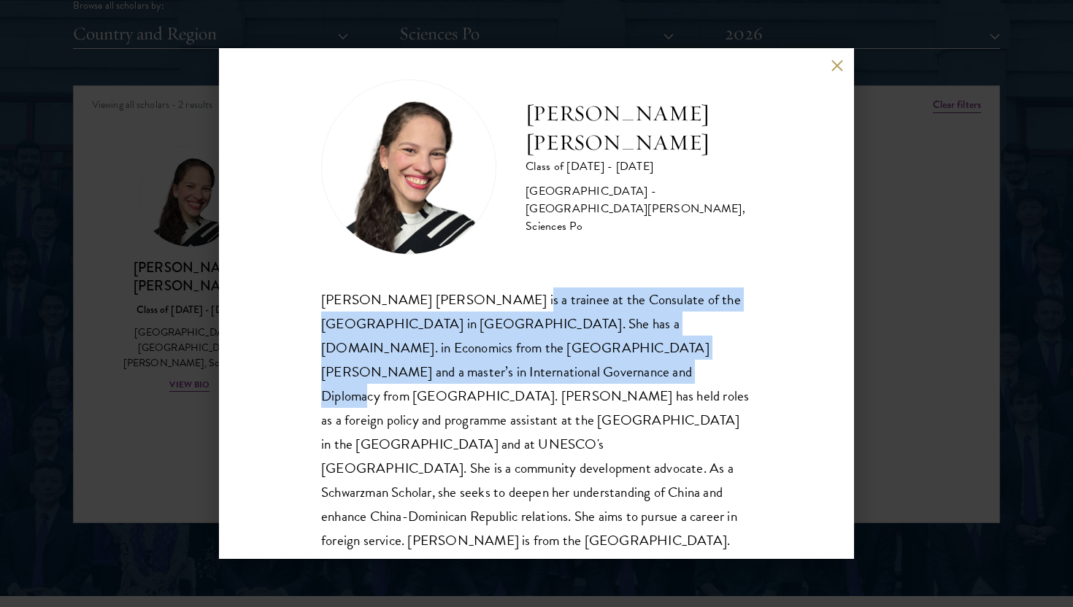
scroll to position [15, 0]
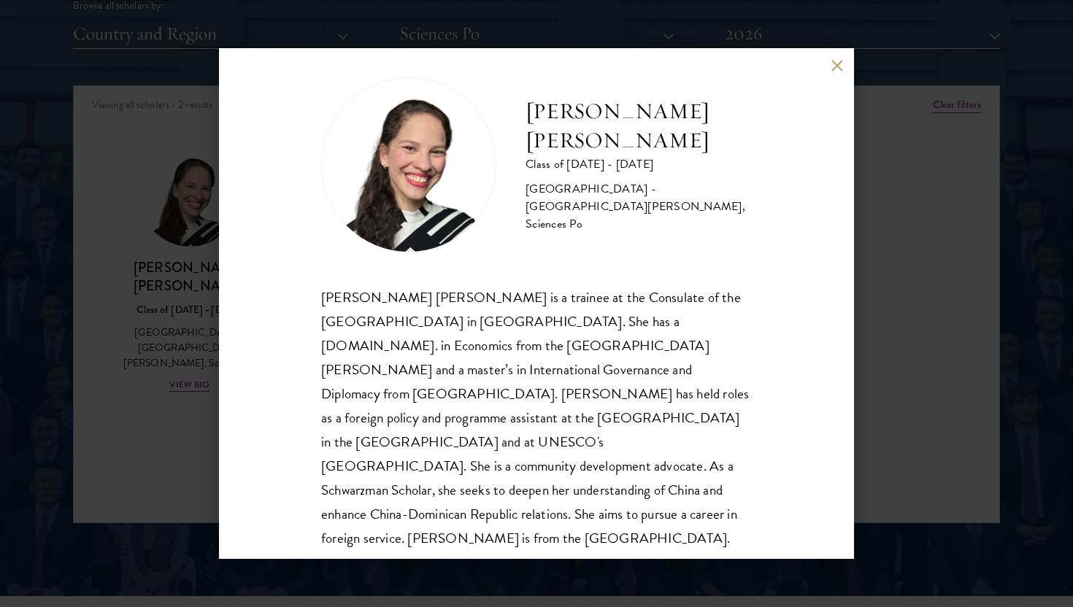
click at [504, 363] on div "[PERSON_NAME] [PERSON_NAME] is a trainee at the Consulate of the [GEOGRAPHIC_DA…" at bounding box center [536, 418] width 430 height 266
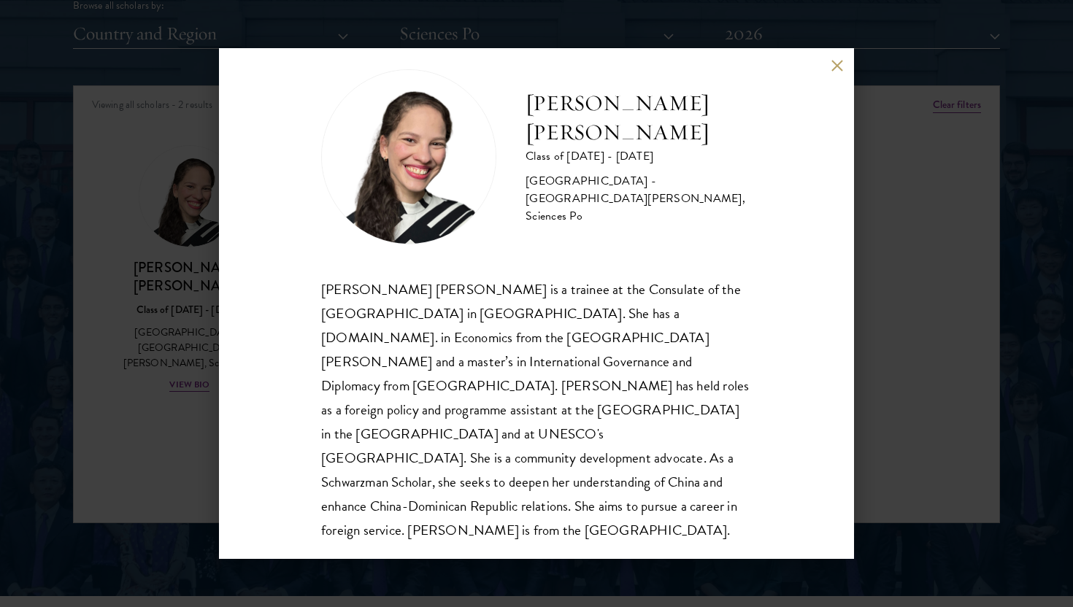
scroll to position [26, 0]
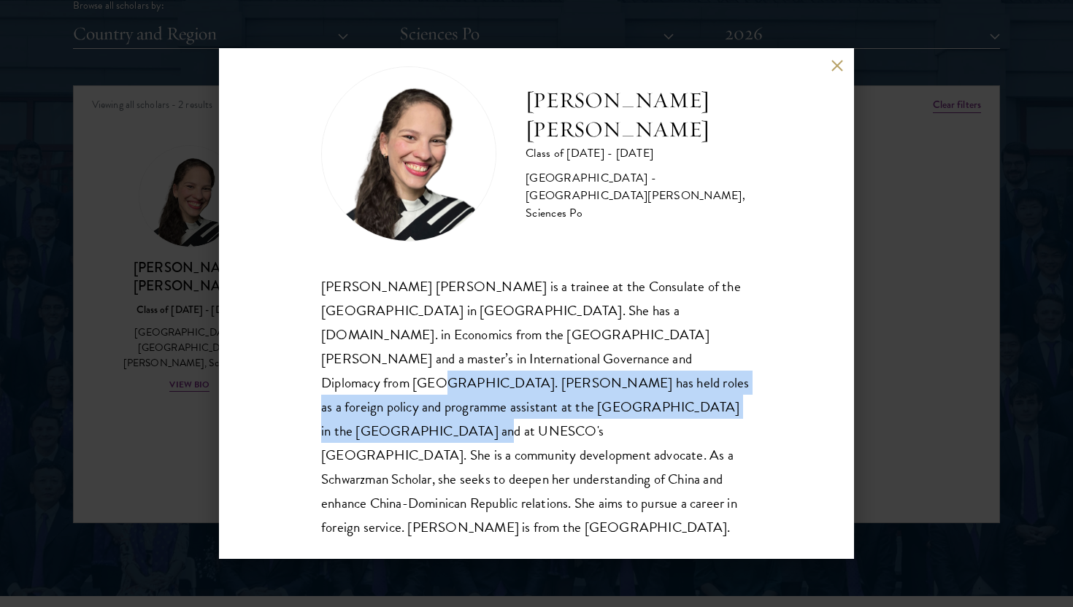
drag, startPoint x: 524, startPoint y: 353, endPoint x: 527, endPoint y: 412, distance: 59.2
click at [527, 412] on div "[PERSON_NAME] [PERSON_NAME] is a trainee at the Consulate of the [GEOGRAPHIC_DA…" at bounding box center [536, 407] width 430 height 266
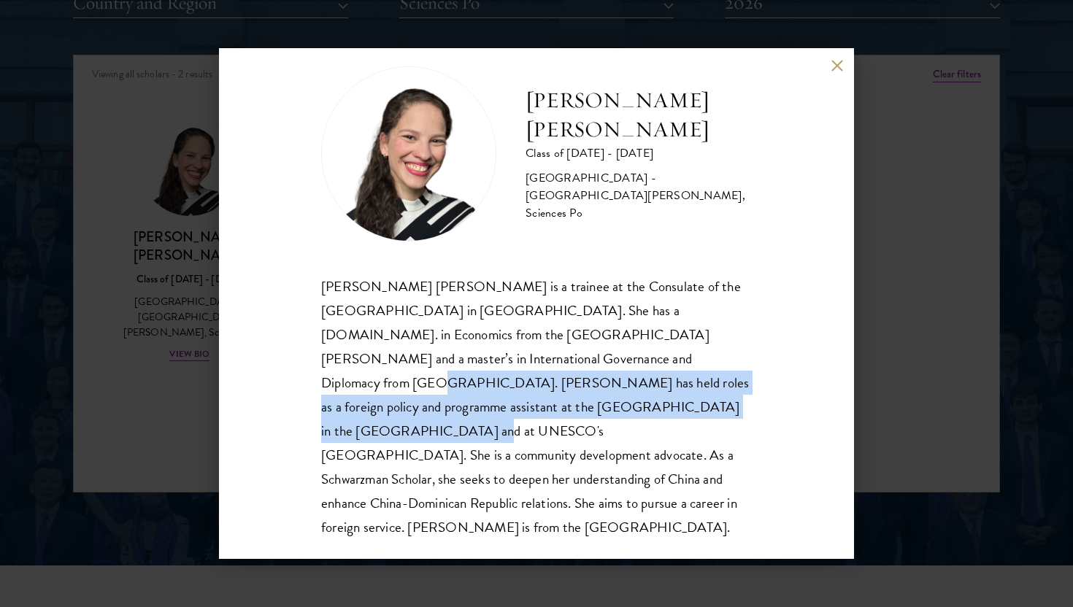
scroll to position [1888, 0]
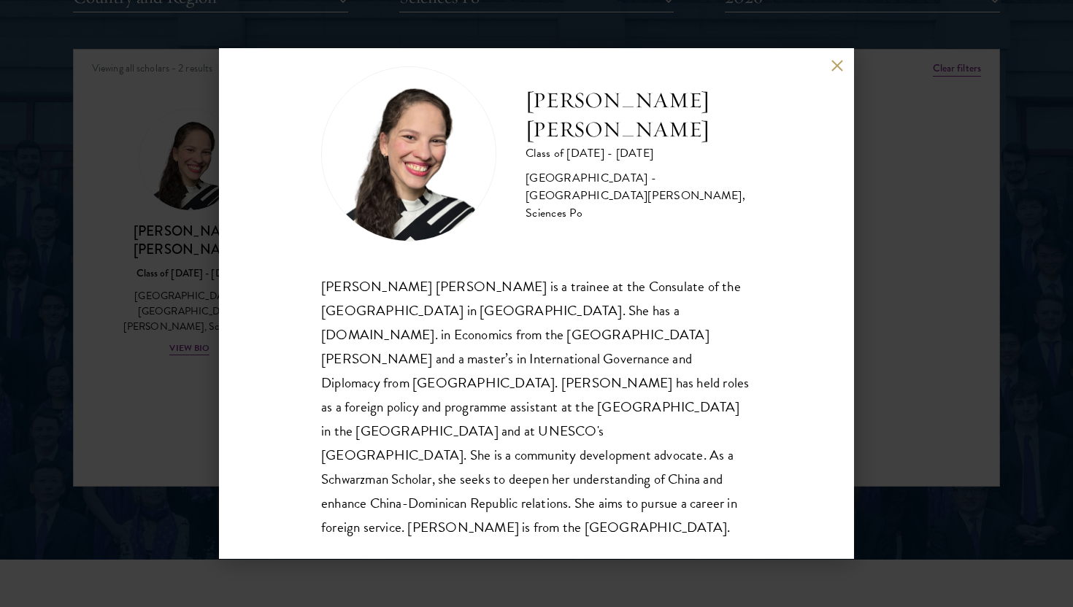
click at [547, 418] on div "[PERSON_NAME] [PERSON_NAME] is a trainee at the Consulate of the [GEOGRAPHIC_DA…" at bounding box center [536, 407] width 430 height 266
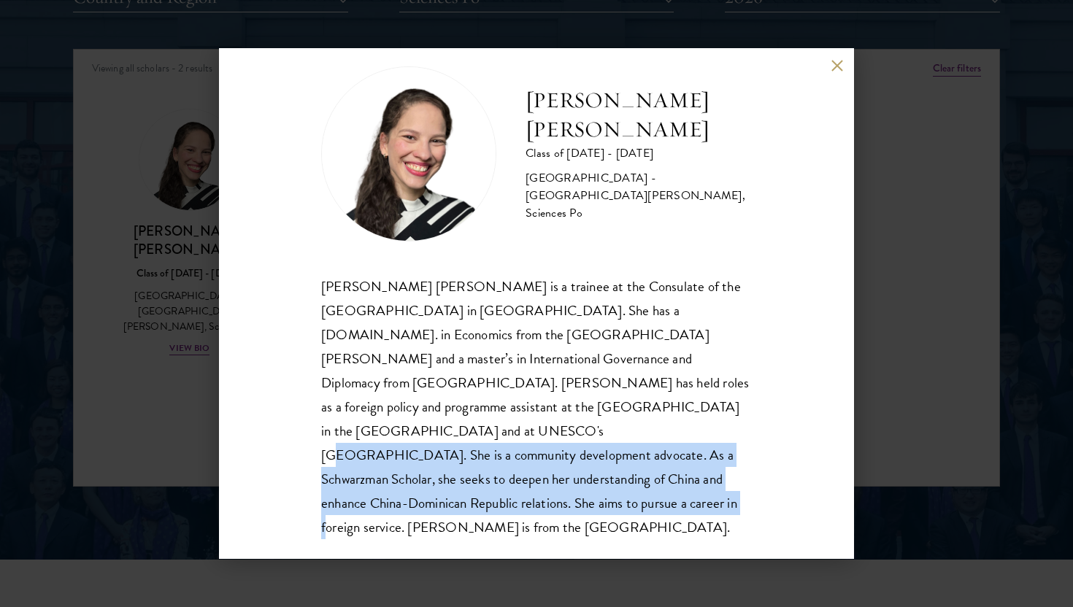
drag, startPoint x: 614, startPoint y: 409, endPoint x: 584, endPoint y: 477, distance: 74.5
click at [584, 478] on div "[PERSON_NAME] [PERSON_NAME] is a trainee at the Consulate of the [GEOGRAPHIC_DA…" at bounding box center [536, 407] width 430 height 266
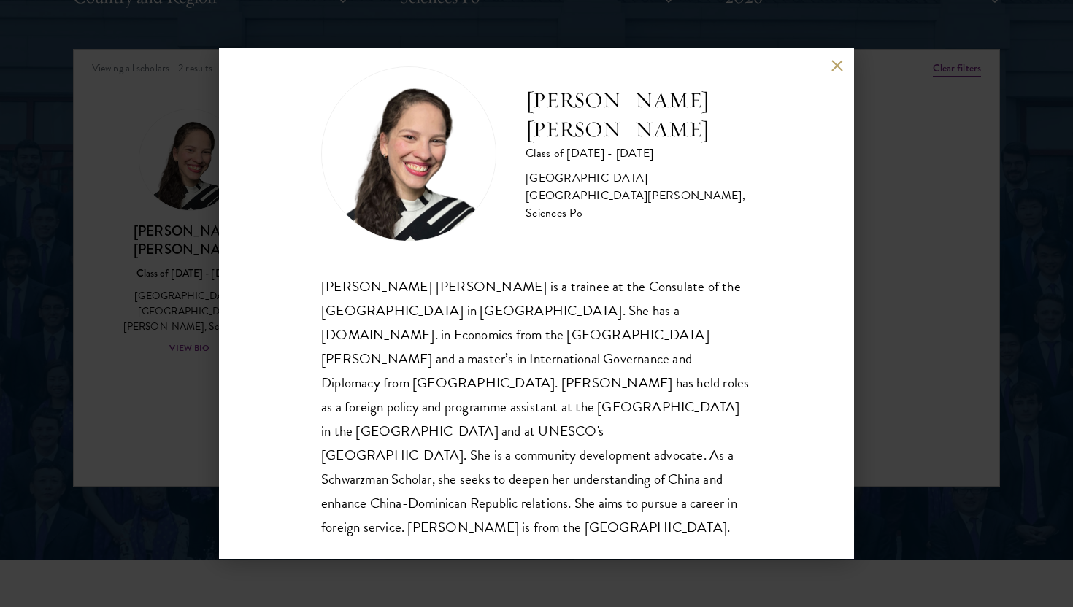
click at [592, 372] on div "[PERSON_NAME] [PERSON_NAME] is a trainee at the Consulate of the [GEOGRAPHIC_DA…" at bounding box center [536, 407] width 430 height 266
click at [837, 59] on button at bounding box center [836, 65] width 12 height 12
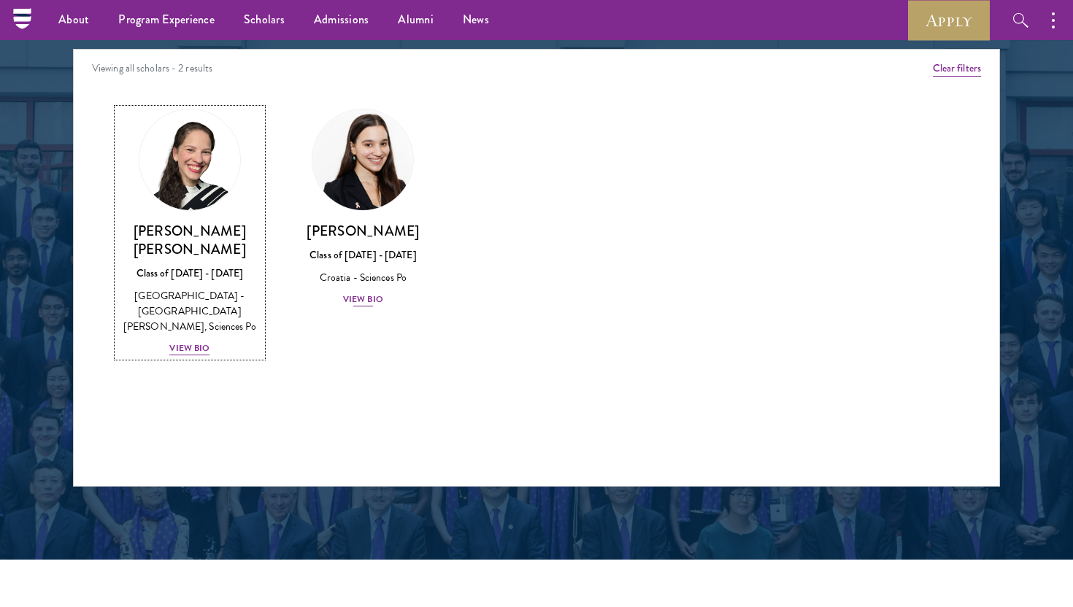
scroll to position [1826, 0]
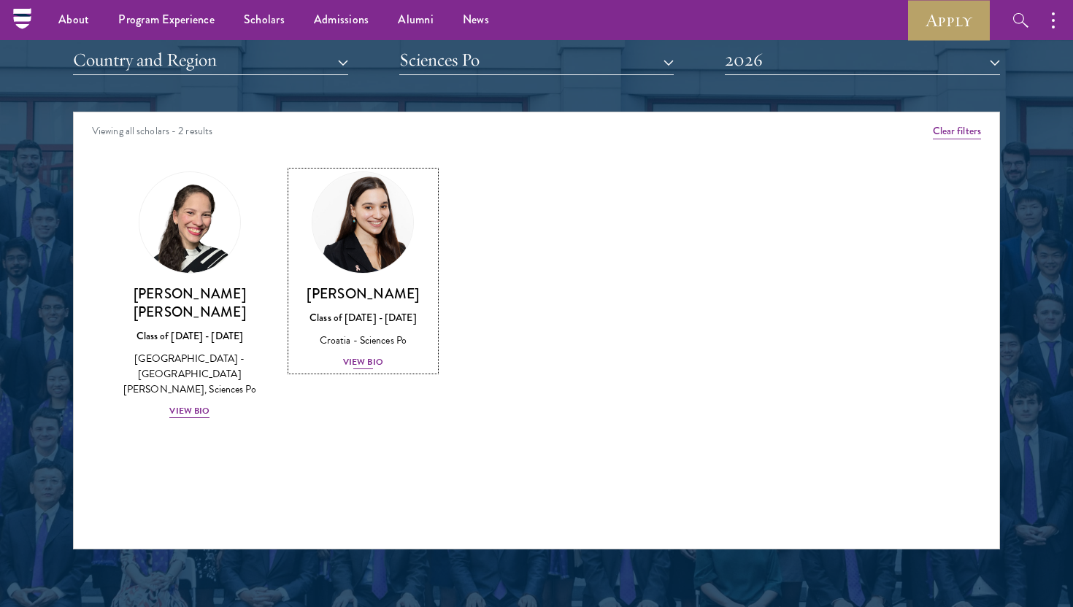
click at [361, 258] on img at bounding box center [362, 222] width 111 height 111
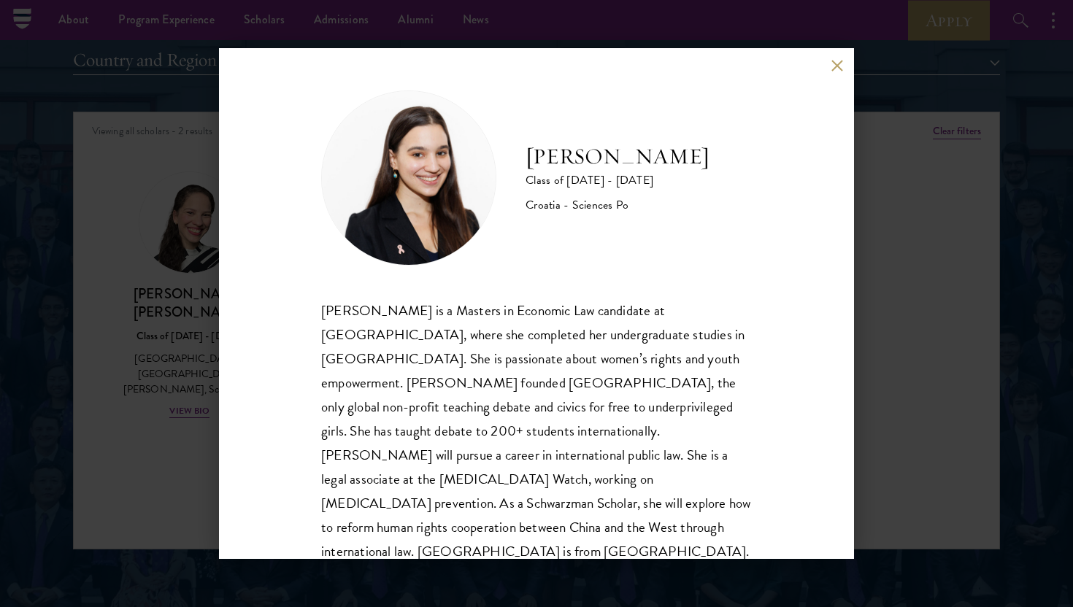
scroll to position [1827, 0]
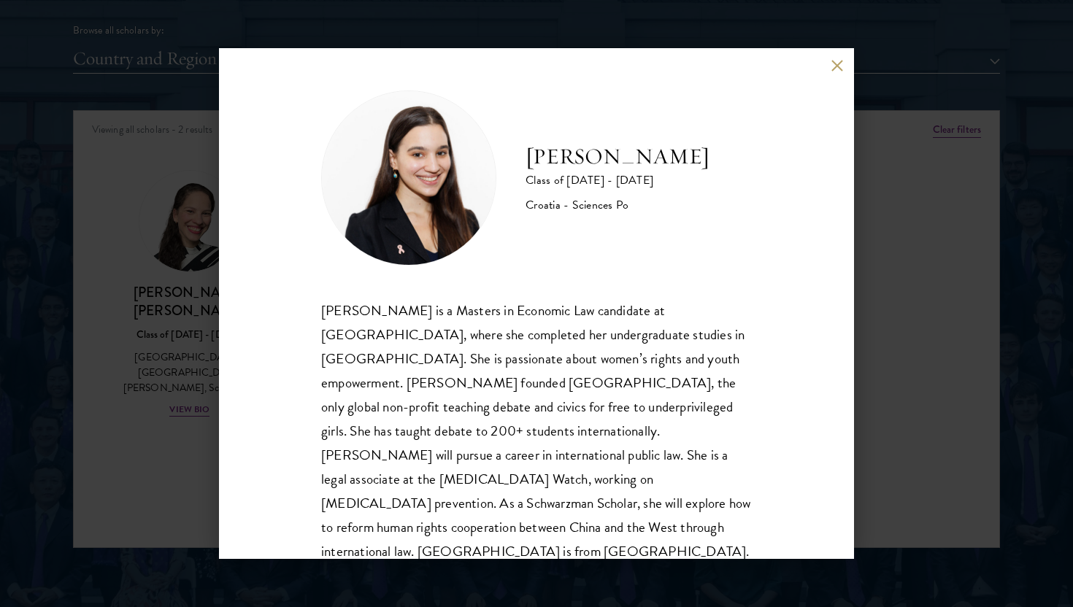
click at [842, 61] on button at bounding box center [836, 65] width 12 height 12
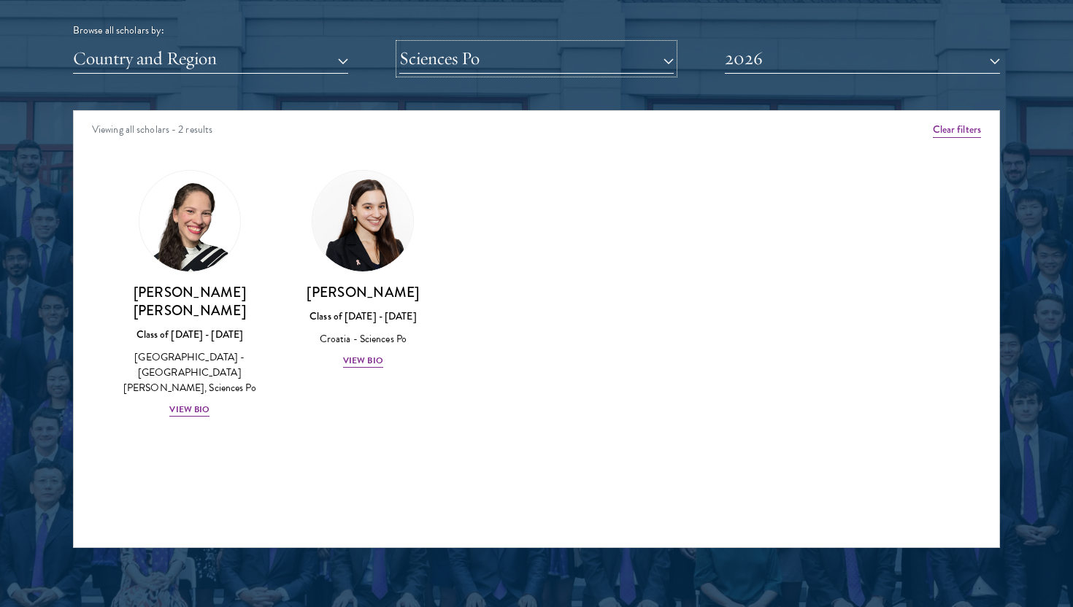
click at [466, 70] on button "Sciences Po" at bounding box center [536, 59] width 275 height 30
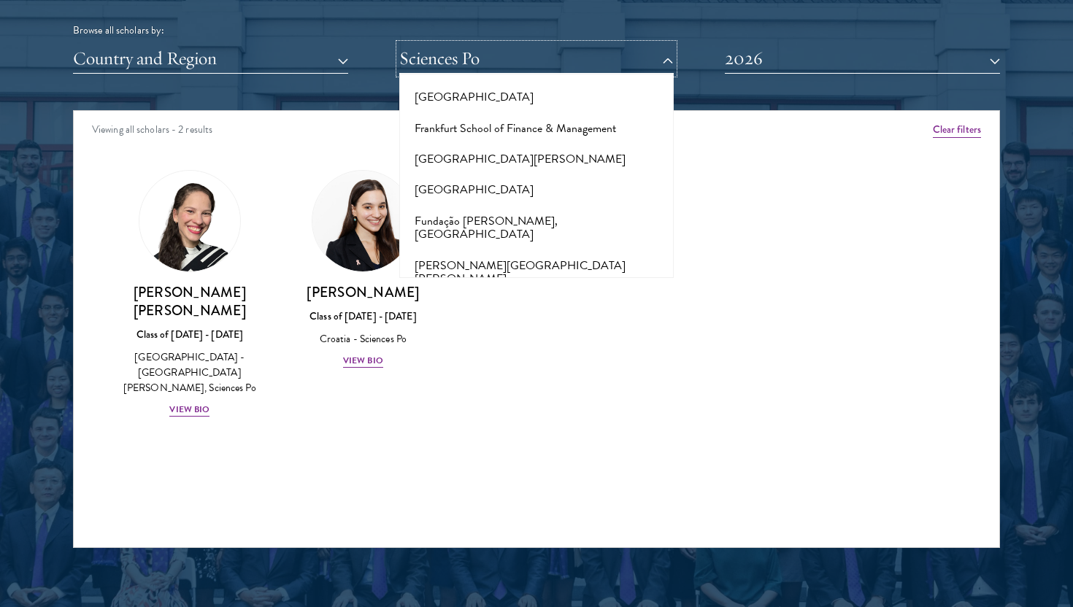
scroll to position [3152, 0]
click at [472, 293] on button "[PERSON_NAME][GEOGRAPHIC_DATA][US_STATE]" at bounding box center [536, 315] width 266 height 45
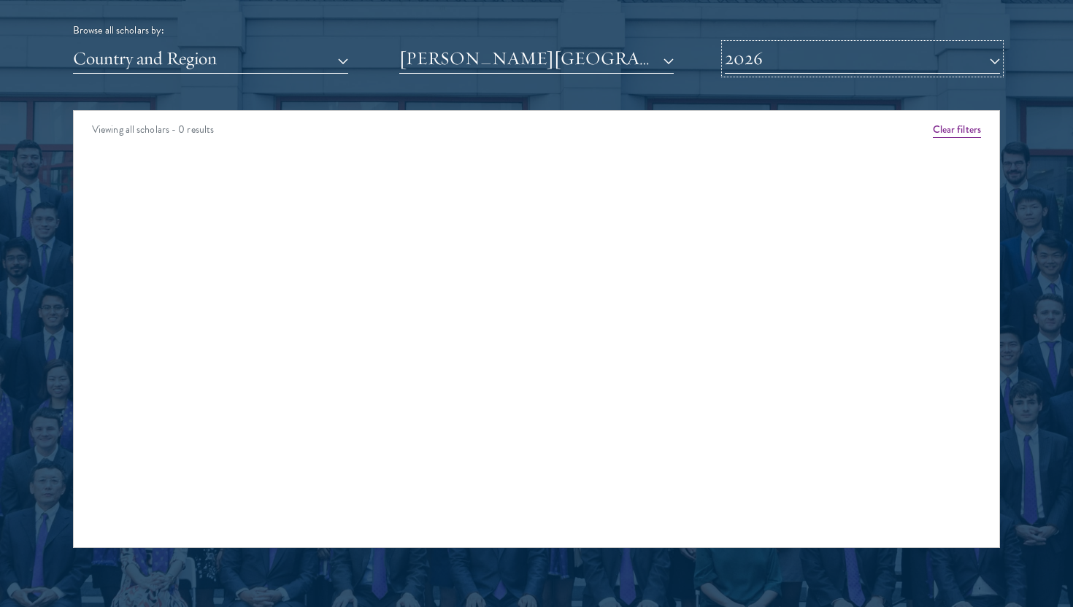
click at [774, 58] on button "2026" at bounding box center [862, 59] width 275 height 30
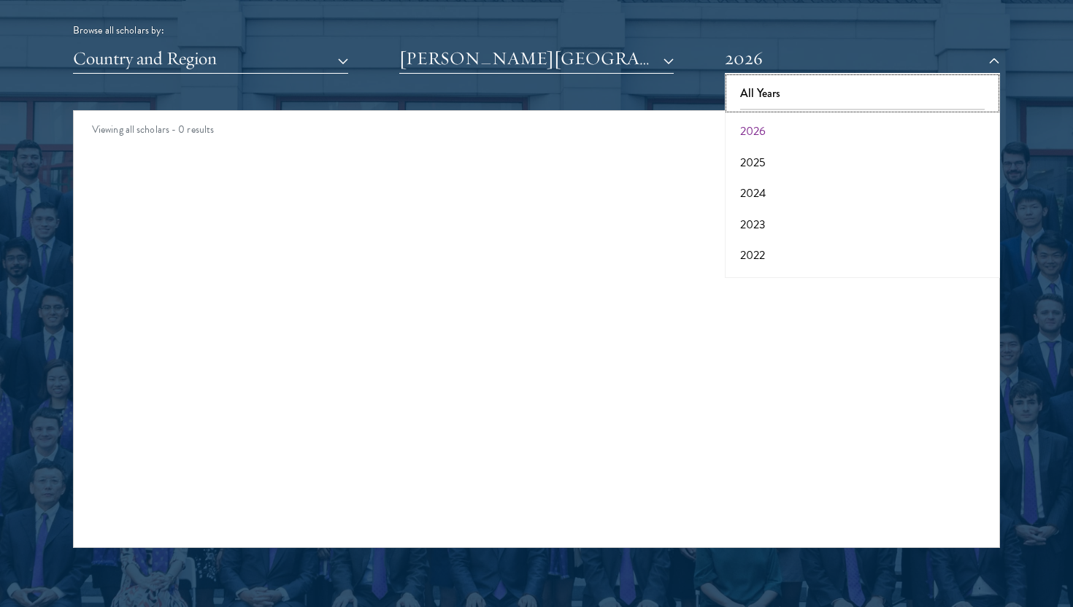
click at [760, 93] on button "All Years" at bounding box center [862, 93] width 266 height 31
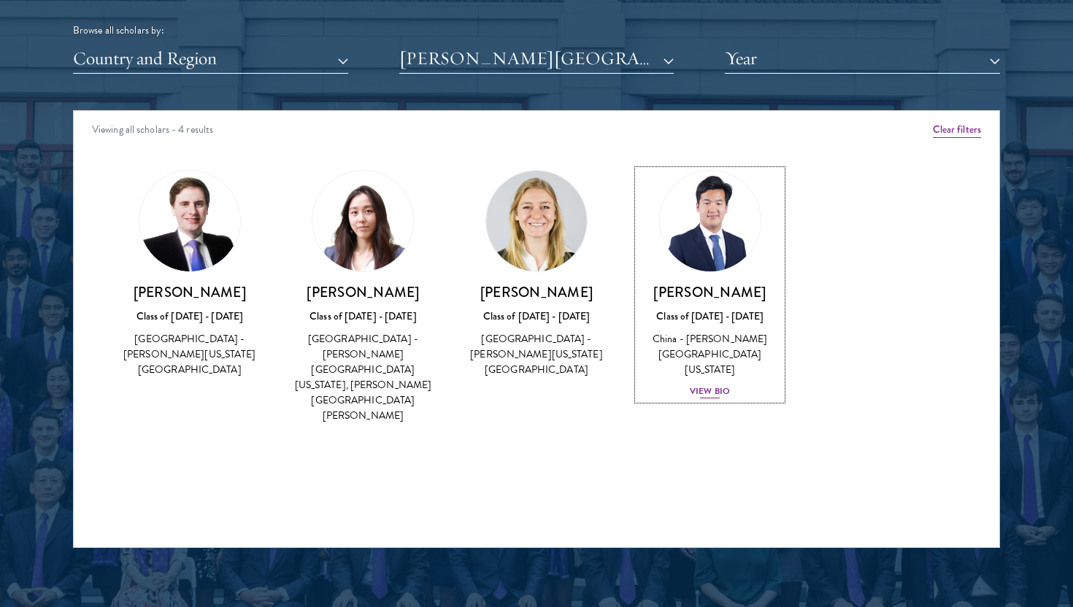
click at [706, 385] on div "View Bio" at bounding box center [710, 392] width 40 height 14
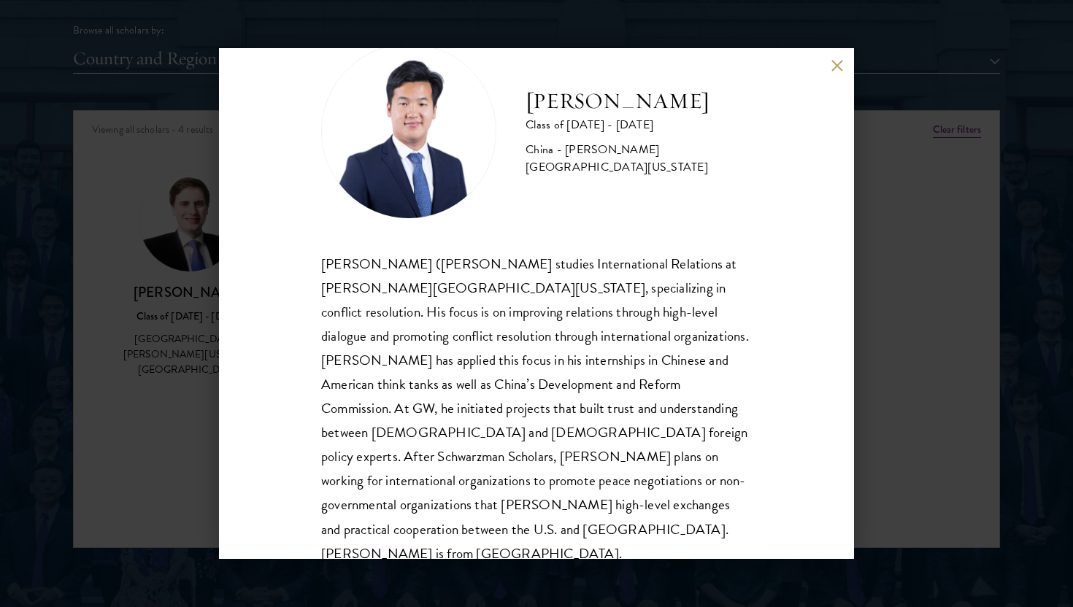
scroll to position [50, 0]
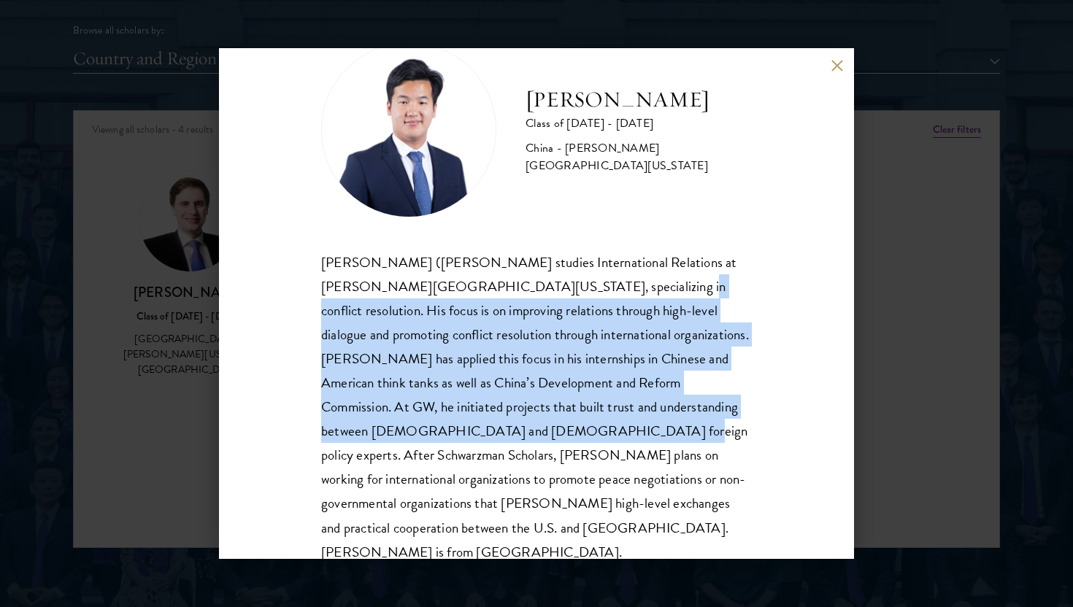
drag, startPoint x: 568, startPoint y: 285, endPoint x: 556, endPoint y: 421, distance: 137.0
click at [556, 421] on div "[PERSON_NAME] ([PERSON_NAME] studies International Relations at [PERSON_NAME][G…" at bounding box center [536, 407] width 430 height 314
click at [561, 379] on div "[PERSON_NAME] ([PERSON_NAME] studies International Relations at [PERSON_NAME][G…" at bounding box center [536, 407] width 430 height 314
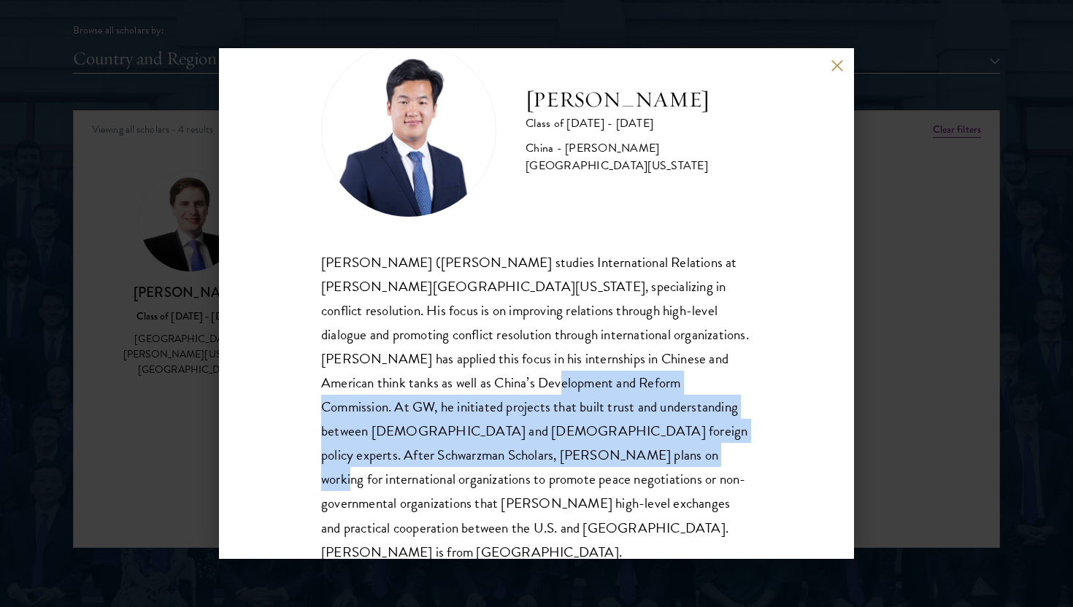
drag, startPoint x: 542, startPoint y: 382, endPoint x: 555, endPoint y: 446, distance: 65.4
click at [555, 445] on div "[PERSON_NAME] ([PERSON_NAME] studies International Relations at [PERSON_NAME][G…" at bounding box center [536, 407] width 430 height 314
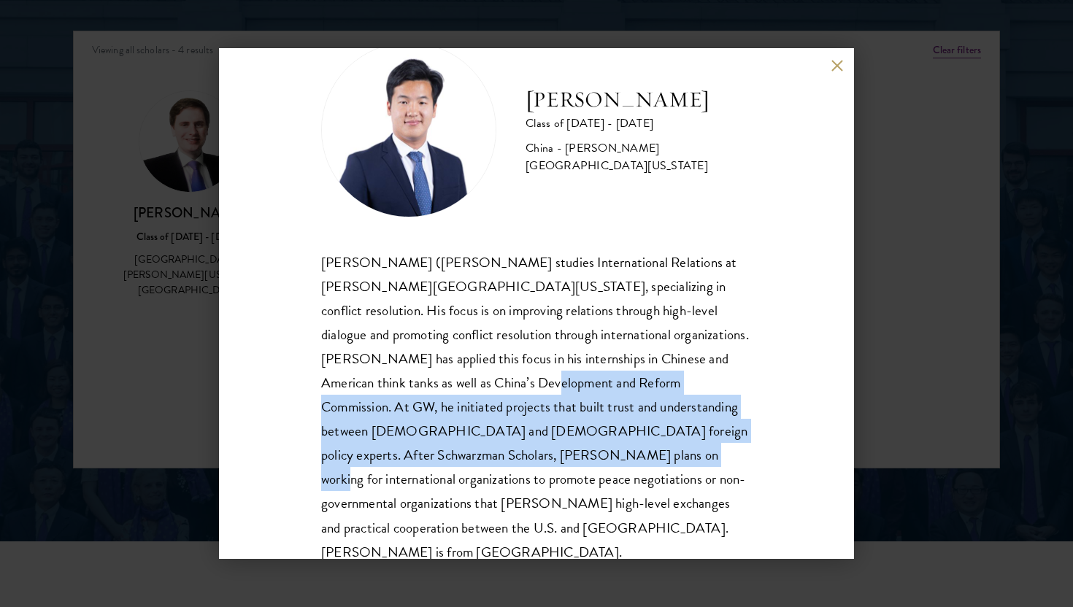
scroll to position [1915, 0]
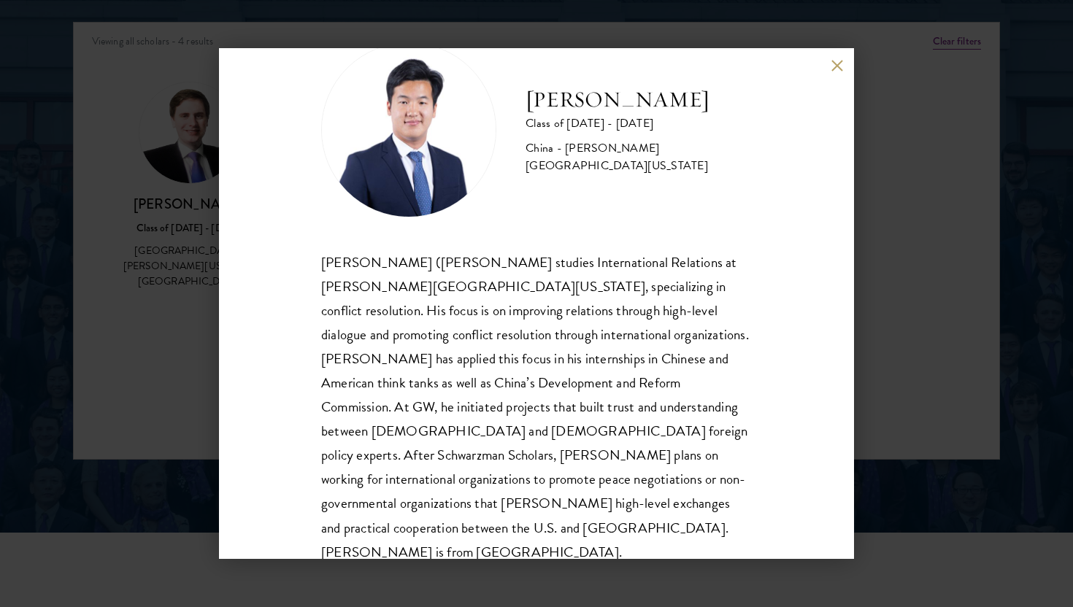
click at [600, 352] on div "[PERSON_NAME] ([PERSON_NAME] studies International Relations at [PERSON_NAME][G…" at bounding box center [536, 407] width 430 height 314
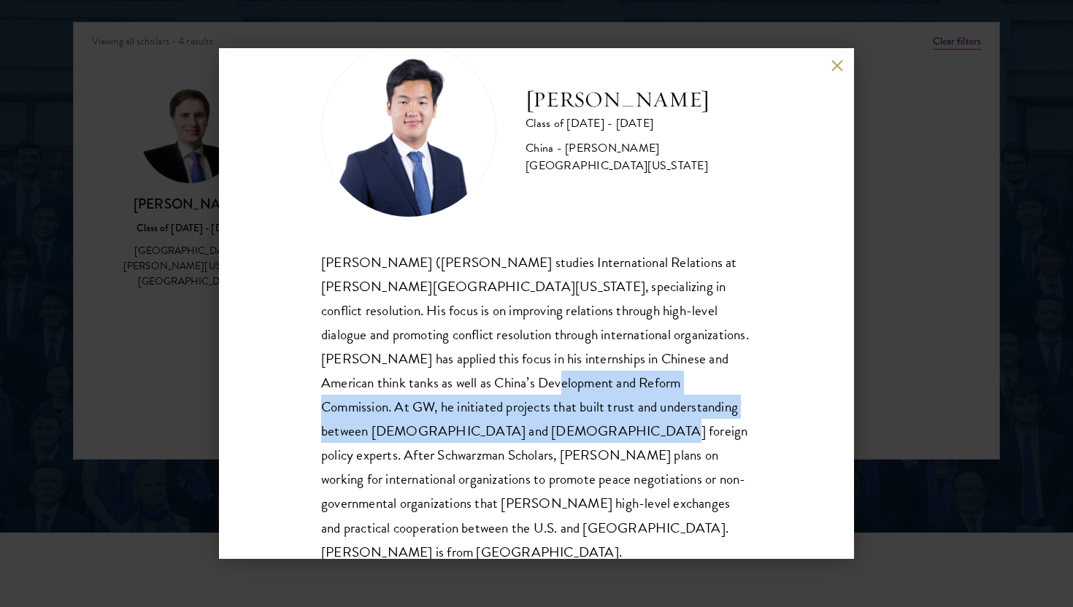
drag, startPoint x: 545, startPoint y: 385, endPoint x: 529, endPoint y: 430, distance: 48.0
click at [529, 430] on div "[PERSON_NAME] ([PERSON_NAME] studies International Relations at [PERSON_NAME][G…" at bounding box center [536, 407] width 430 height 314
click at [547, 389] on div "[PERSON_NAME] ([PERSON_NAME] studies International Relations at [PERSON_NAME][G…" at bounding box center [536, 407] width 430 height 314
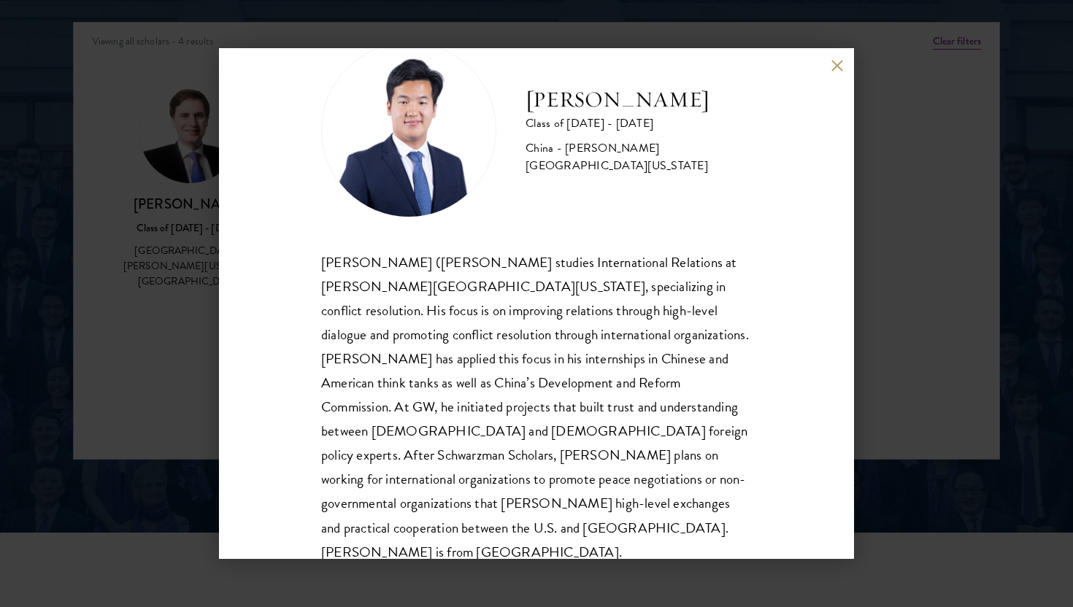
click at [841, 58] on div "[PERSON_NAME] Class of [DATE] - [DATE] [GEOGRAPHIC_DATA] - [PERSON_NAME][GEOGRA…" at bounding box center [536, 303] width 635 height 511
click at [825, 66] on div "[PERSON_NAME] Class of [DATE] - [DATE] [GEOGRAPHIC_DATA] - [PERSON_NAME][GEOGRA…" at bounding box center [536, 303] width 635 height 511
click at [835, 66] on button at bounding box center [836, 65] width 12 height 12
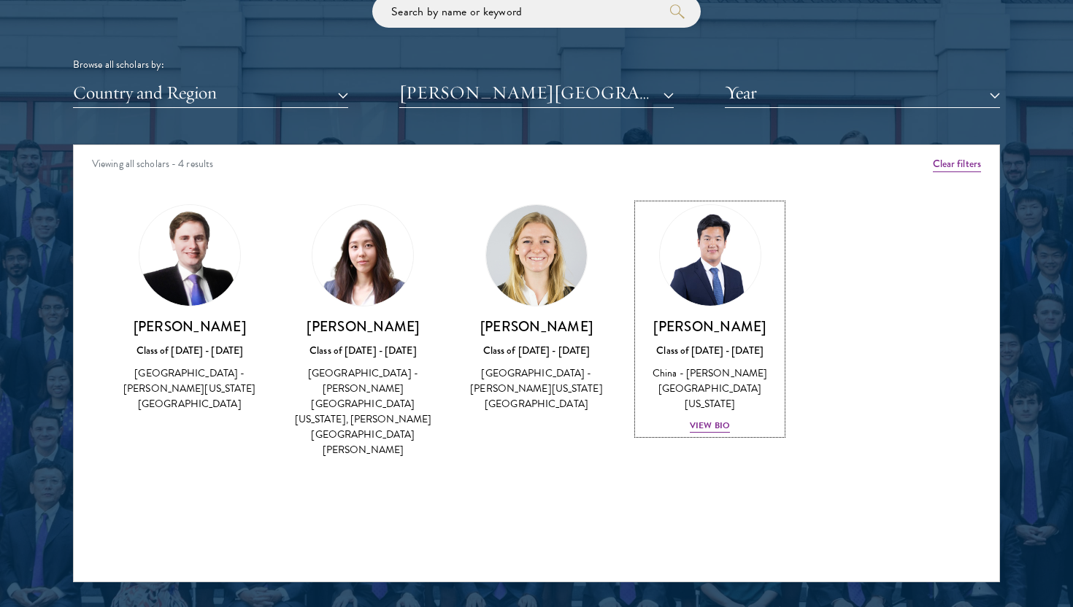
scroll to position [1637, 0]
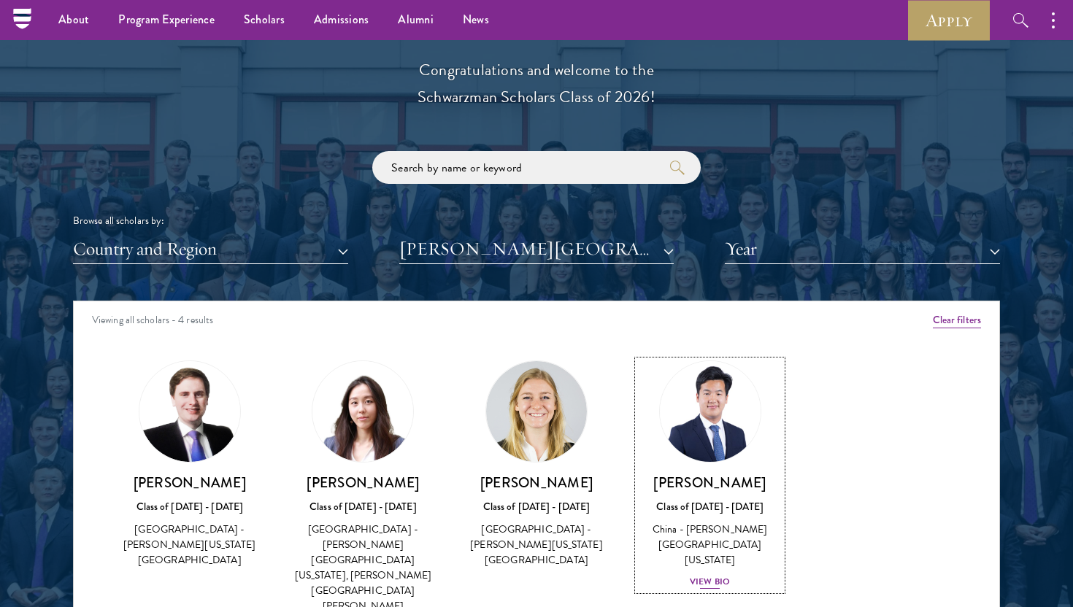
click at [705, 545] on div "China - [PERSON_NAME][GEOGRAPHIC_DATA][US_STATE]" at bounding box center [710, 545] width 144 height 46
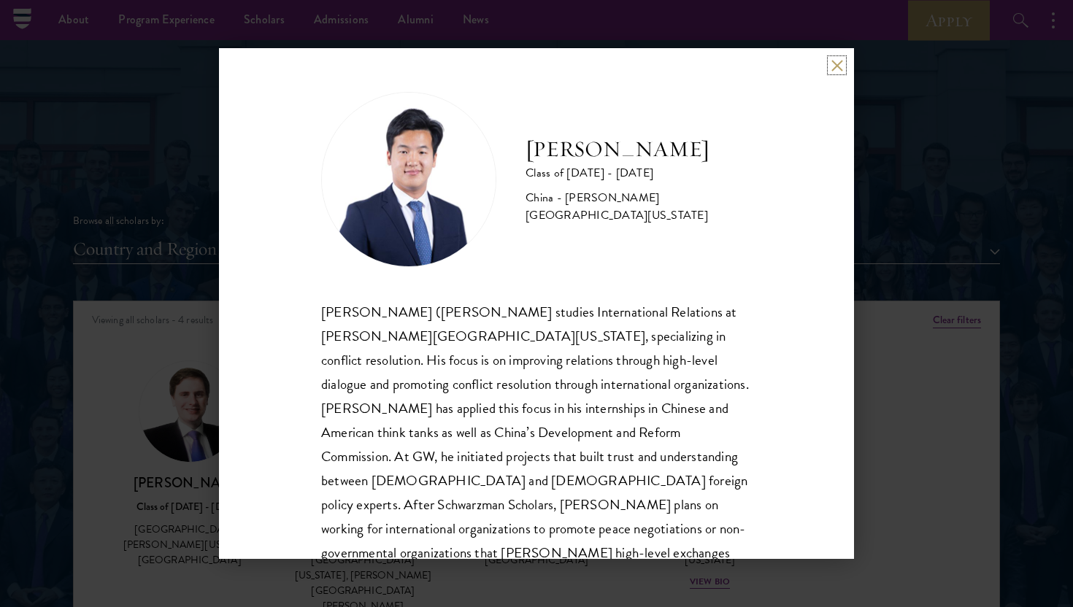
scroll to position [50, 0]
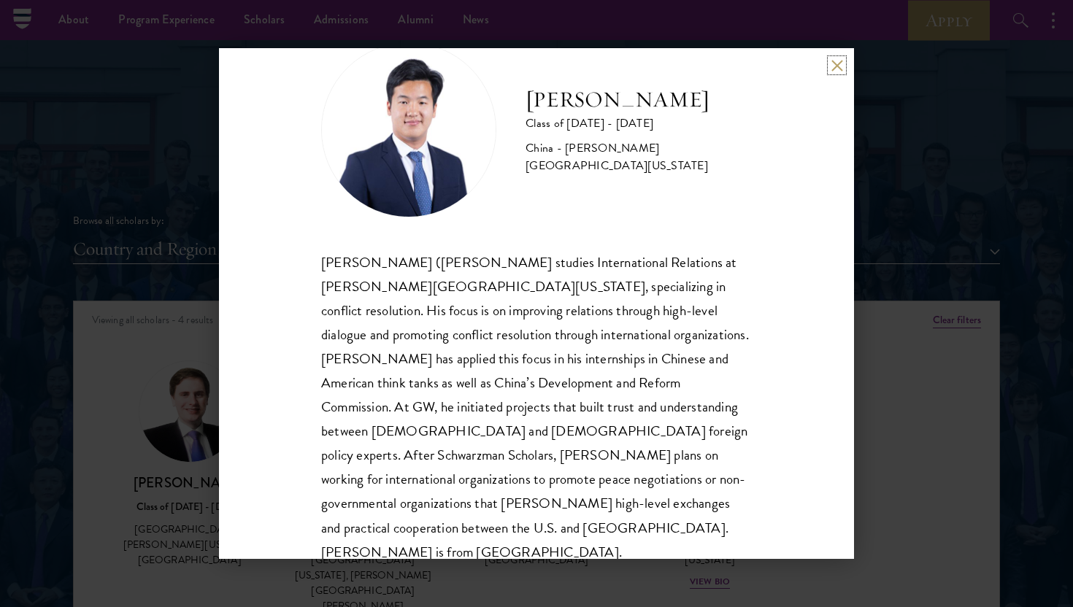
click at [830, 69] on button at bounding box center [836, 65] width 12 height 12
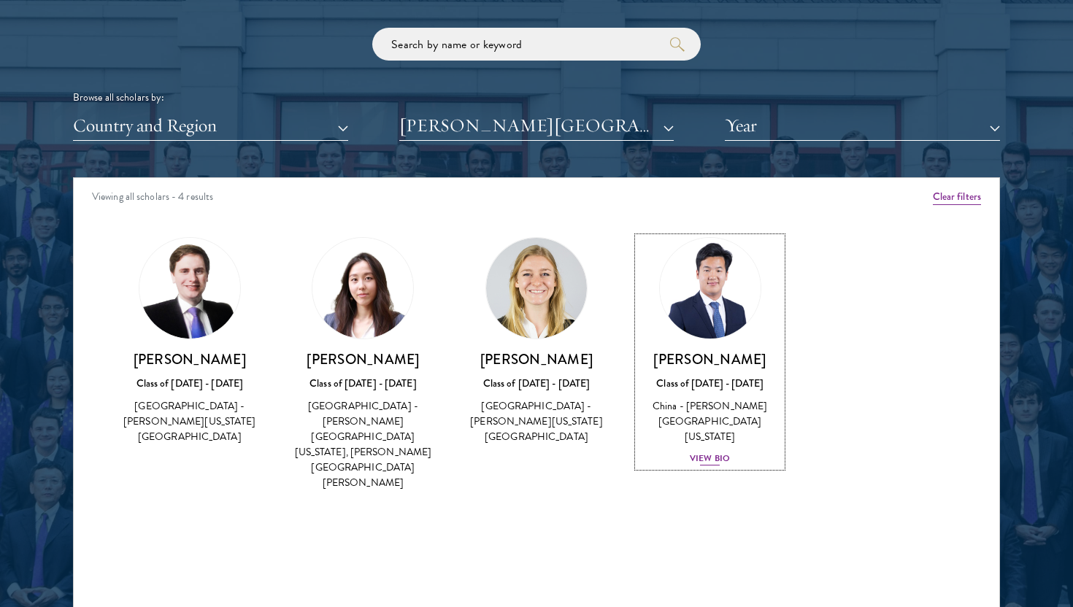
scroll to position [1782, 0]
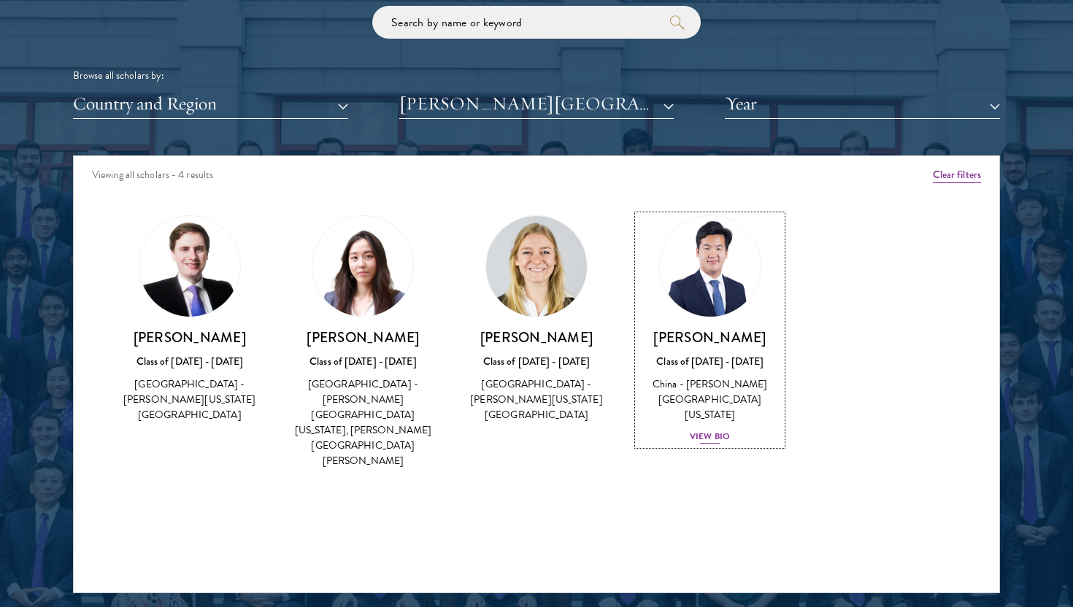
click at [700, 430] on div "View Bio" at bounding box center [710, 437] width 40 height 14
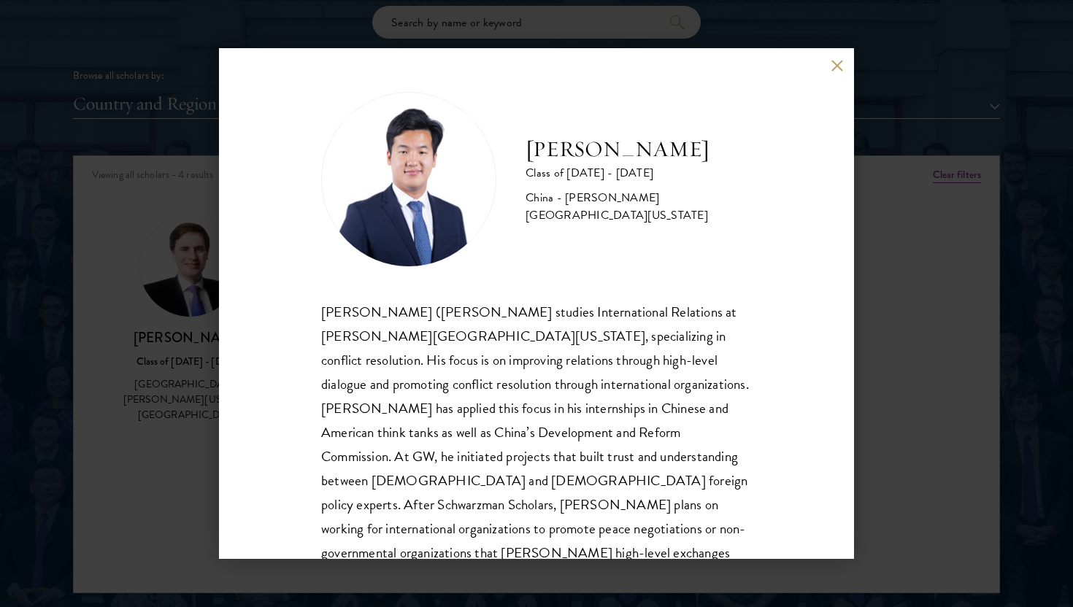
scroll to position [14, 0]
